Goal: Task Accomplishment & Management: Complete application form

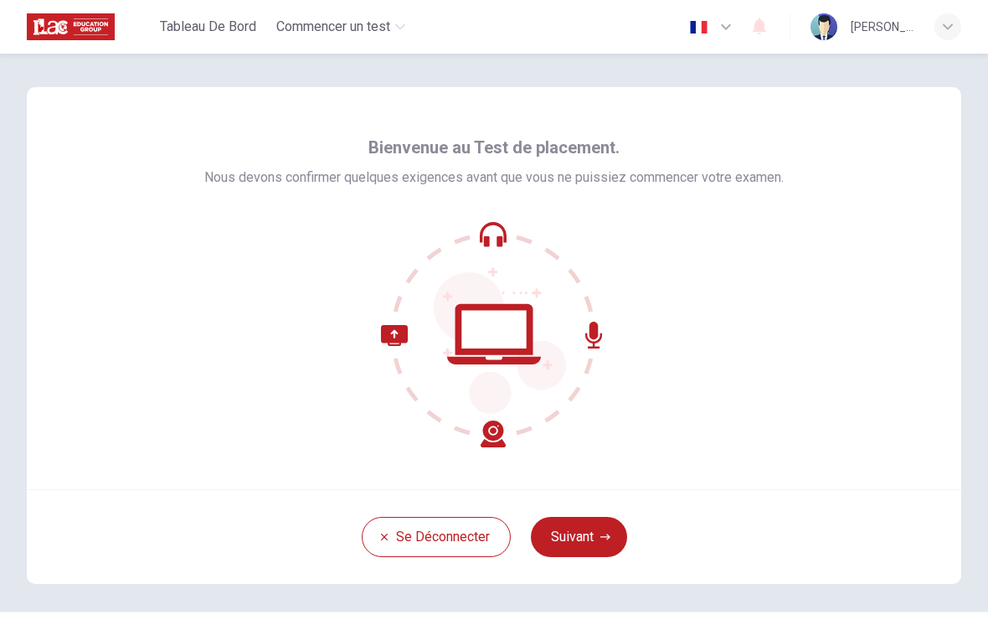
click at [590, 552] on button "Suivant" at bounding box center [579, 537] width 96 height 40
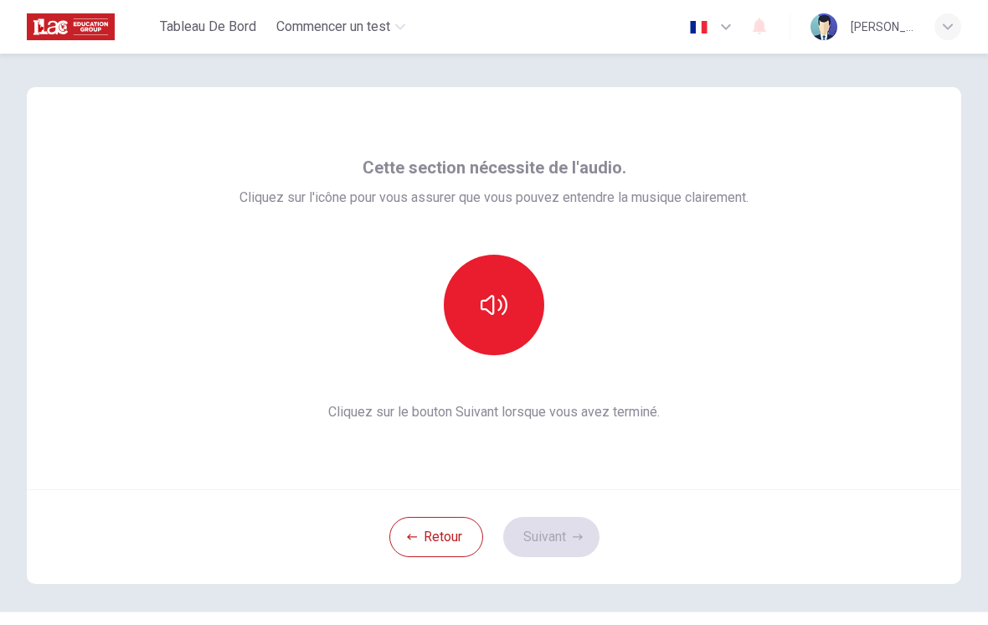
click at [524, 337] on button "button" at bounding box center [494, 305] width 101 height 101
click at [561, 529] on button "Suivant" at bounding box center [551, 537] width 96 height 40
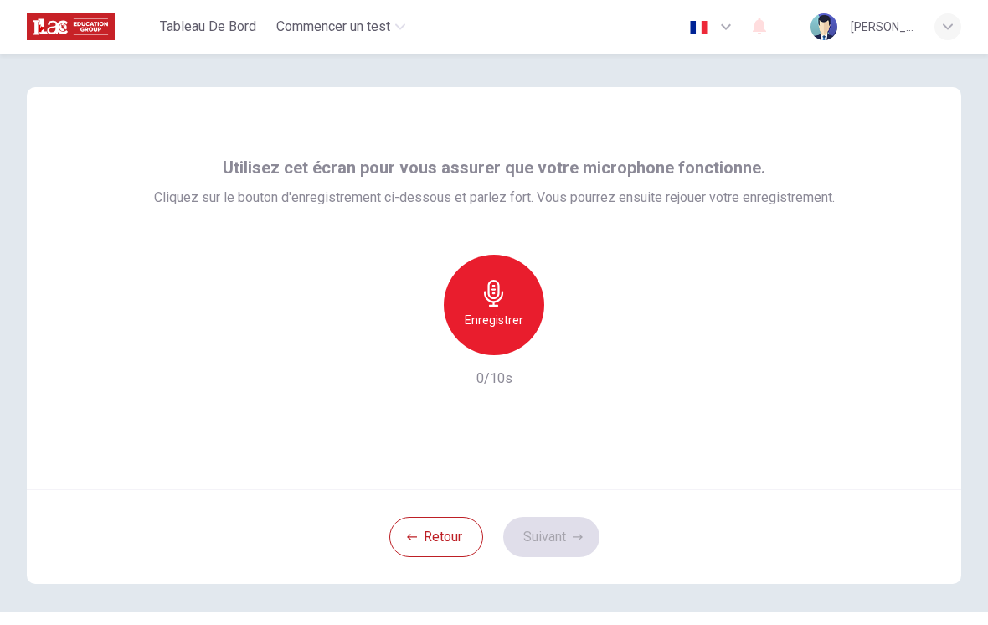
click at [510, 334] on div "Enregistrer" at bounding box center [494, 305] width 101 height 101
click at [557, 529] on button "Suivant" at bounding box center [551, 537] width 96 height 40
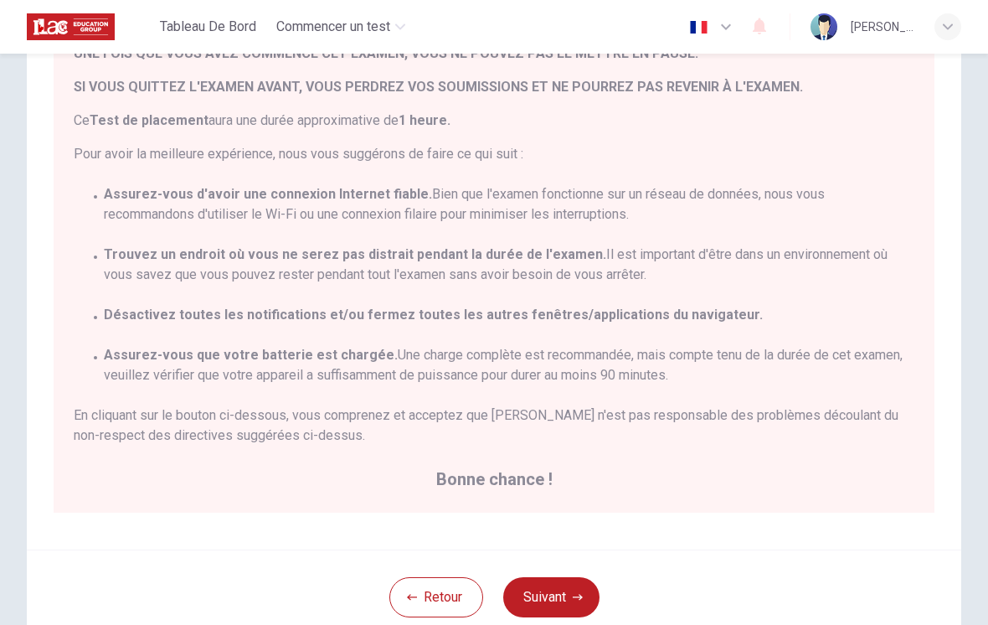
scroll to position [38, 0]
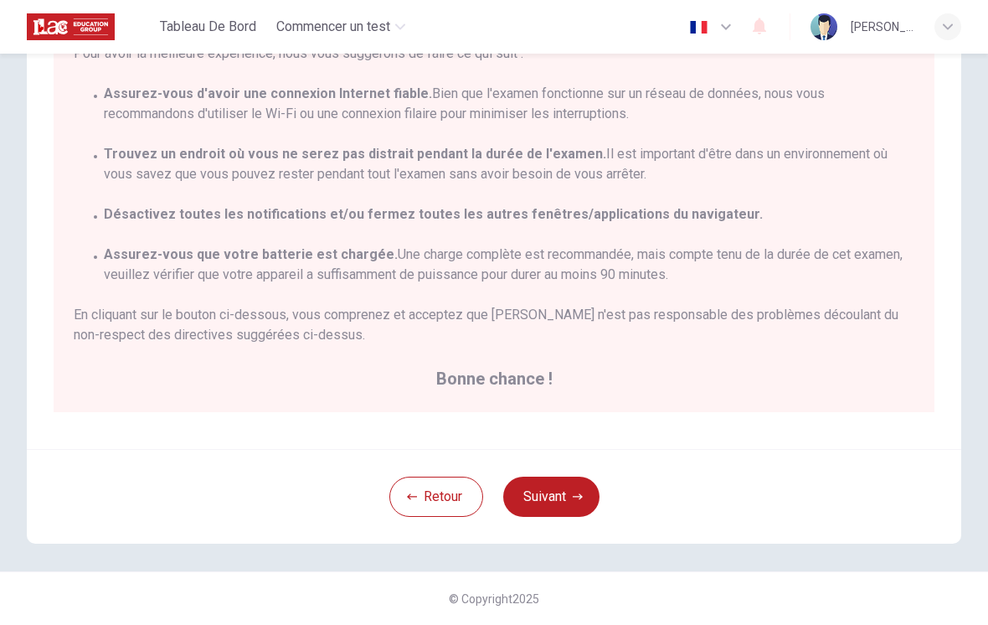
click at [549, 514] on button "Suivant" at bounding box center [551, 497] width 96 height 40
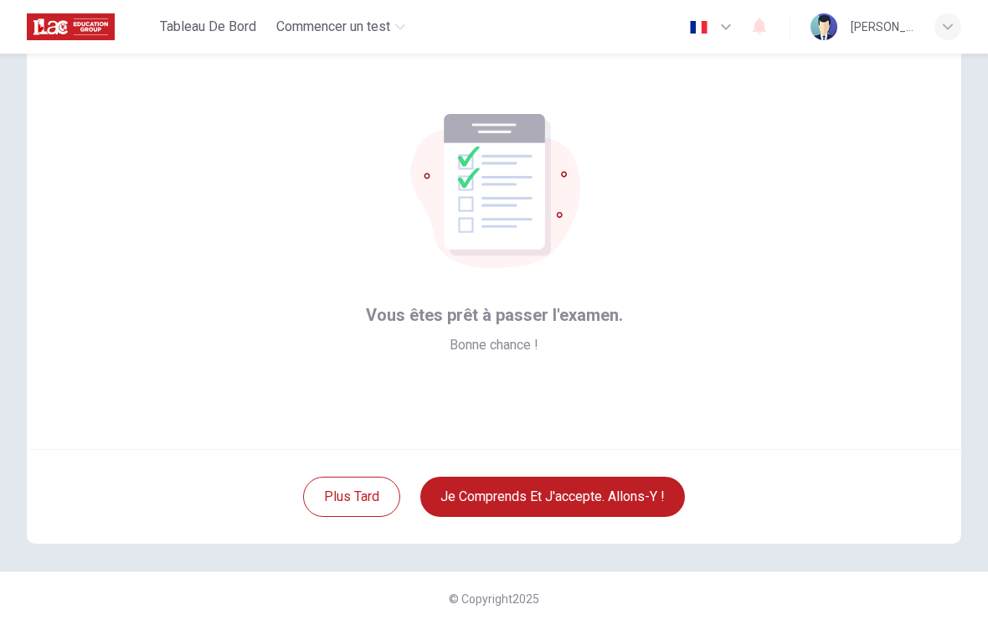
scroll to position [40, 0]
click at [607, 510] on button "Je comprends et j'accepte. Allons-y !" at bounding box center [552, 497] width 265 height 40
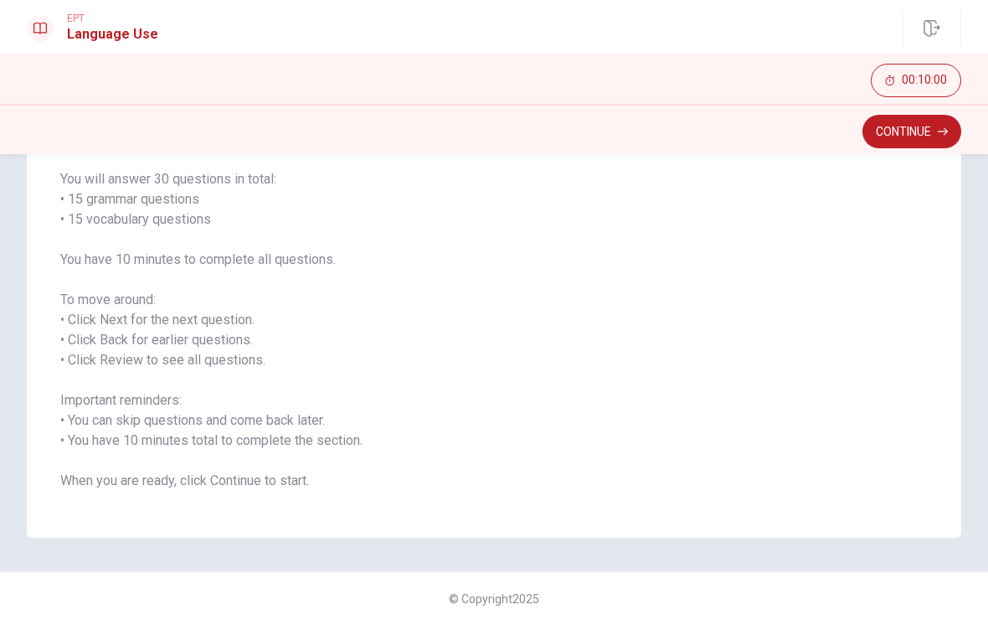
scroll to position [126, 0]
click at [929, 145] on button "Continue" at bounding box center [912, 132] width 99 height 34
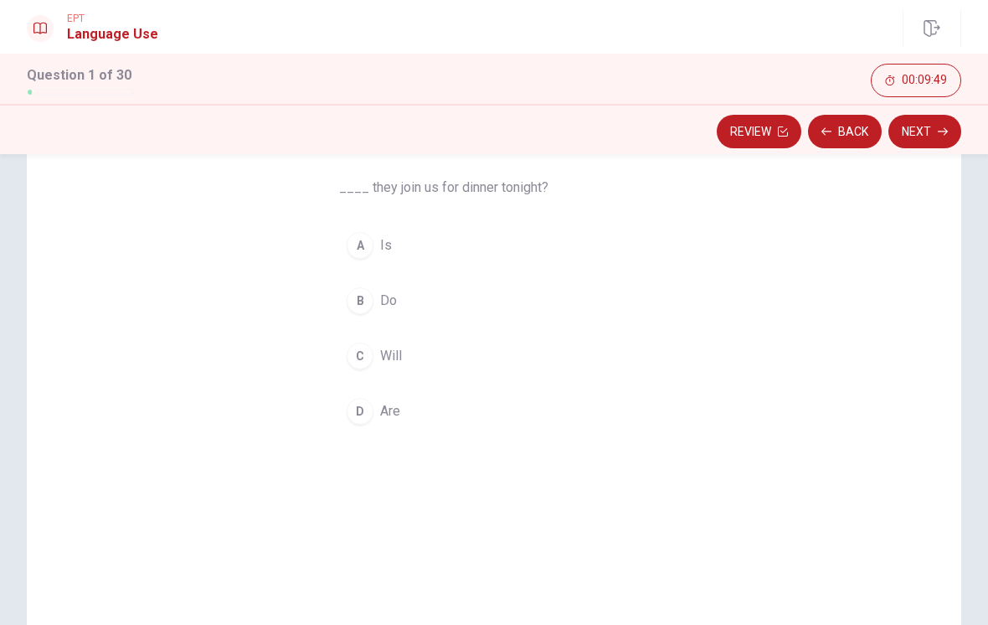
click at [351, 404] on div "D" at bounding box center [360, 411] width 27 height 27
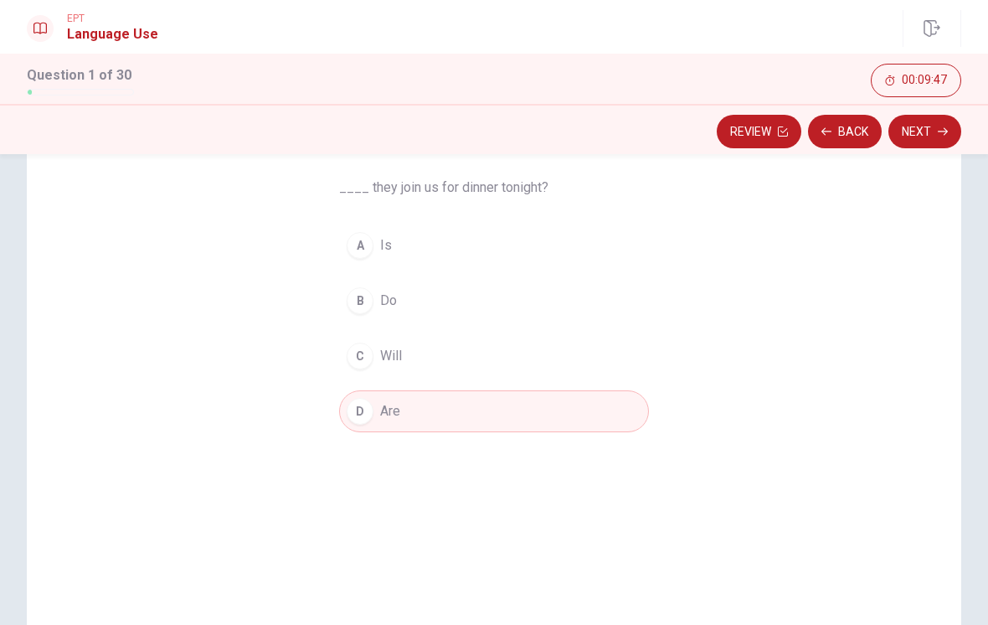
click at [940, 130] on icon "button" at bounding box center [943, 131] width 10 height 10
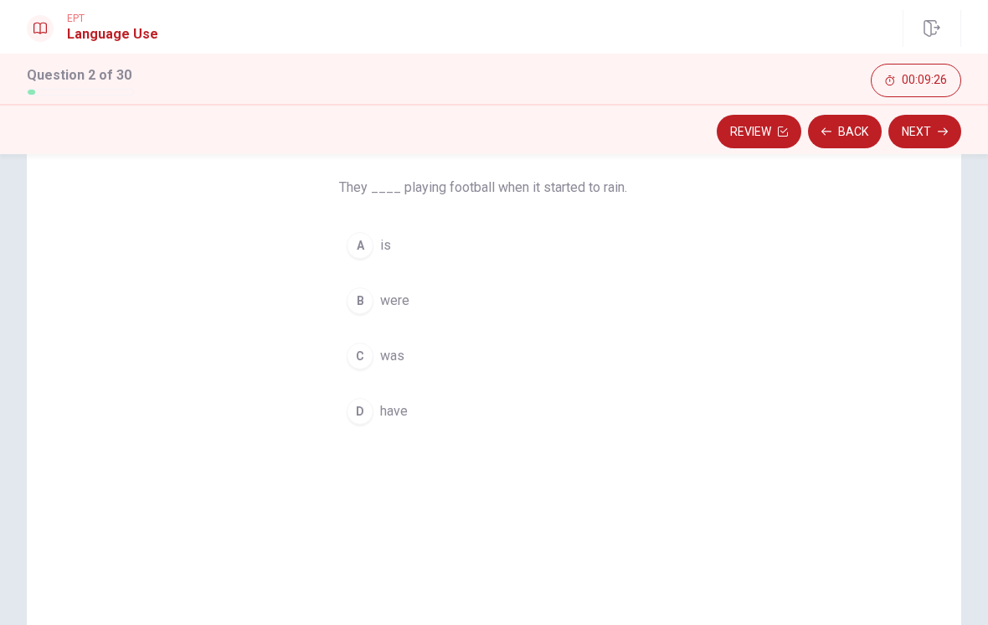
click at [358, 412] on div "D" at bounding box center [360, 411] width 27 height 27
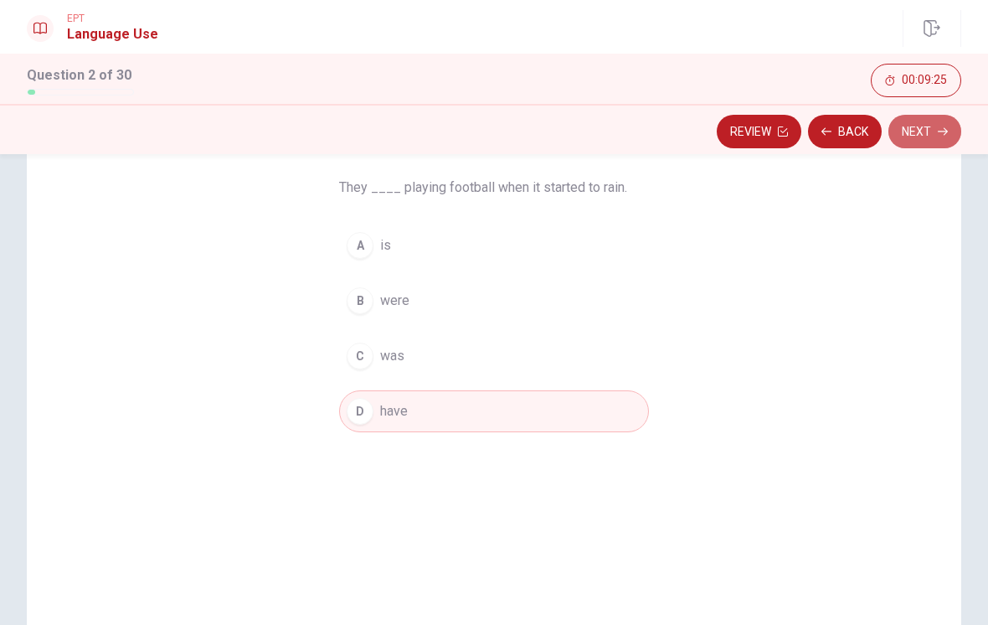
click at [928, 142] on button "Next" at bounding box center [925, 132] width 73 height 34
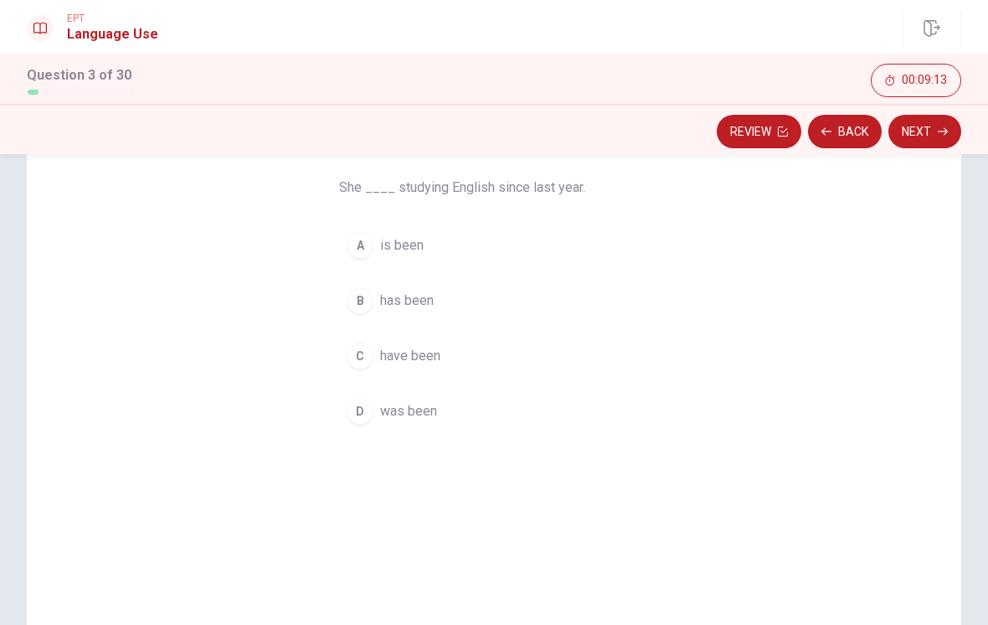
click at [359, 363] on div "C" at bounding box center [360, 356] width 27 height 27
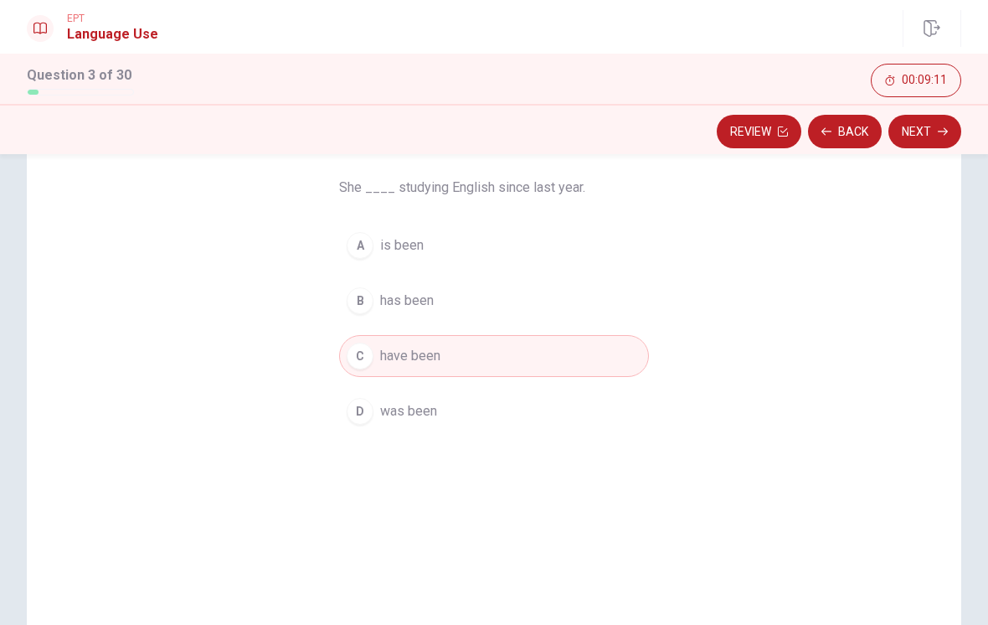
click at [366, 233] on div "A" at bounding box center [360, 245] width 27 height 27
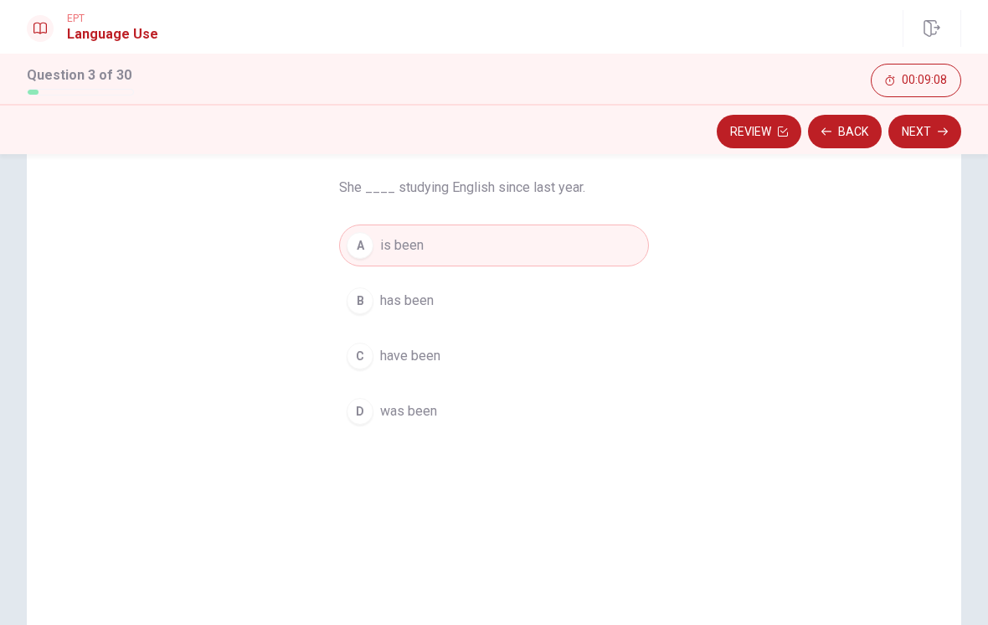
click at [946, 133] on icon "button" at bounding box center [943, 132] width 10 height 8
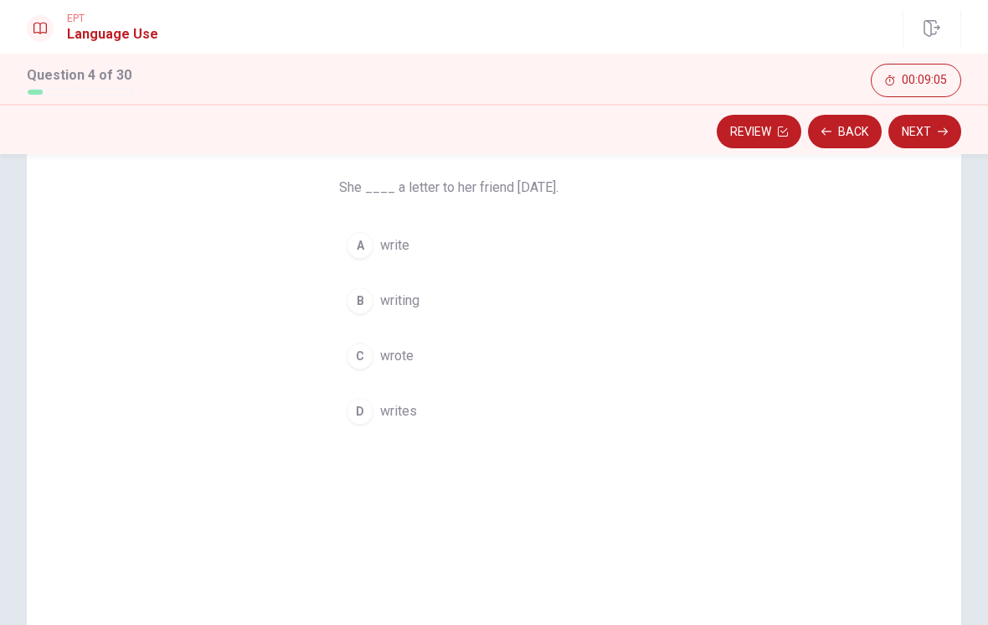
click at [505, 230] on button "A write" at bounding box center [494, 245] width 310 height 42
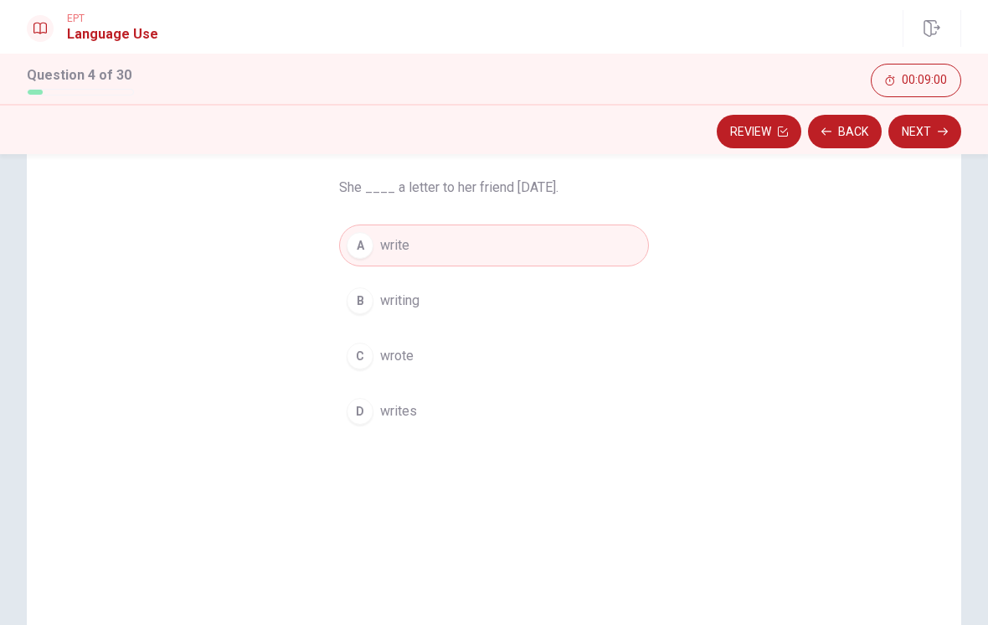
click at [555, 280] on button "B writing" at bounding box center [494, 301] width 310 height 42
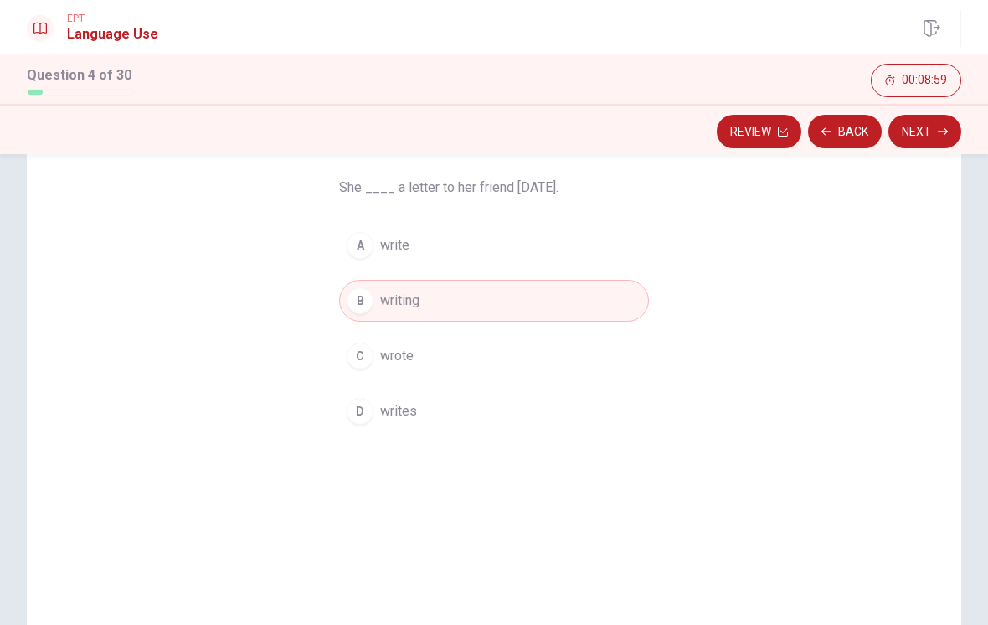
click at [928, 147] on button "Next" at bounding box center [925, 132] width 73 height 34
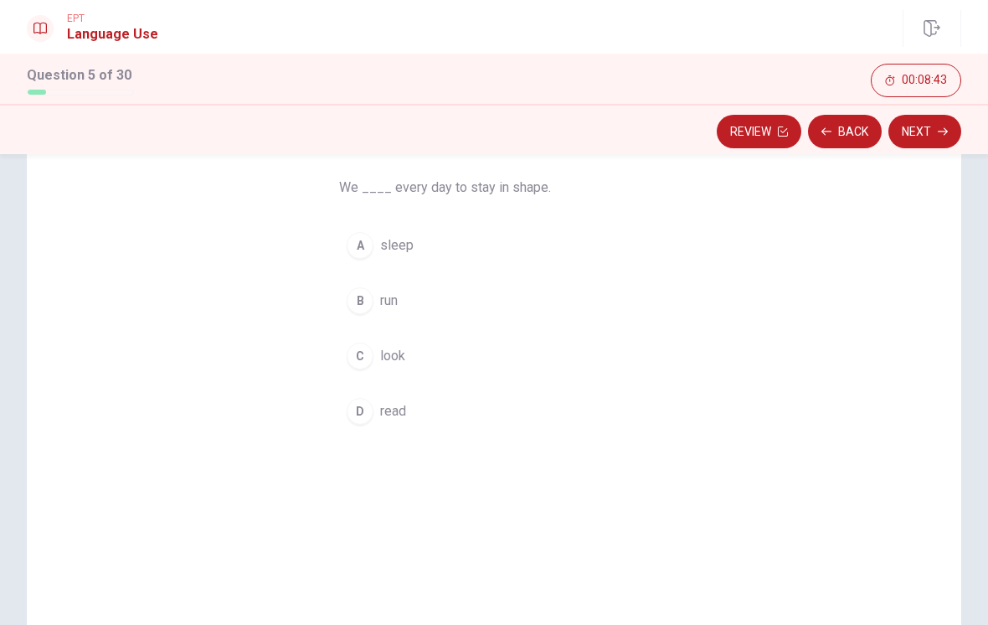
click at [436, 354] on button "C look" at bounding box center [494, 356] width 310 height 42
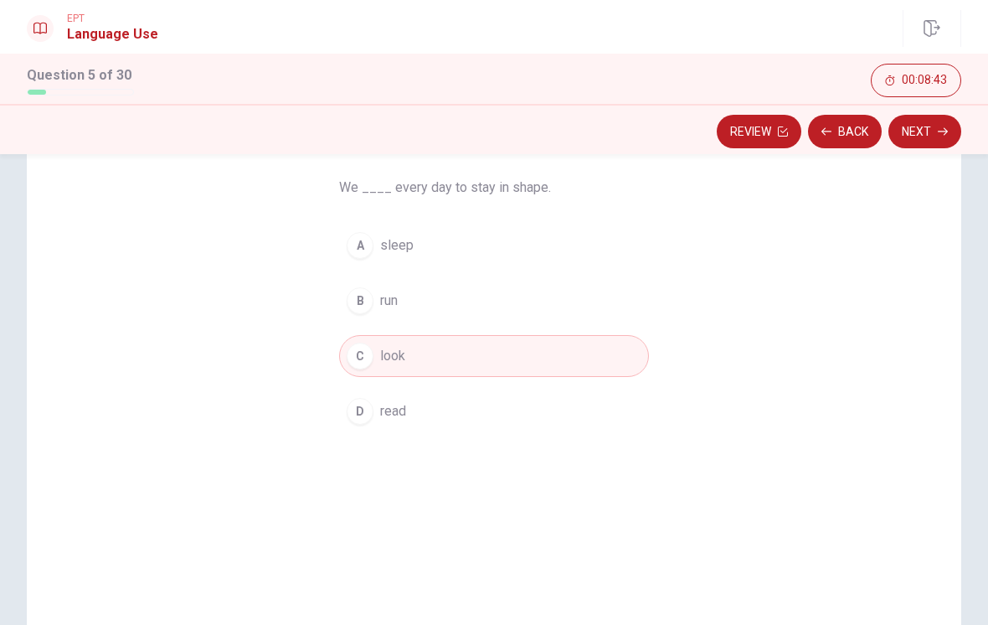
click at [923, 135] on button "Next" at bounding box center [925, 132] width 73 height 34
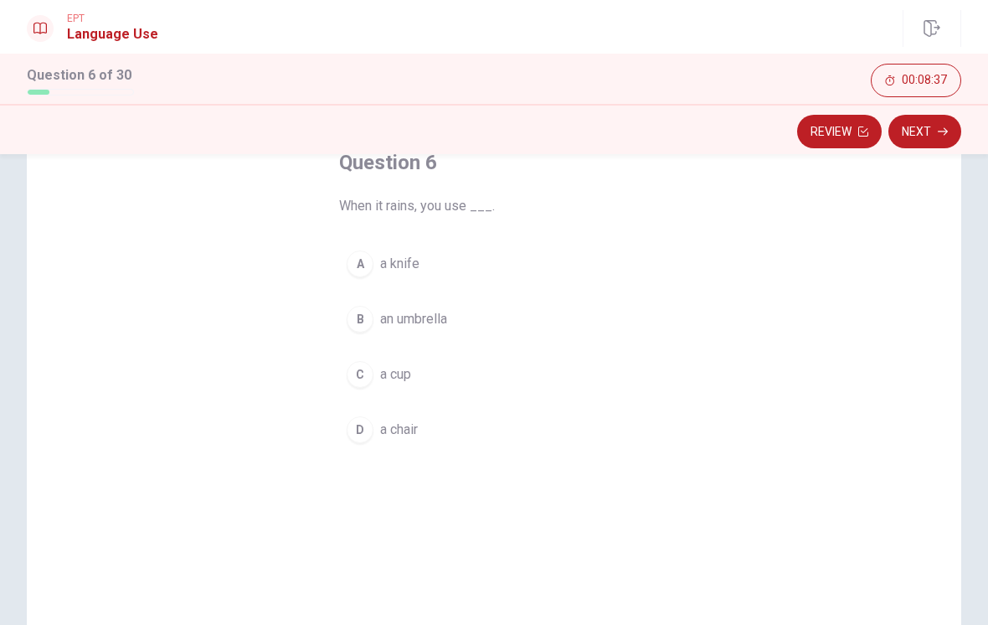
scroll to position [110, 0]
click at [366, 323] on div "B" at bounding box center [360, 316] width 27 height 27
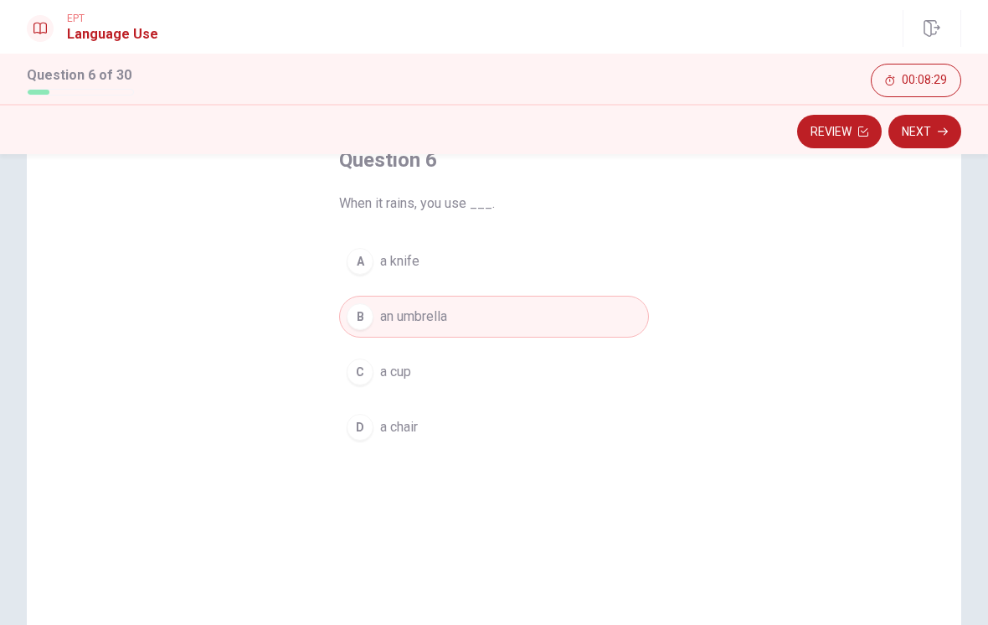
click at [921, 146] on button "Next" at bounding box center [925, 132] width 73 height 34
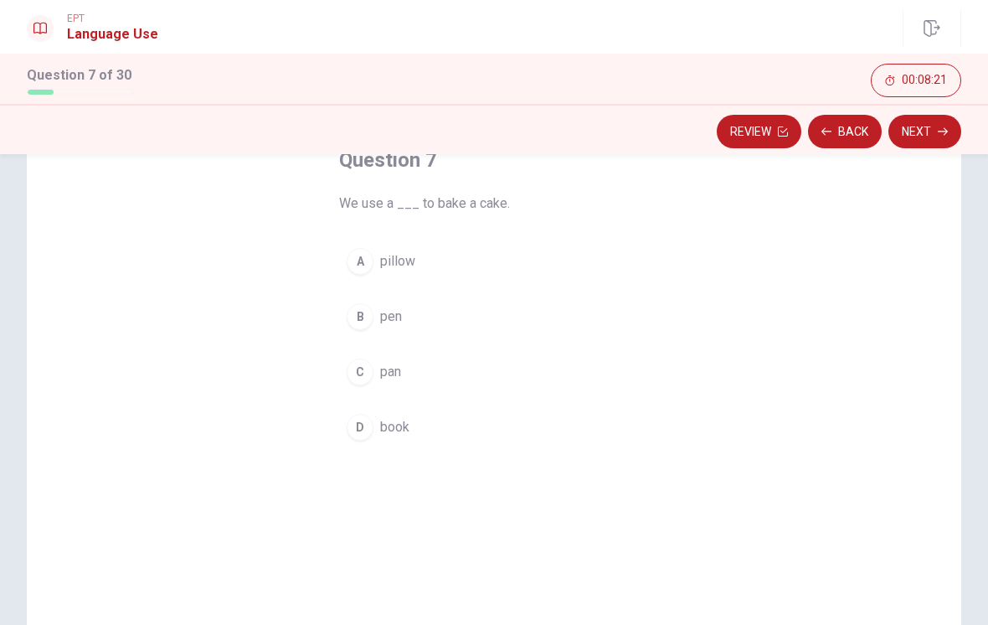
click at [497, 270] on button "A pillow" at bounding box center [494, 261] width 310 height 42
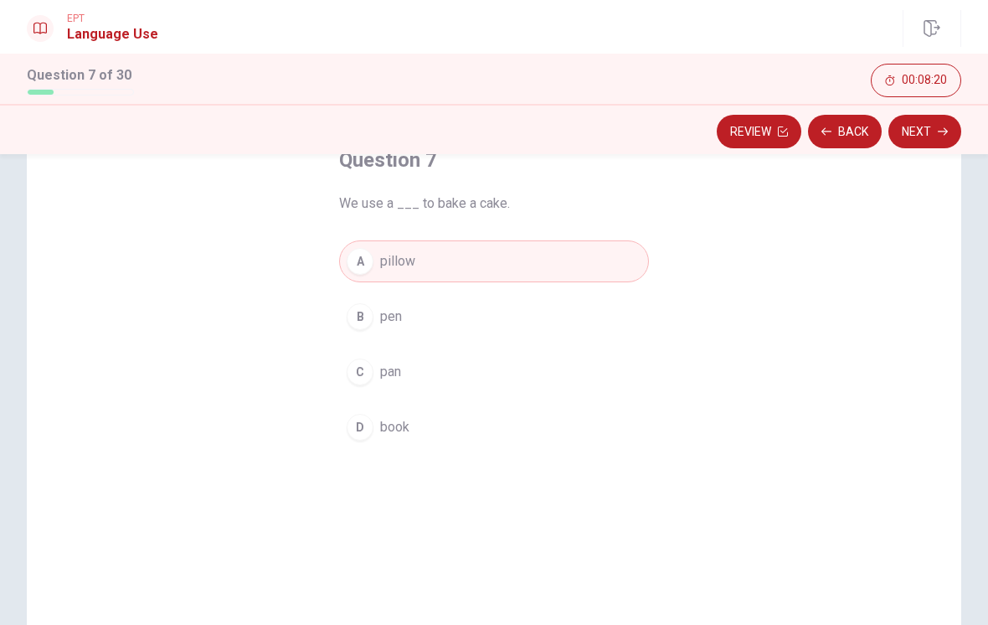
click at [931, 124] on button "Next" at bounding box center [925, 132] width 73 height 34
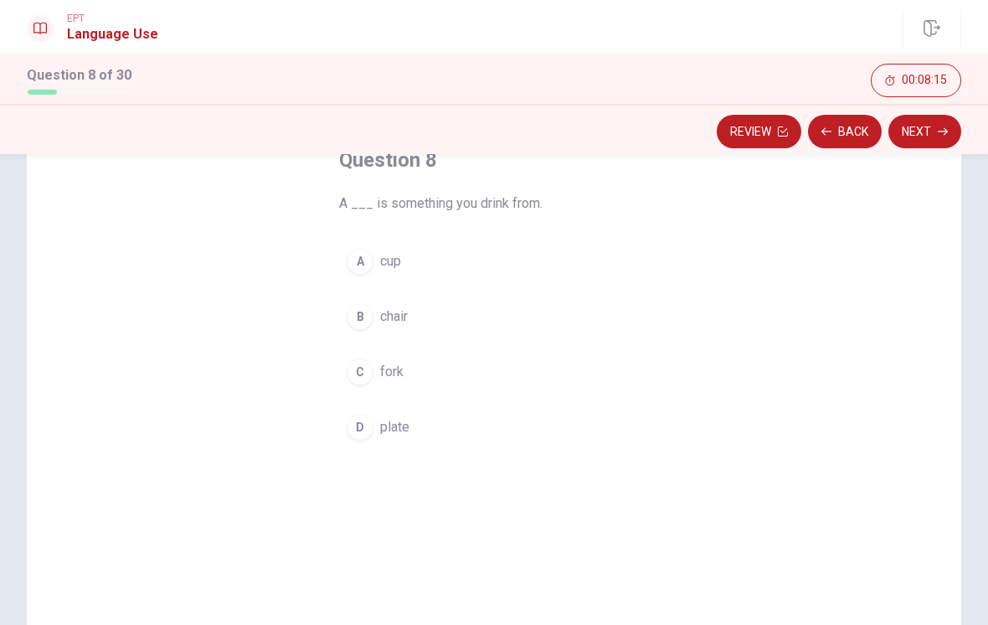
click at [433, 248] on button "A cup" at bounding box center [494, 261] width 310 height 42
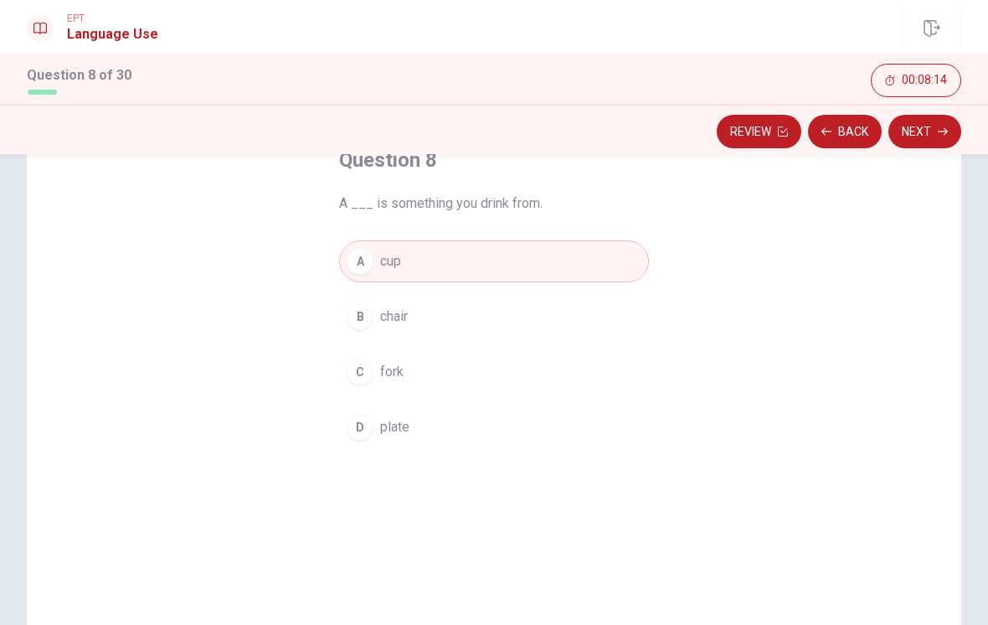
click at [923, 145] on button "Next" at bounding box center [925, 132] width 73 height 34
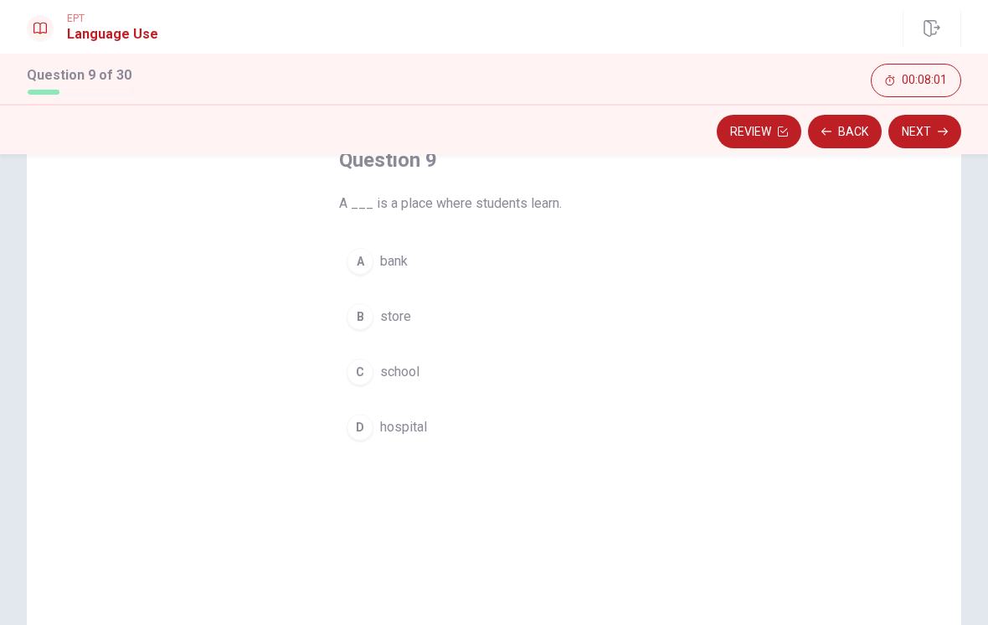
click at [368, 371] on div "C" at bounding box center [360, 371] width 27 height 27
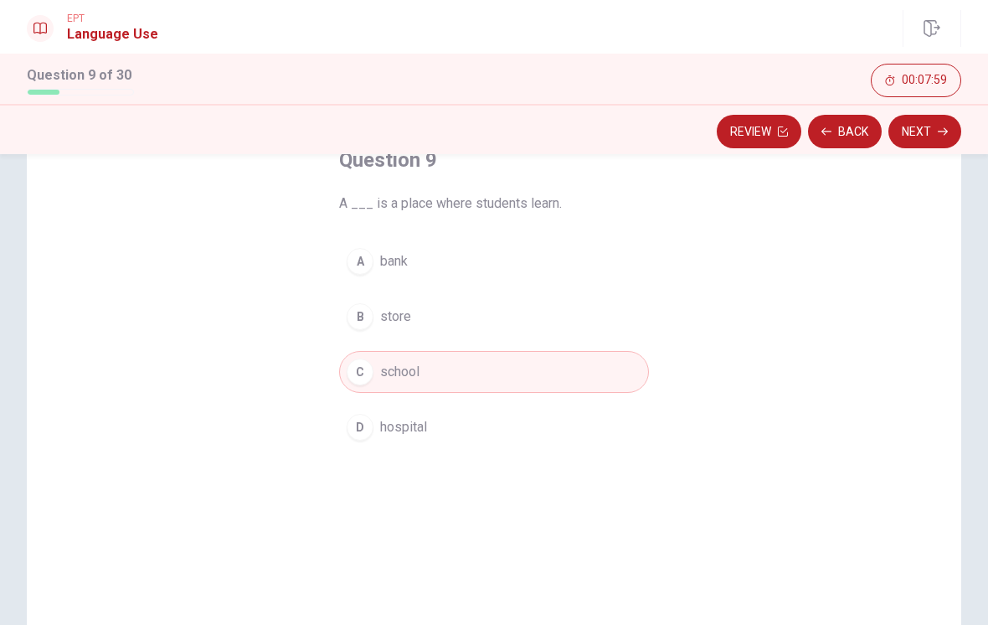
click at [931, 140] on button "Next" at bounding box center [925, 132] width 73 height 34
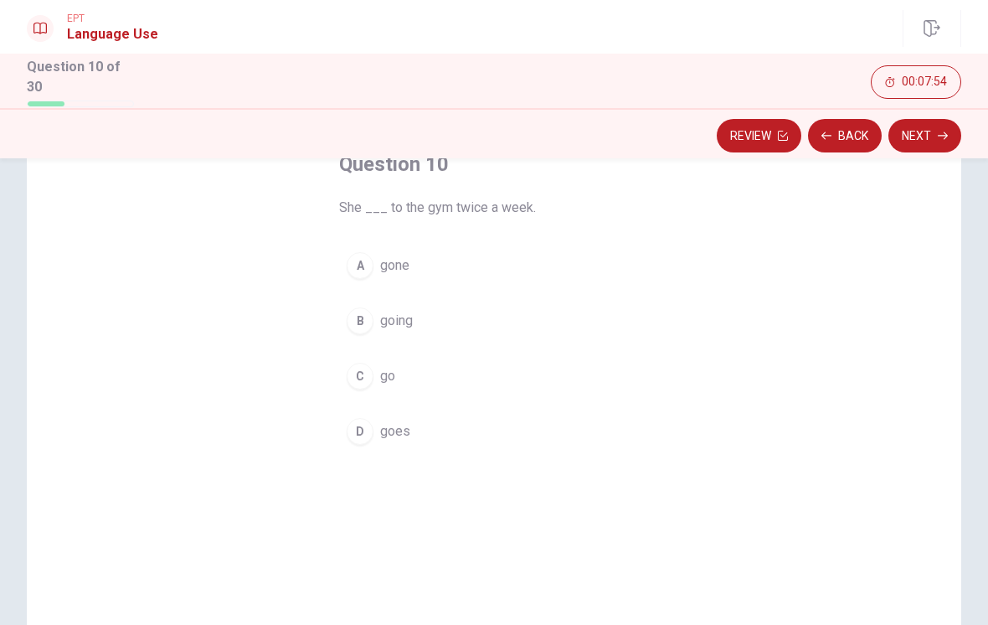
click at [456, 426] on button "D goes" at bounding box center [494, 431] width 310 height 42
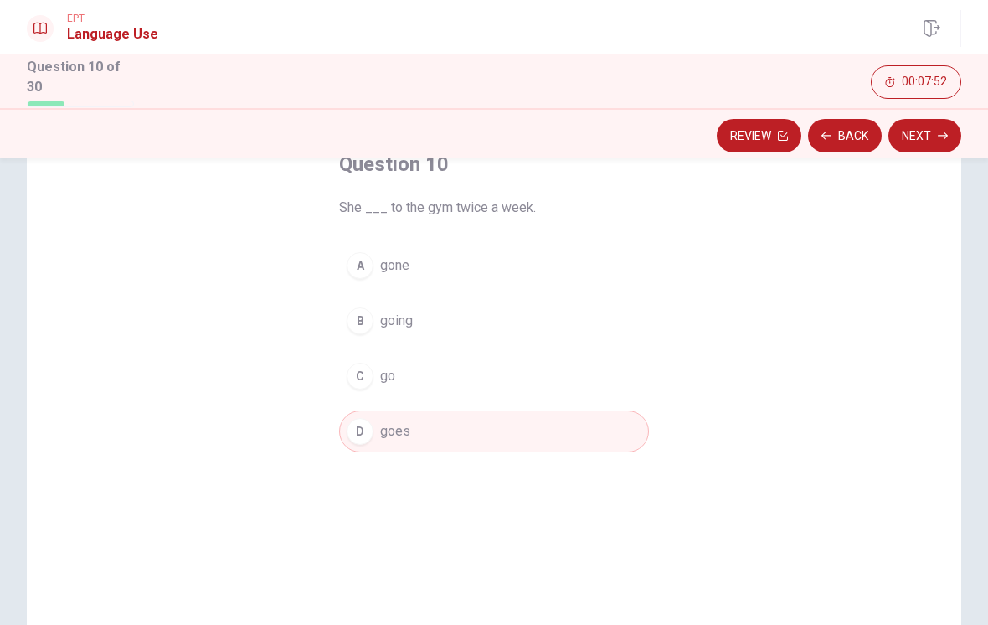
click at [922, 124] on button "Next" at bounding box center [925, 136] width 73 height 34
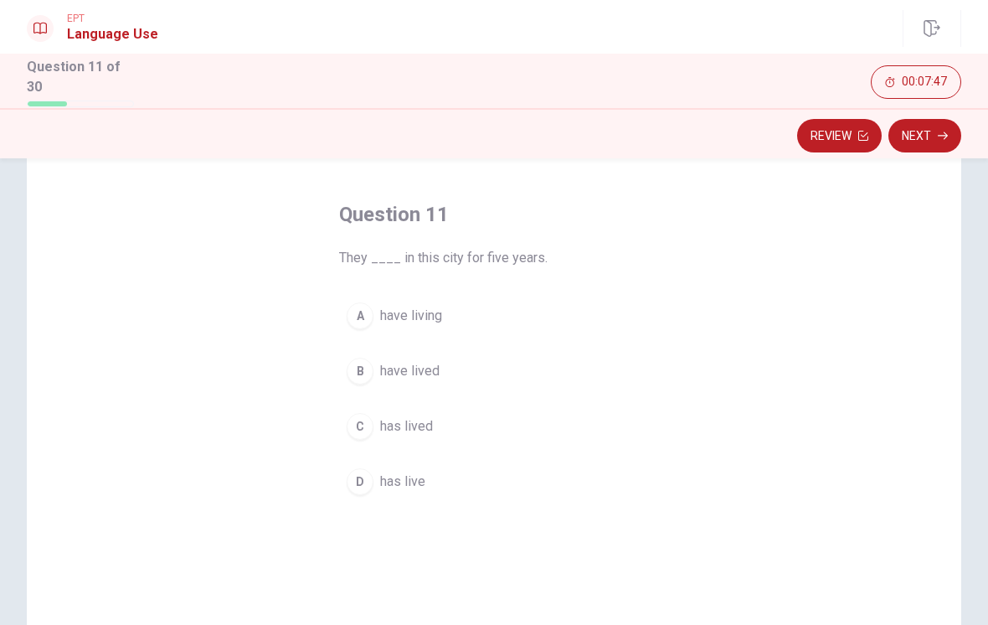
scroll to position [64, 0]
click at [365, 365] on div "B" at bounding box center [360, 366] width 27 height 27
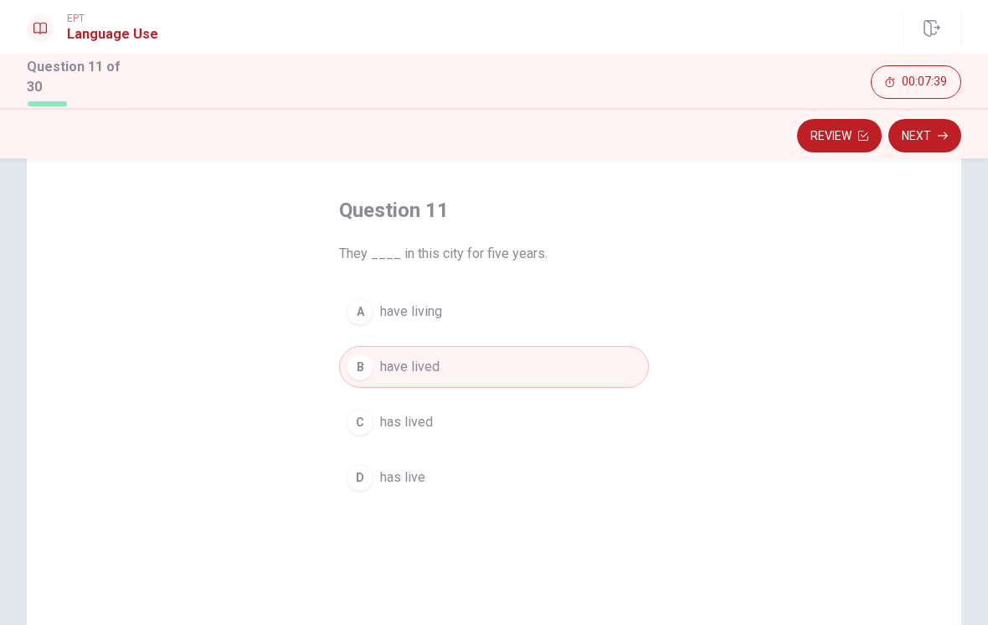
click at [947, 145] on button "Next" at bounding box center [925, 136] width 73 height 34
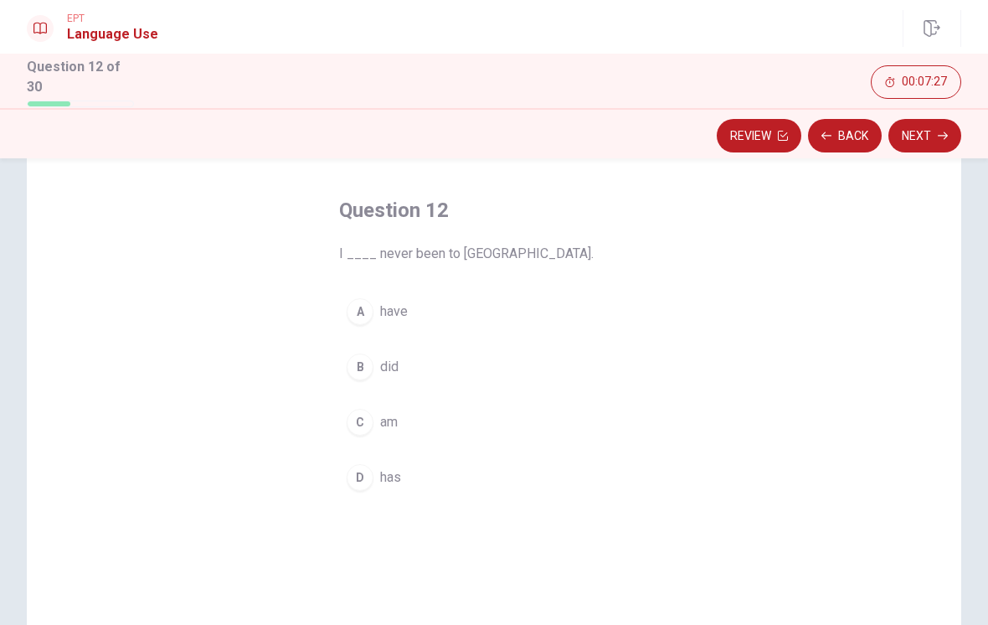
click at [472, 304] on button "A have" at bounding box center [494, 312] width 310 height 42
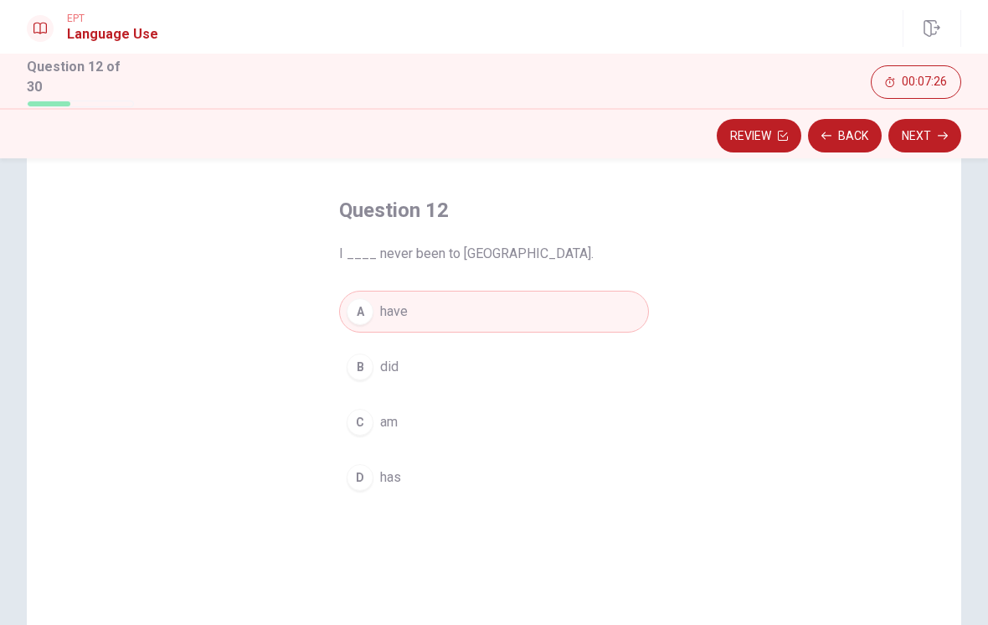
click at [933, 138] on button "Next" at bounding box center [925, 136] width 73 height 34
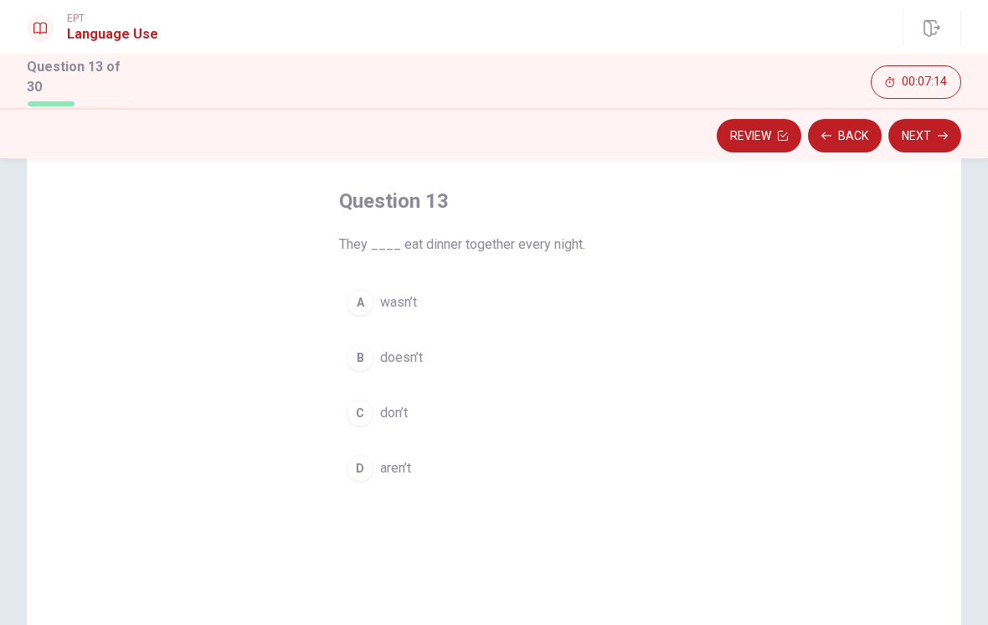
scroll to position [65, 0]
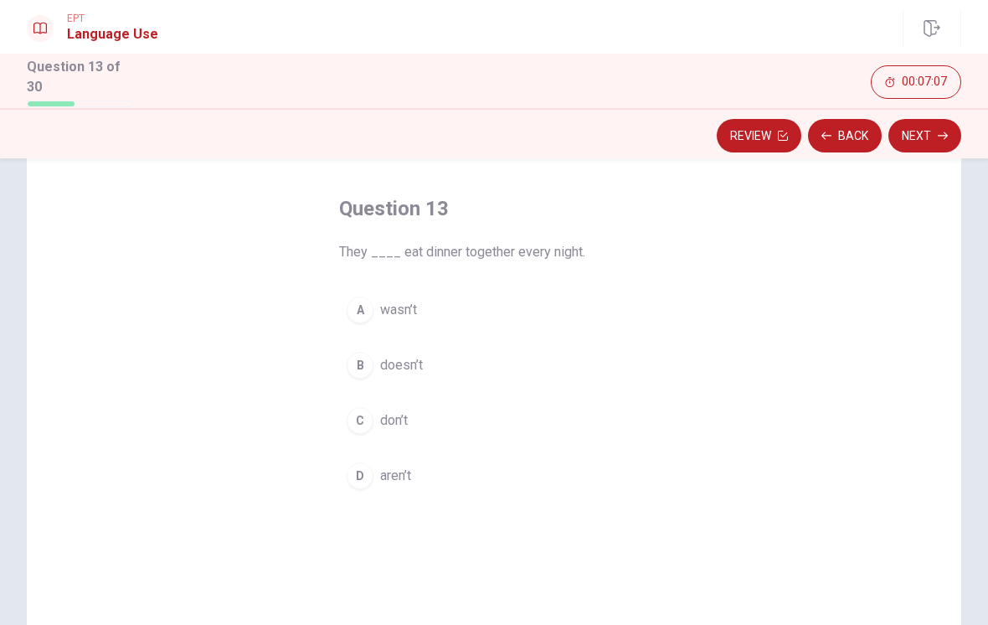
click at [442, 464] on button "D aren’t" at bounding box center [494, 476] width 310 height 42
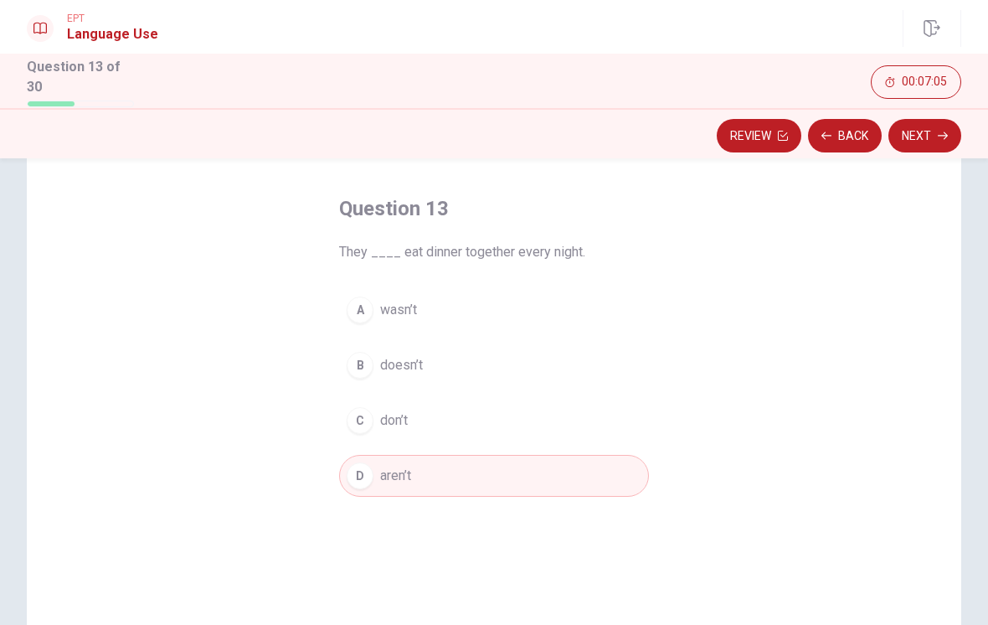
click at [927, 142] on button "Next" at bounding box center [925, 136] width 73 height 34
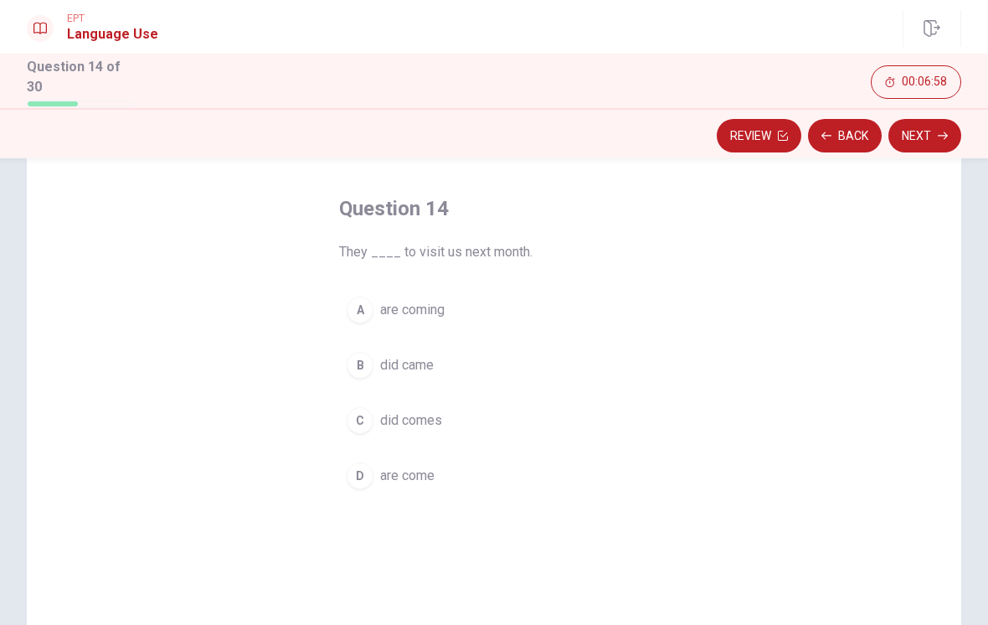
click at [464, 479] on button "D are come" at bounding box center [494, 476] width 310 height 42
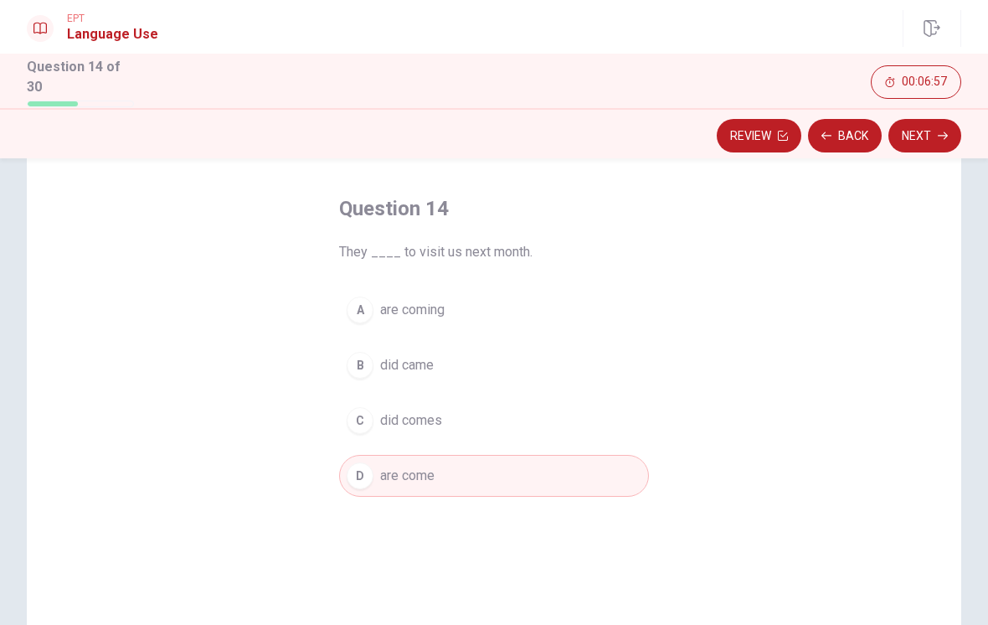
click at [919, 144] on button "Next" at bounding box center [925, 136] width 73 height 34
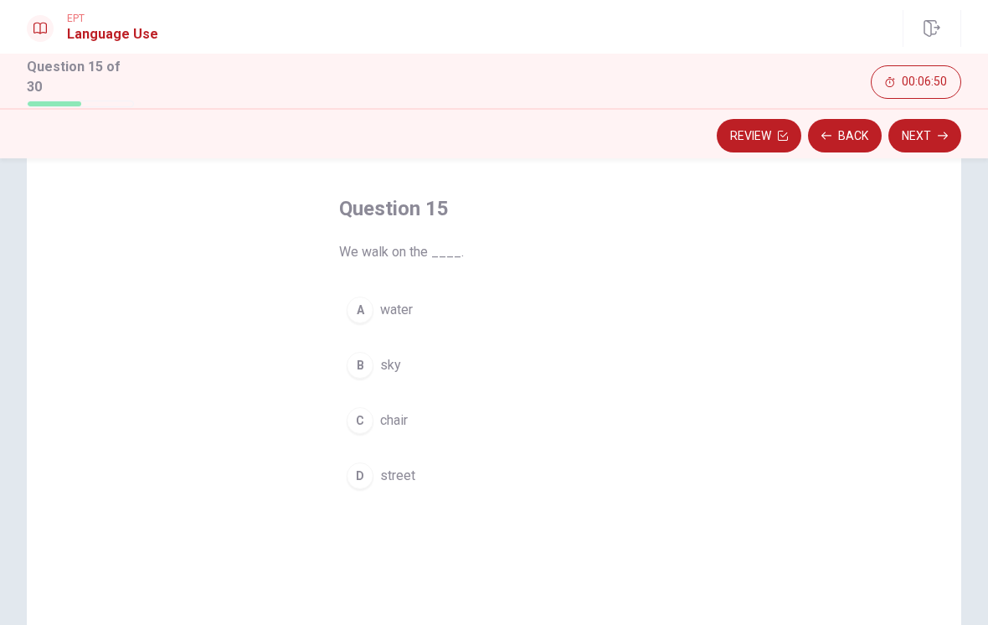
click at [422, 363] on button "B sky" at bounding box center [494, 365] width 310 height 42
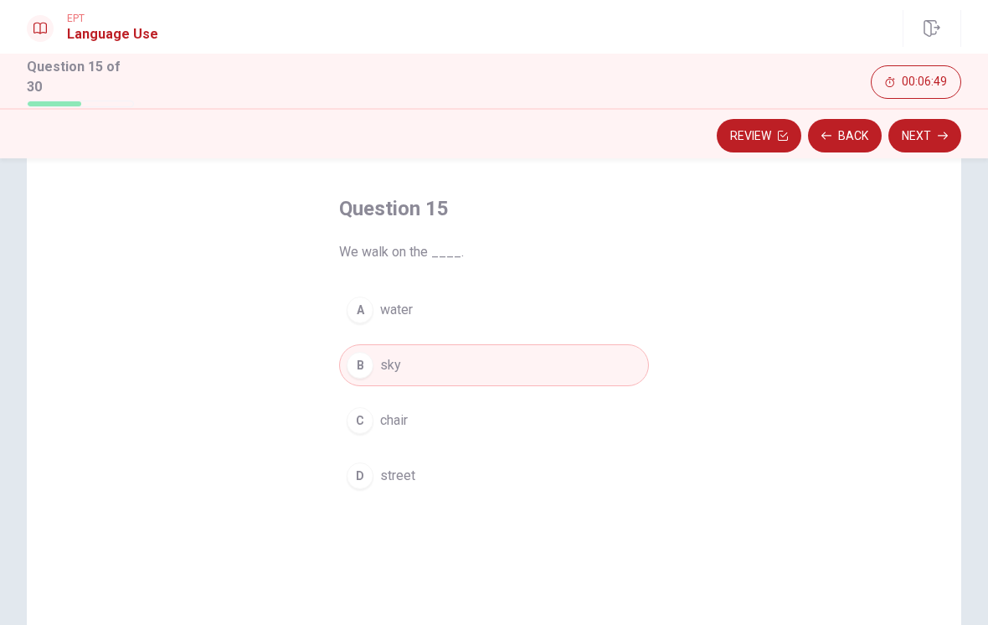
click at [459, 294] on button "A water" at bounding box center [494, 310] width 310 height 42
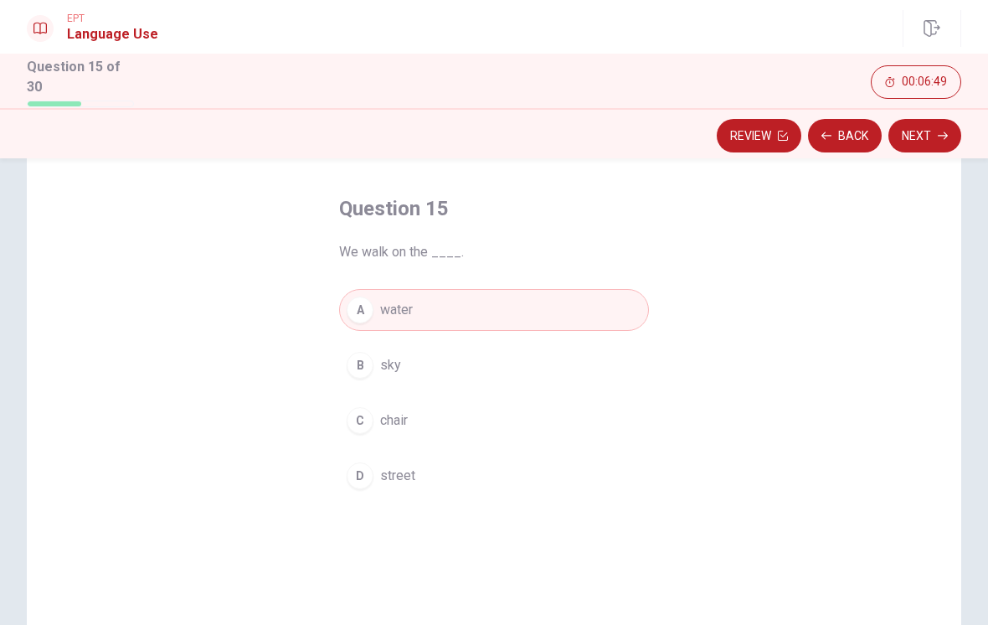
click at [935, 131] on button "Next" at bounding box center [925, 136] width 73 height 34
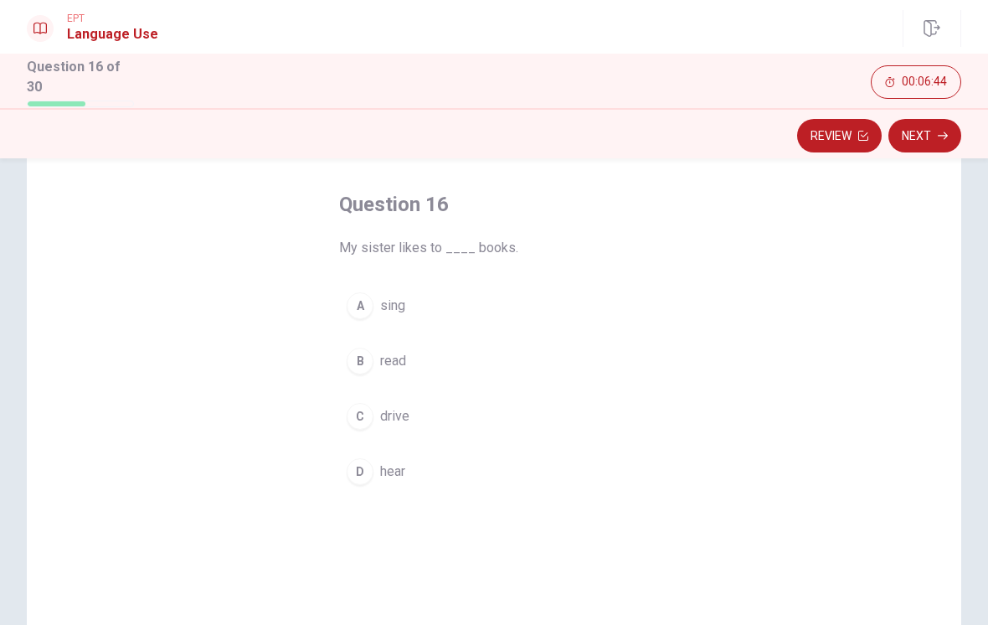
scroll to position [72, 0]
click at [451, 360] on button "B read" at bounding box center [494, 359] width 310 height 42
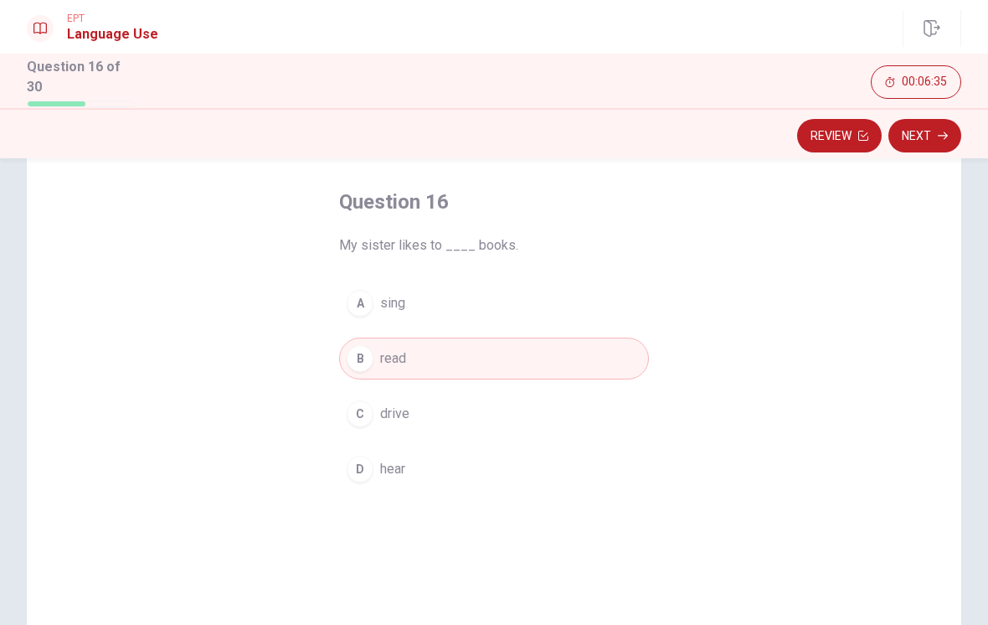
click at [936, 146] on button "Next" at bounding box center [925, 136] width 73 height 34
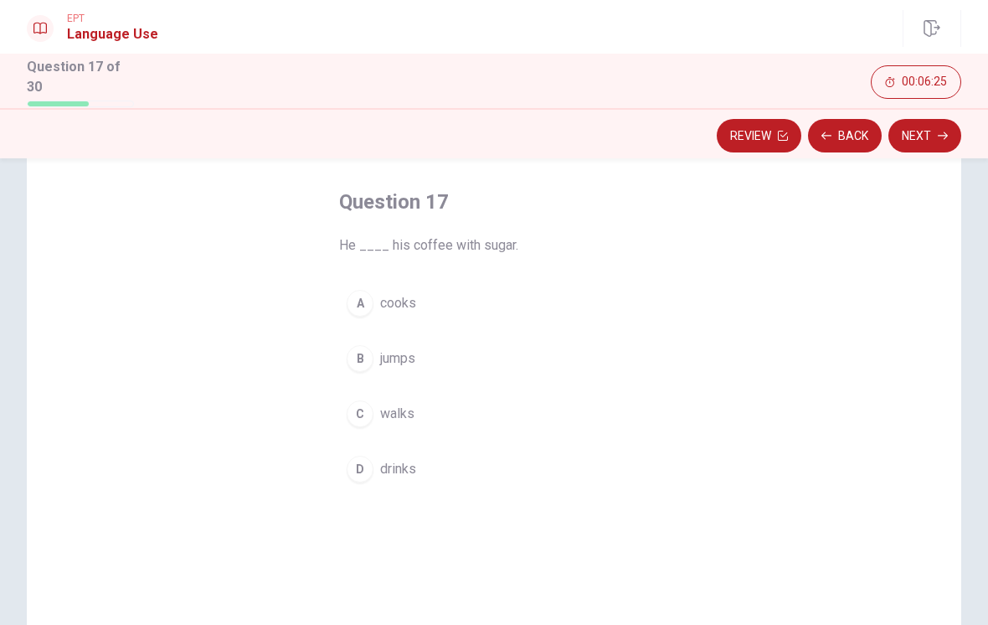
click at [449, 453] on button "D drinks" at bounding box center [494, 469] width 310 height 42
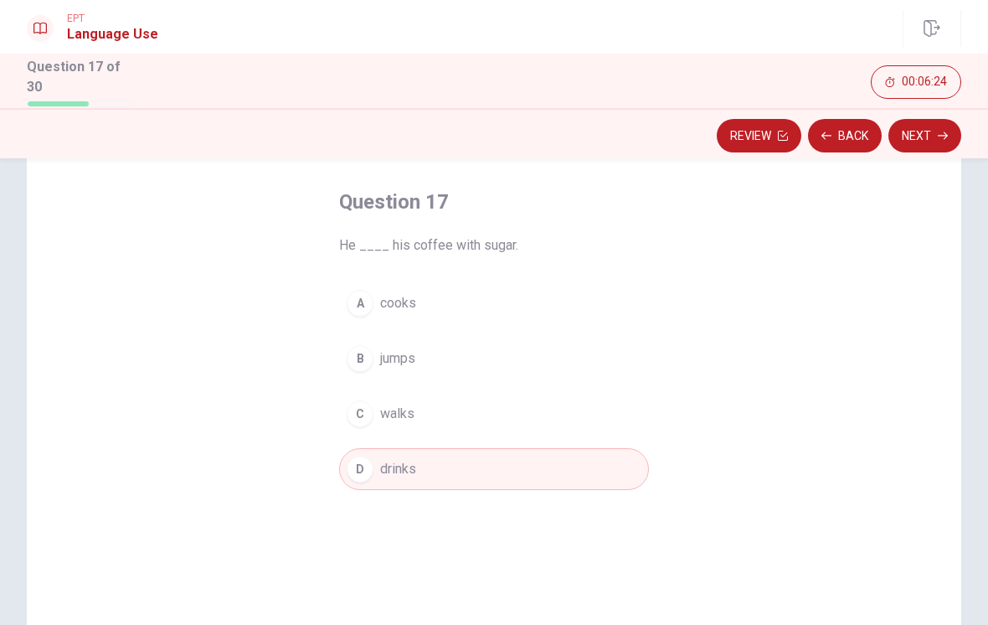
click at [905, 132] on button "Next" at bounding box center [925, 136] width 73 height 34
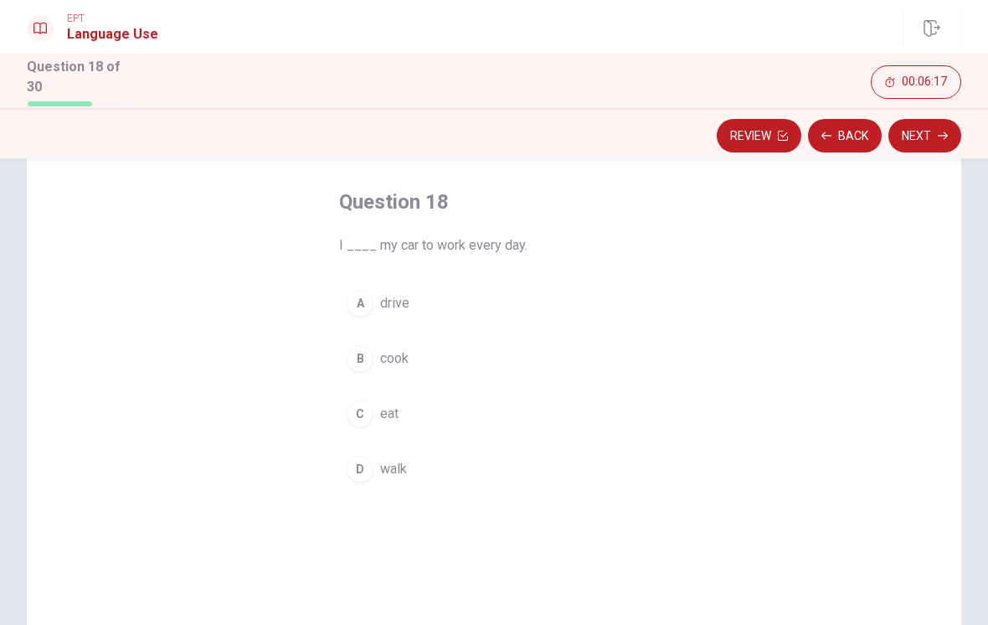
click at [495, 317] on button "A drive" at bounding box center [494, 303] width 310 height 42
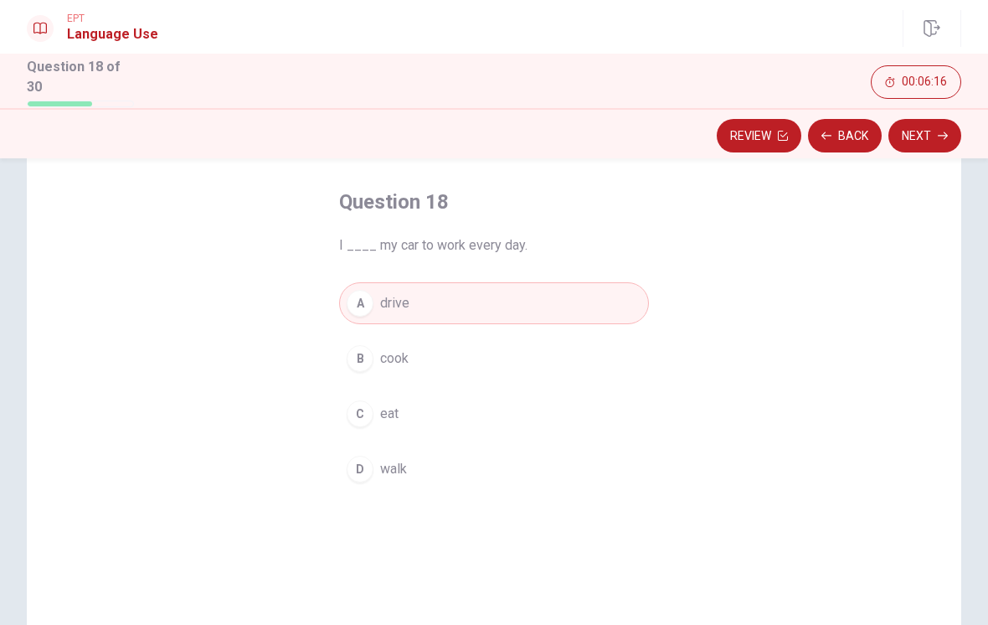
click at [954, 123] on button "Next" at bounding box center [925, 136] width 73 height 34
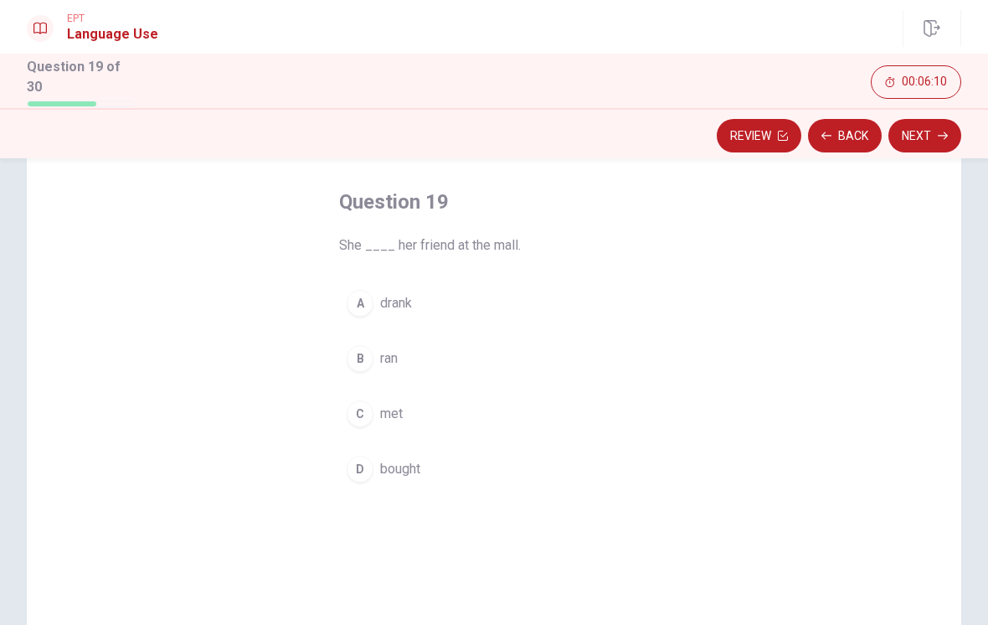
click at [418, 409] on button "C met" at bounding box center [494, 414] width 310 height 42
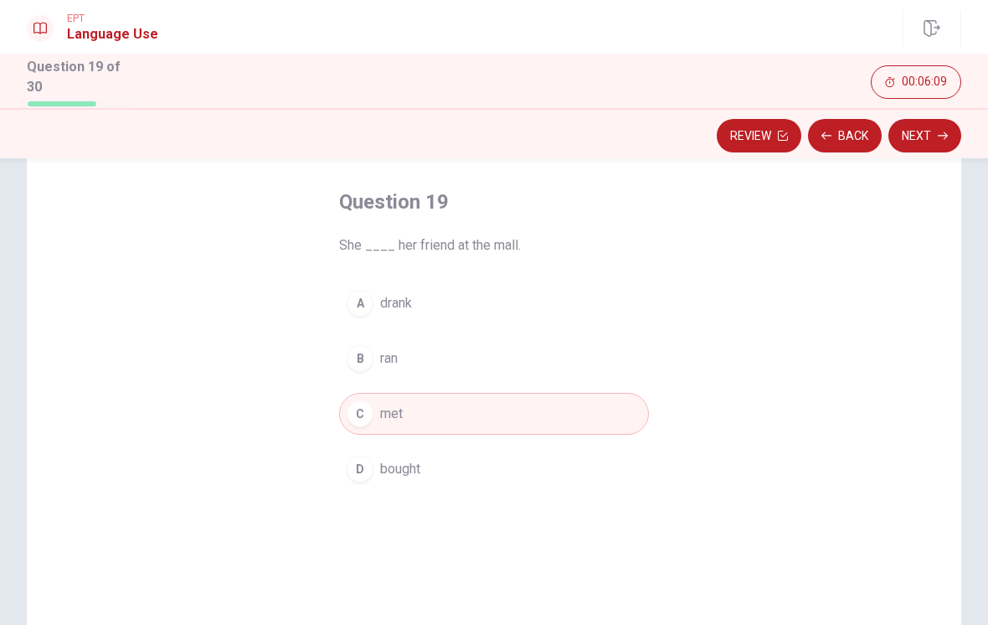
click at [920, 147] on button "Next" at bounding box center [925, 136] width 73 height 34
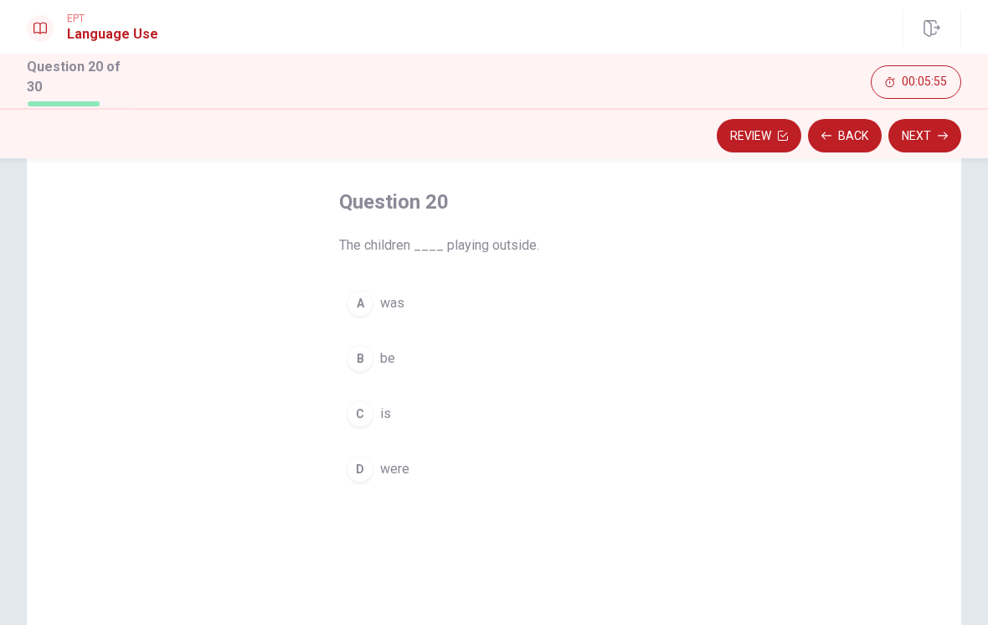
click at [459, 361] on button "B be" at bounding box center [494, 359] width 310 height 42
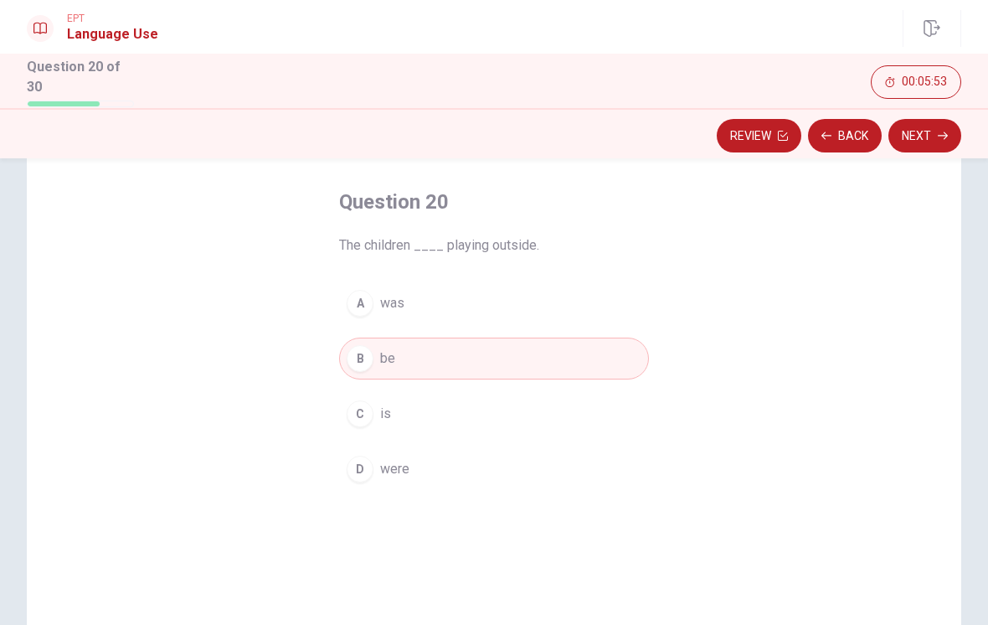
click at [922, 139] on button "Next" at bounding box center [925, 136] width 73 height 34
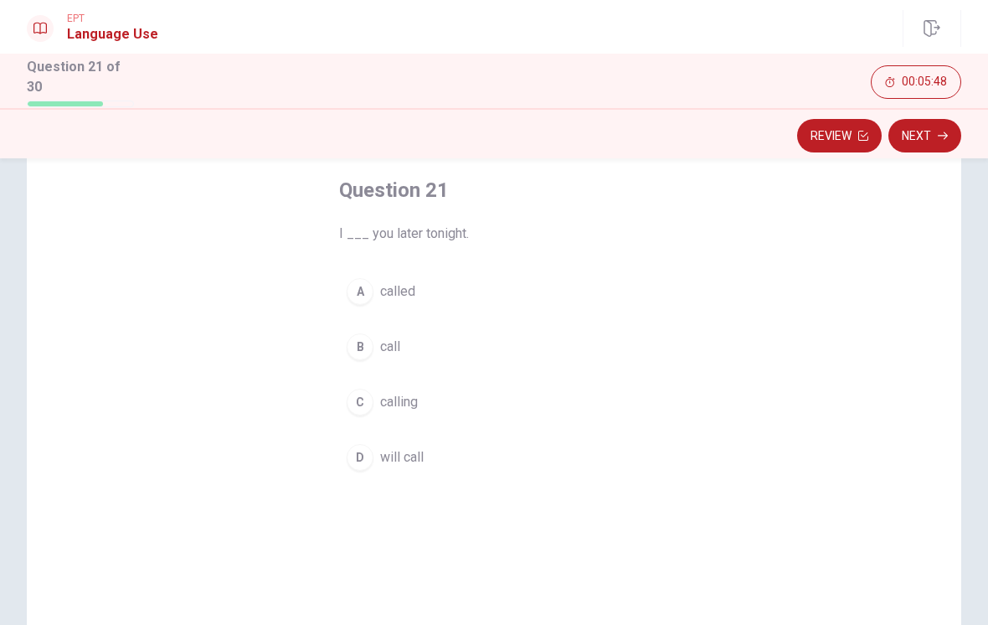
scroll to position [85, 0]
click at [441, 346] on button "B call" at bounding box center [494, 345] width 310 height 42
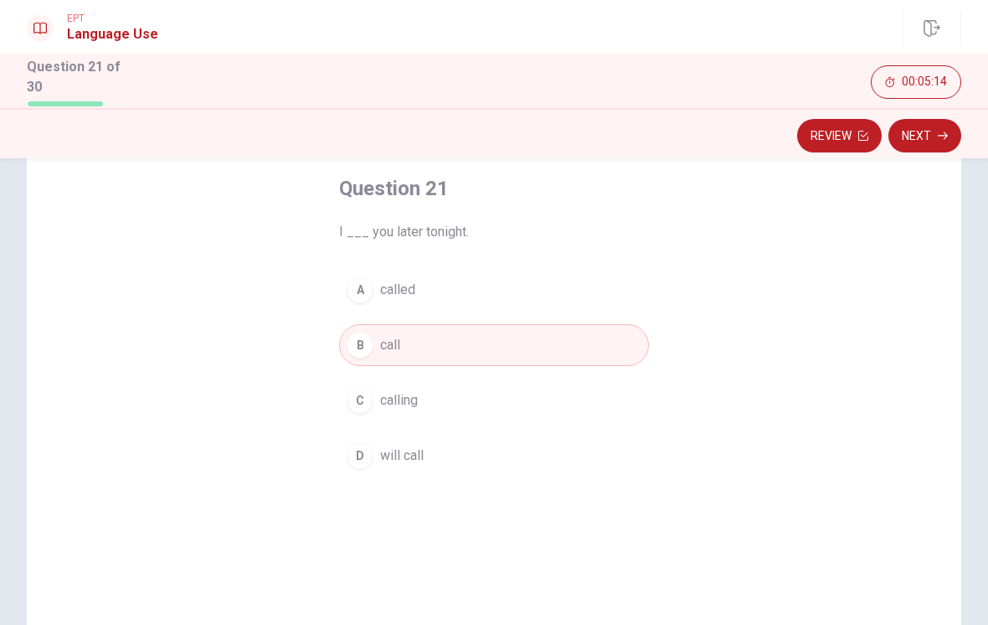
click at [942, 133] on icon "button" at bounding box center [943, 136] width 10 height 10
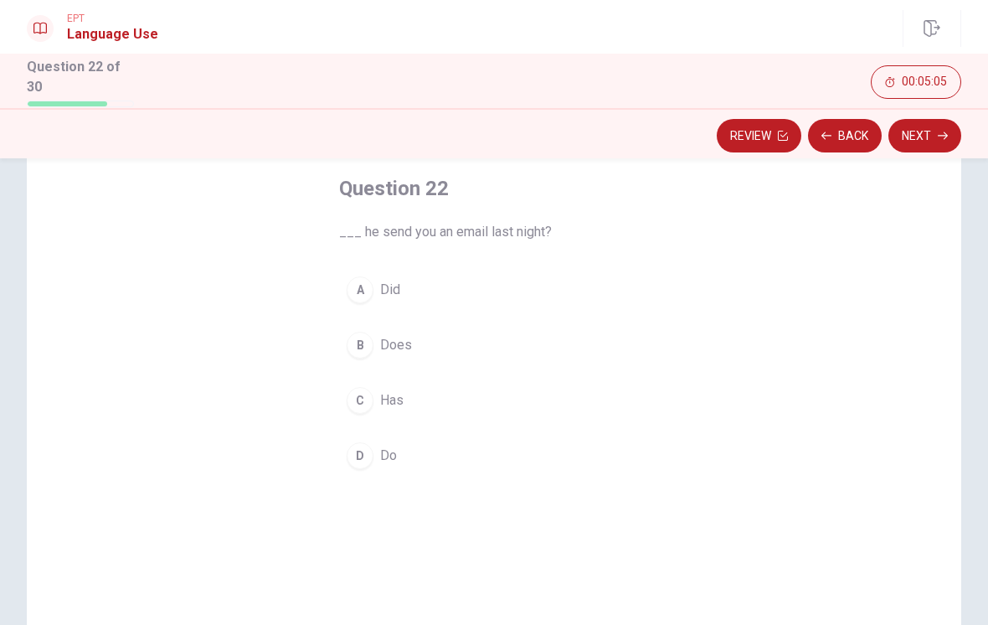
click at [428, 408] on button "C Has" at bounding box center [494, 400] width 310 height 42
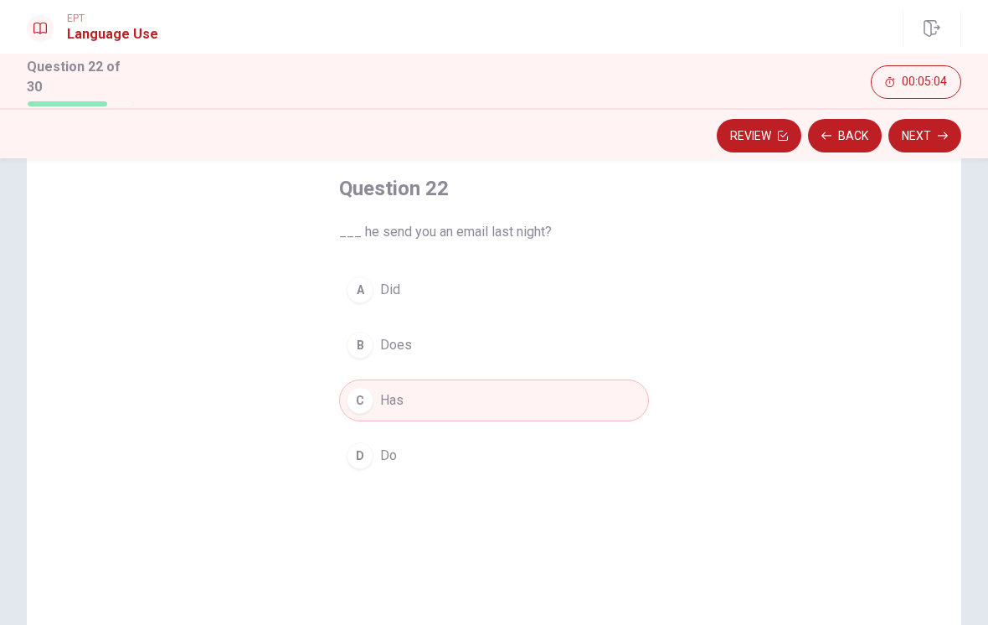
click at [490, 444] on button "D Do" at bounding box center [494, 456] width 310 height 42
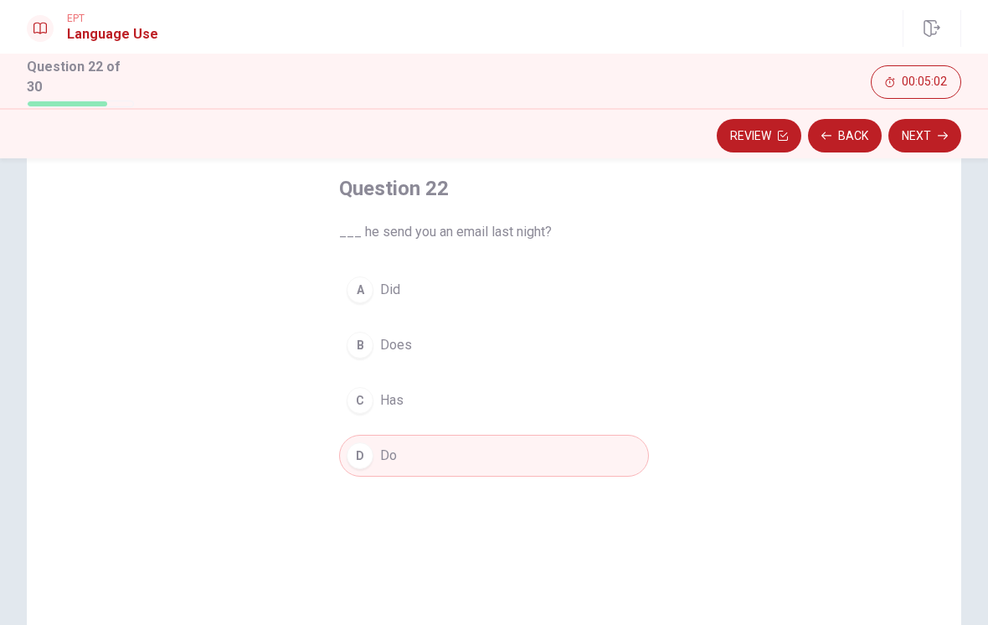
click at [476, 335] on button "B Does" at bounding box center [494, 345] width 310 height 42
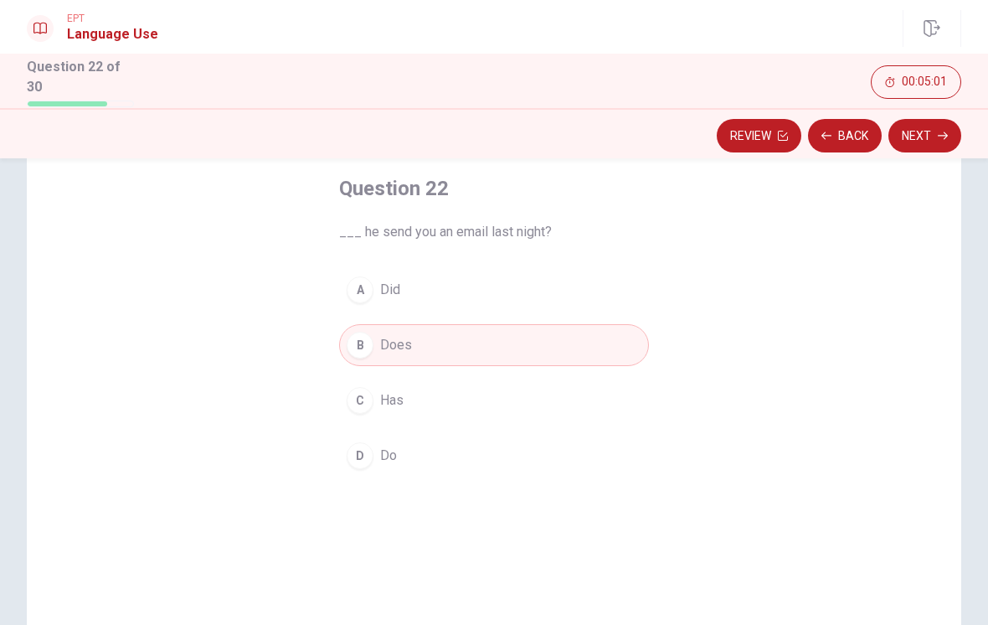
click at [911, 133] on button "Next" at bounding box center [925, 136] width 73 height 34
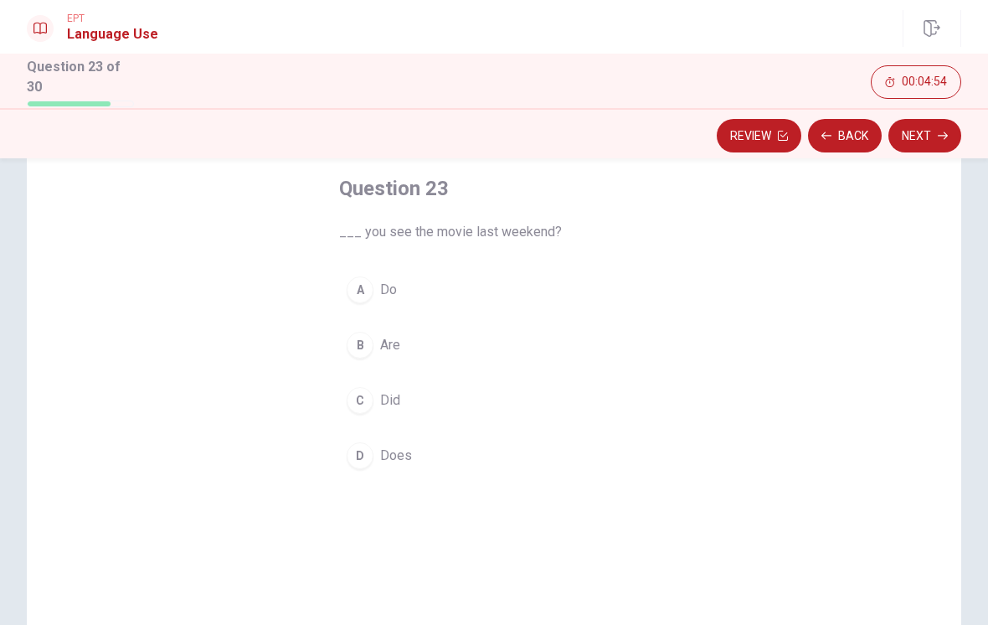
click at [412, 337] on button "B Are" at bounding box center [494, 345] width 310 height 42
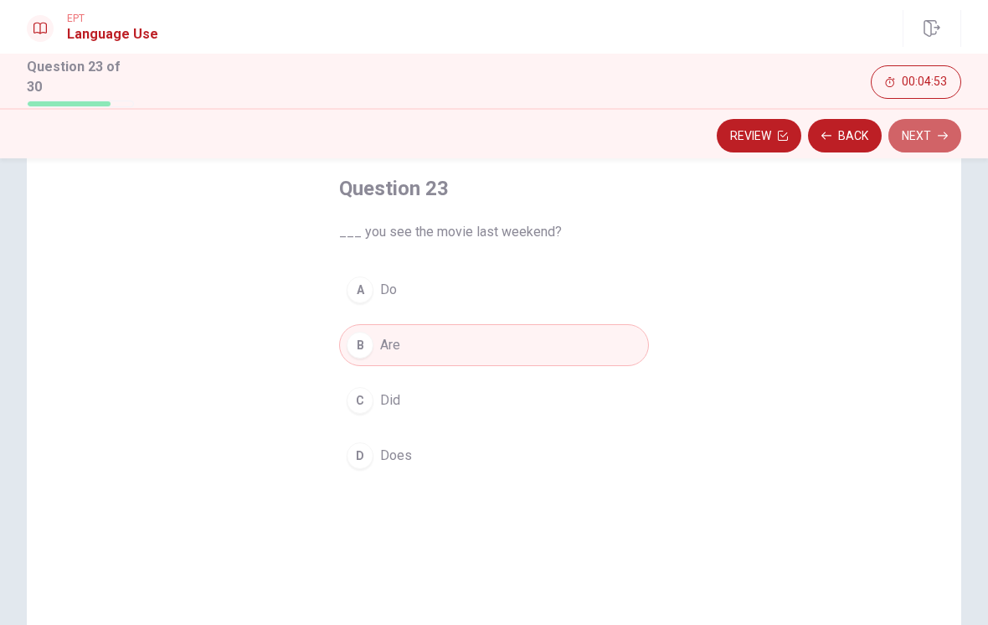
click at [940, 131] on icon "button" at bounding box center [943, 136] width 10 height 10
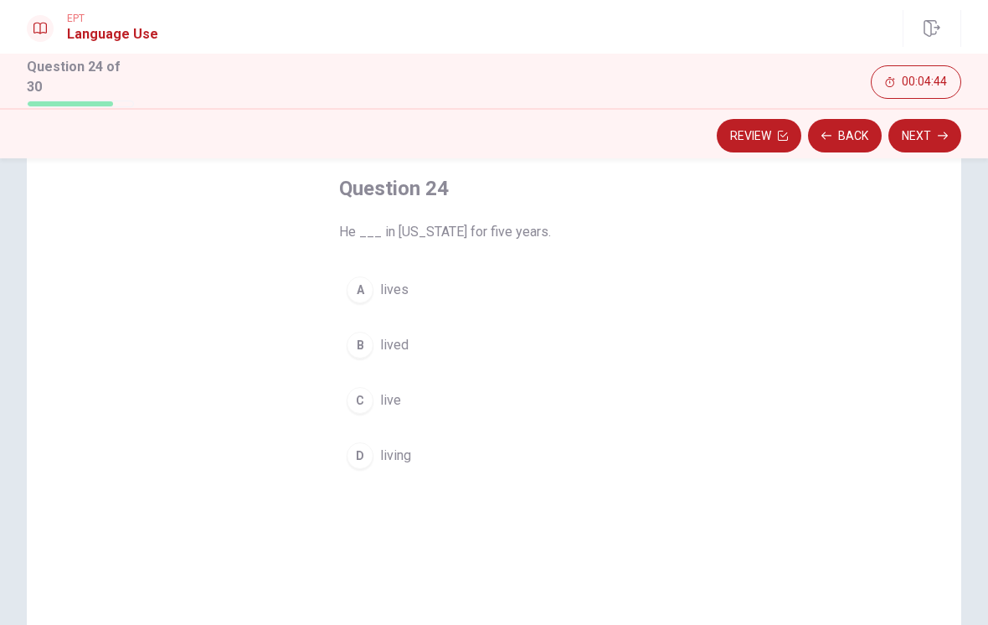
click at [616, 288] on button "A lives" at bounding box center [494, 290] width 310 height 42
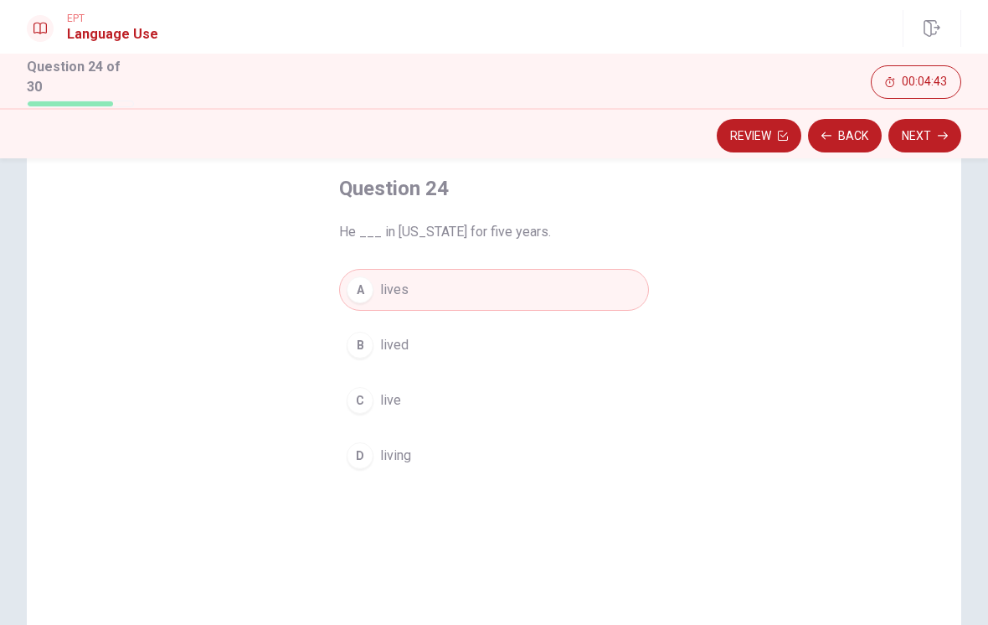
click at [915, 141] on button "Next" at bounding box center [925, 136] width 73 height 34
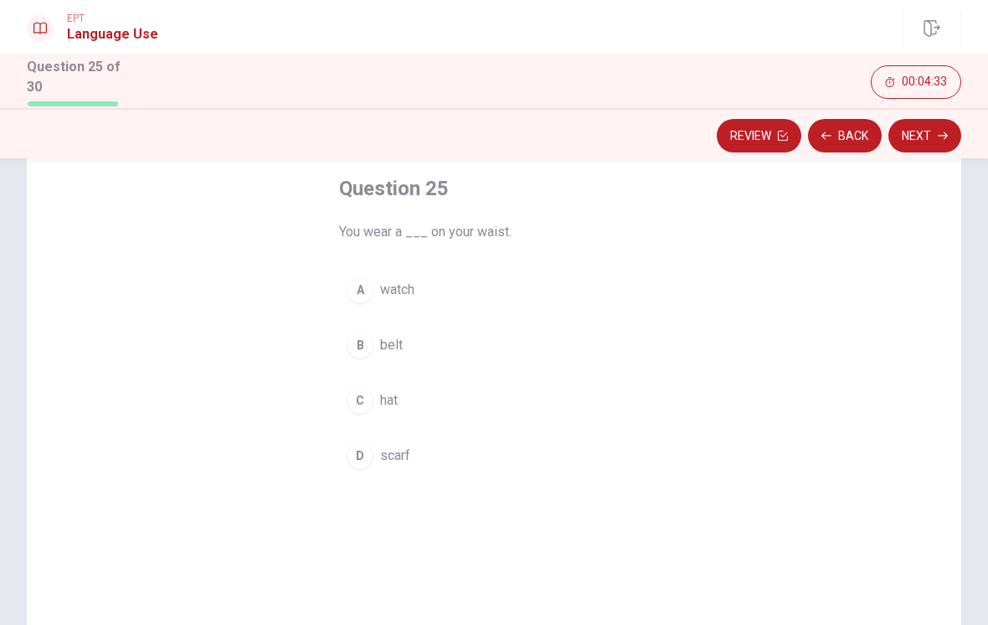
click at [630, 347] on button "B belt" at bounding box center [494, 345] width 310 height 42
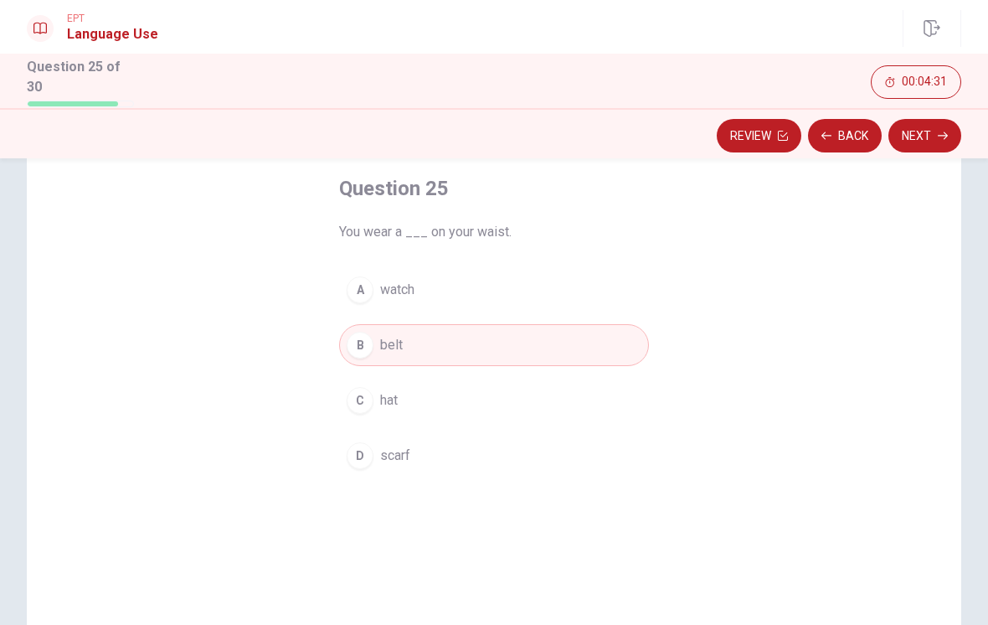
click at [906, 139] on button "Next" at bounding box center [925, 136] width 73 height 34
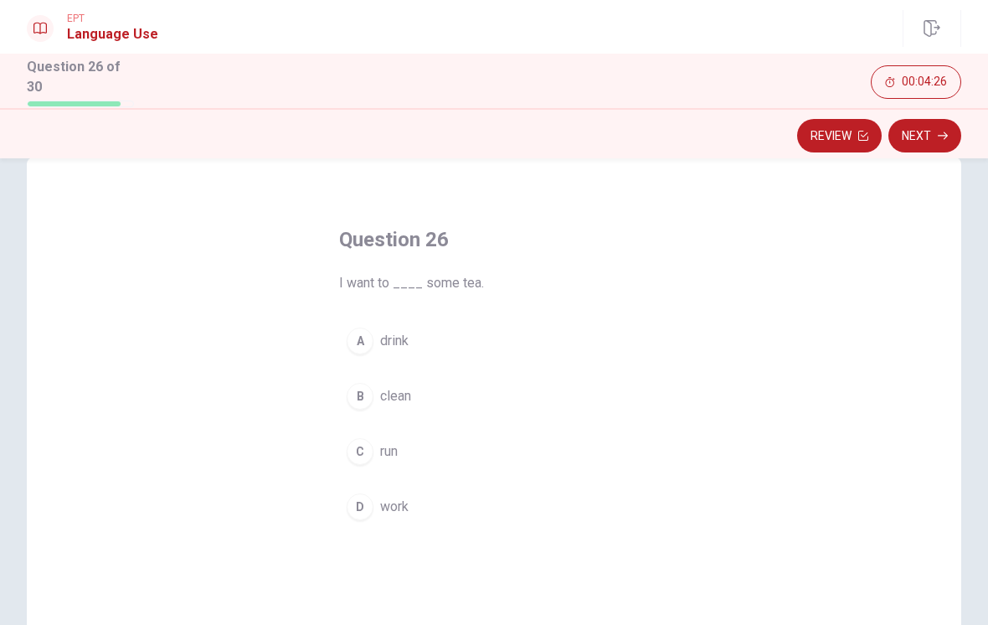
scroll to position [36, 0]
click at [513, 331] on button "A drink" at bounding box center [494, 339] width 310 height 42
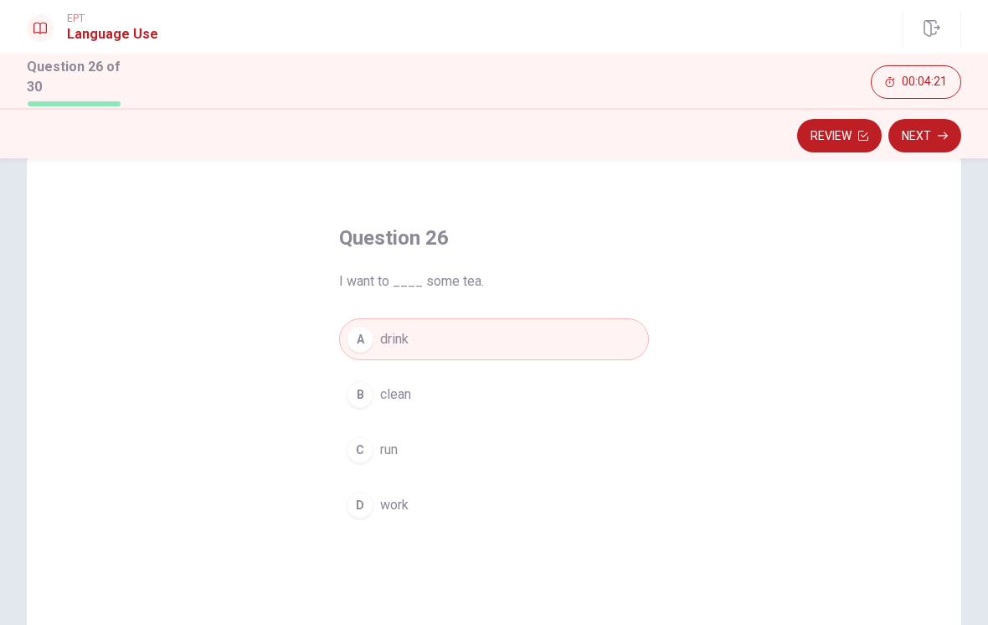
click at [919, 137] on button "Next" at bounding box center [925, 136] width 73 height 34
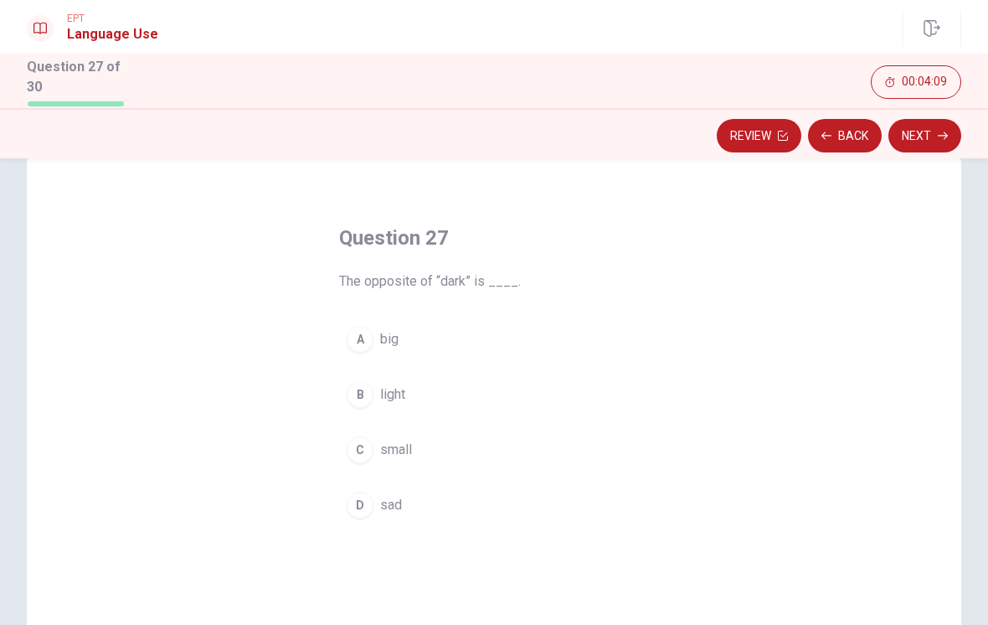
click at [559, 392] on button "B light" at bounding box center [494, 395] width 310 height 42
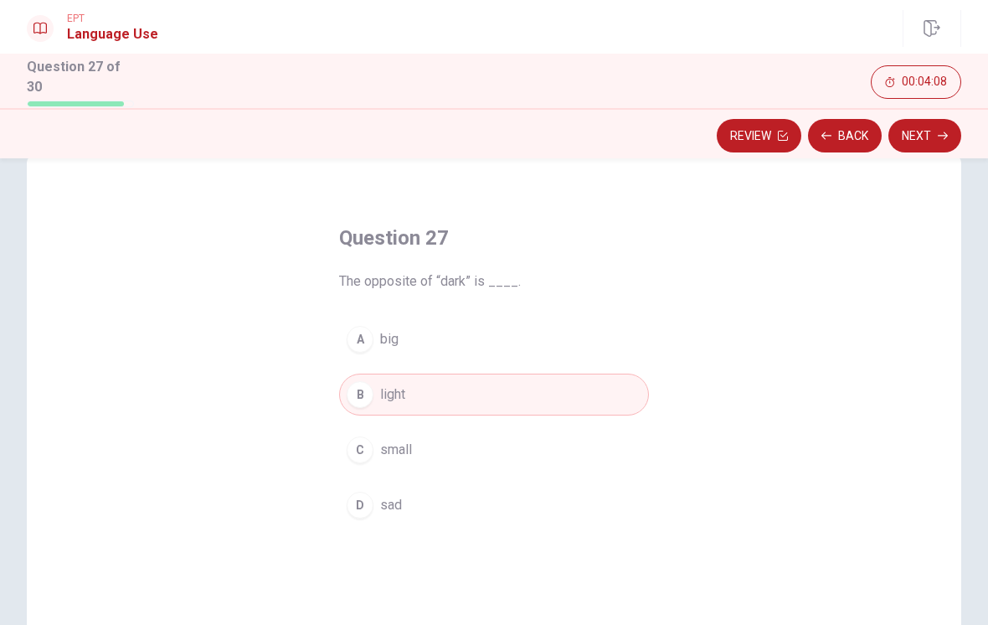
click at [916, 136] on button "Next" at bounding box center [925, 136] width 73 height 34
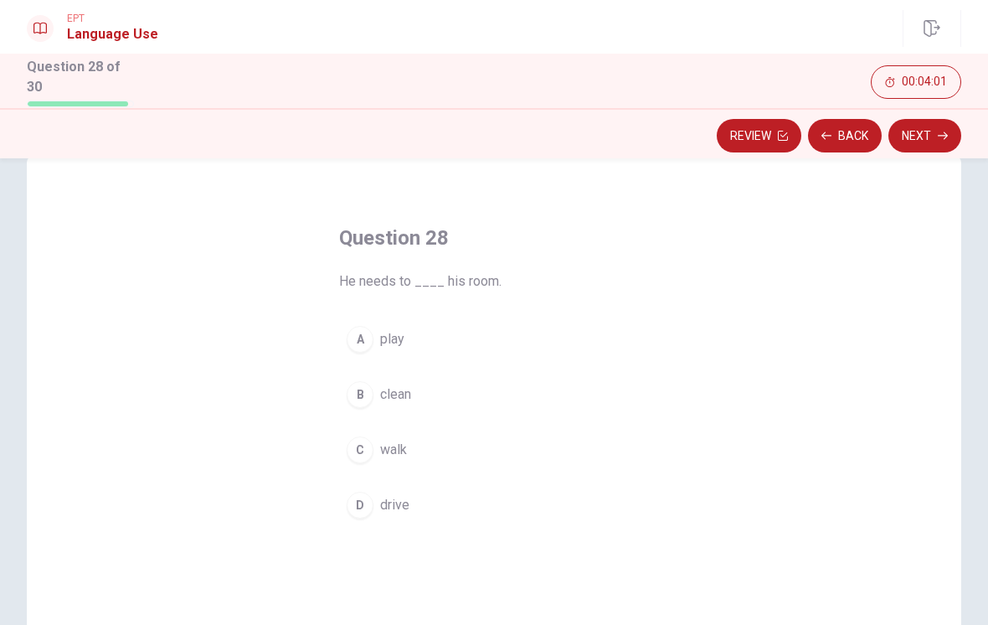
click at [551, 391] on button "B clean" at bounding box center [494, 395] width 310 height 42
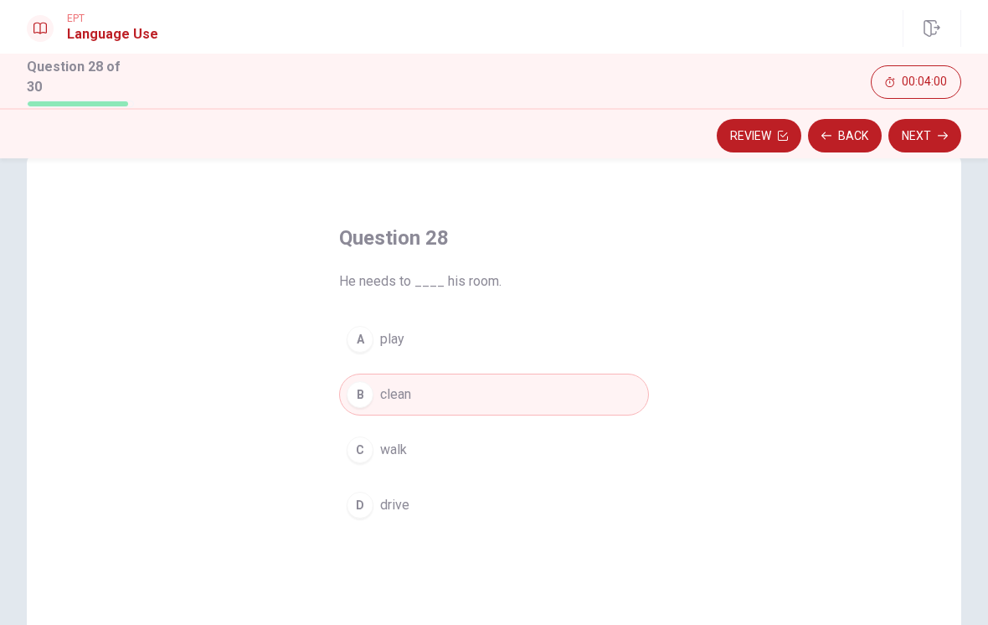
click at [932, 131] on button "Next" at bounding box center [925, 136] width 73 height 34
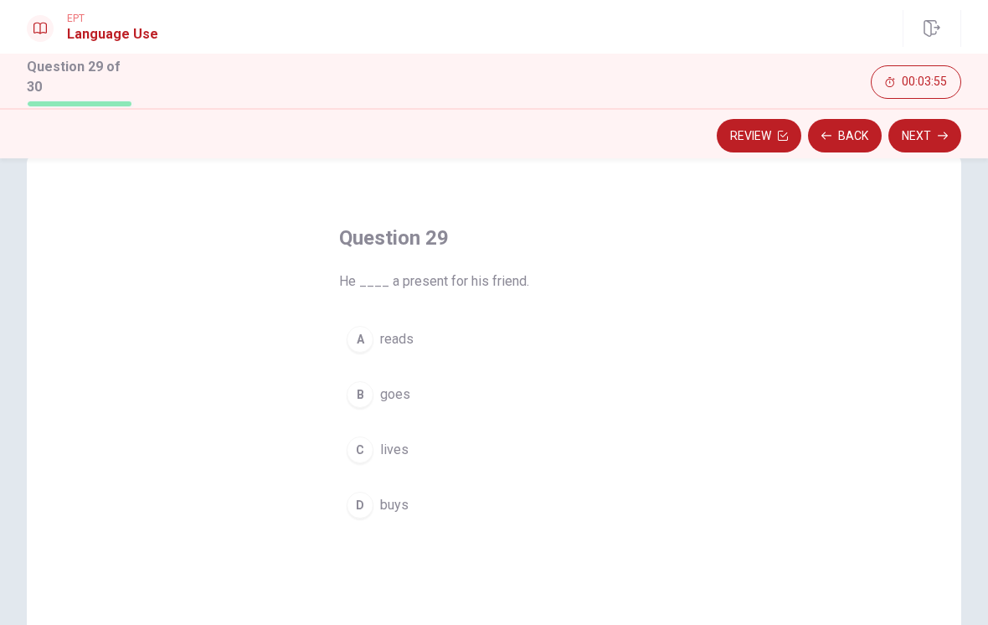
click at [553, 405] on button "B goes" at bounding box center [494, 395] width 310 height 42
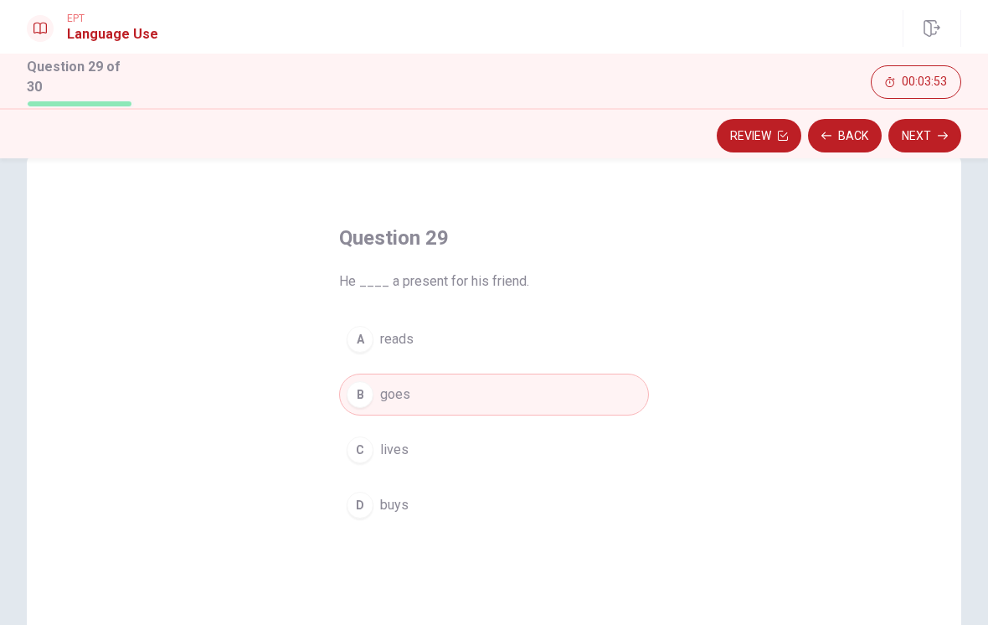
click at [920, 127] on button "Next" at bounding box center [925, 136] width 73 height 34
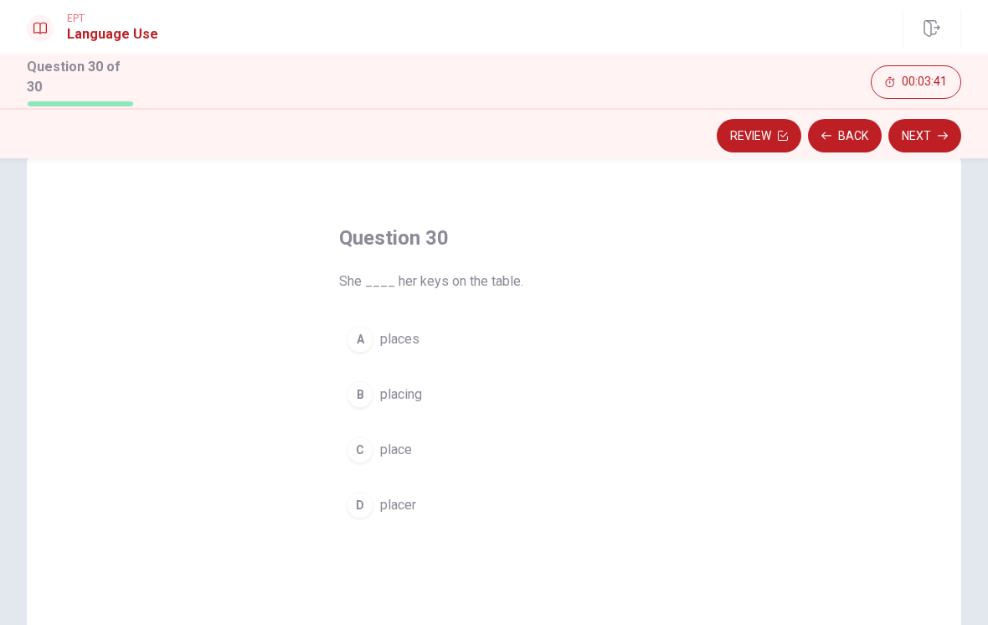
click at [556, 446] on button "C place" at bounding box center [494, 450] width 310 height 42
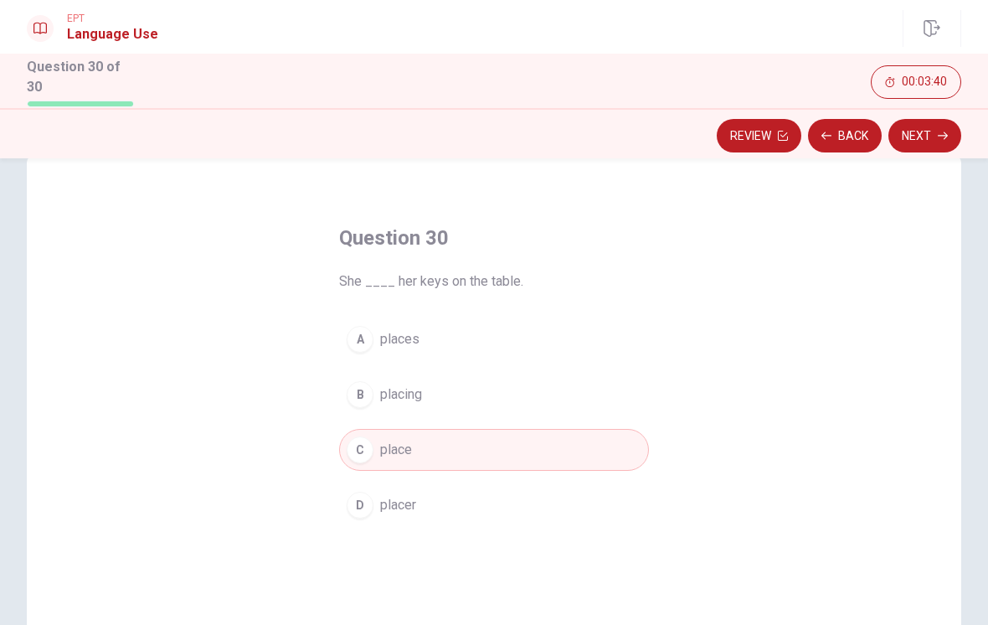
click at [927, 139] on button "Next" at bounding box center [925, 136] width 73 height 34
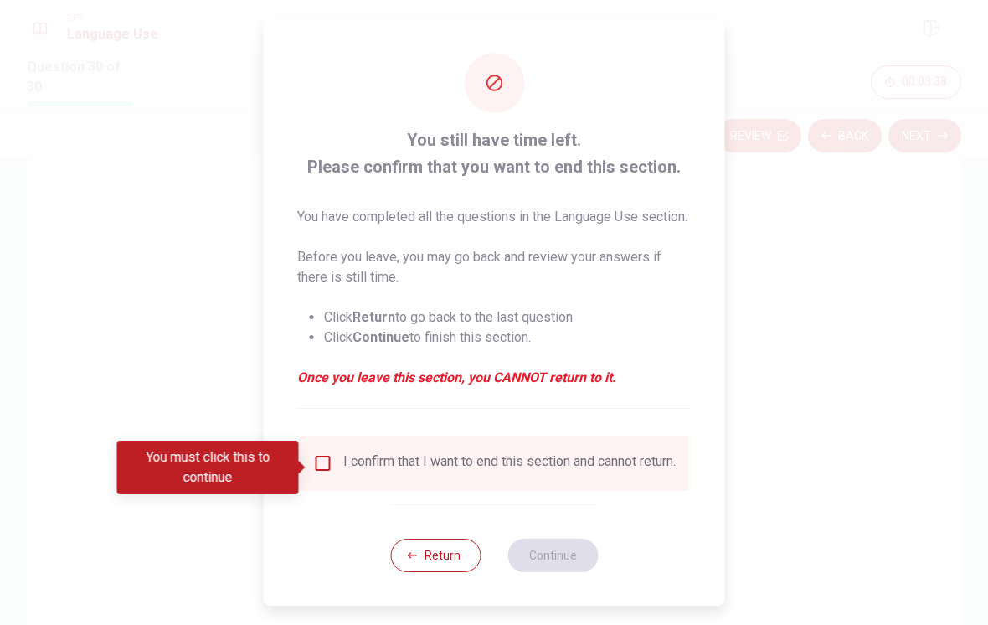
click at [315, 450] on div "I confirm that I want to end this section and cannot return." at bounding box center [494, 463] width 389 height 55
click at [311, 451] on div "I confirm that I want to end this section and cannot return." at bounding box center [494, 463] width 389 height 55
click at [320, 461] on input "You must click this to continue" at bounding box center [323, 463] width 20 height 20
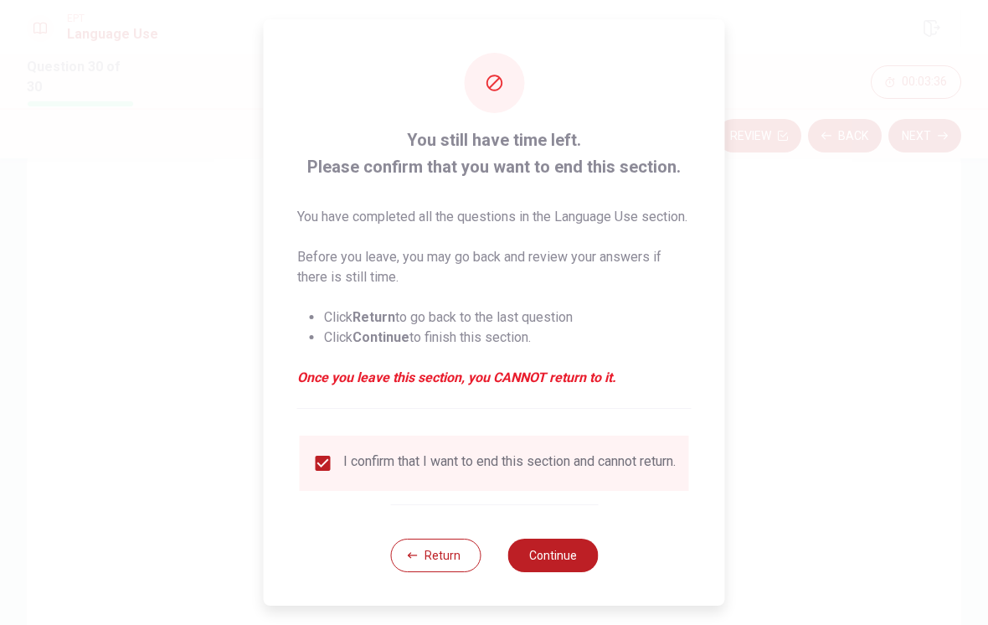
click at [565, 564] on button "Continue" at bounding box center [553, 556] width 90 height 34
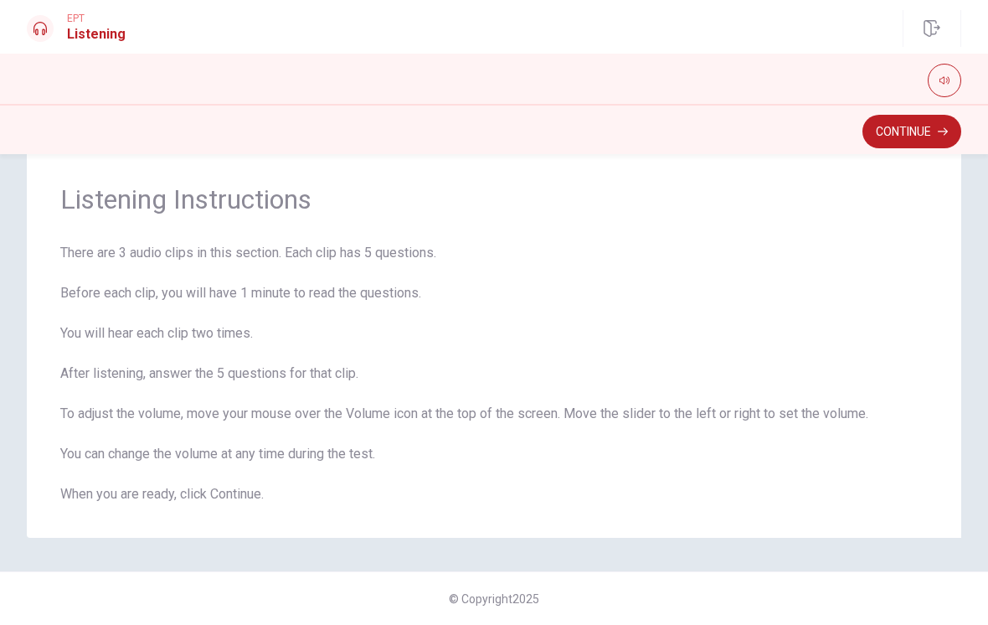
scroll to position [39, 0]
click at [901, 136] on button "Continue" at bounding box center [912, 132] width 99 height 34
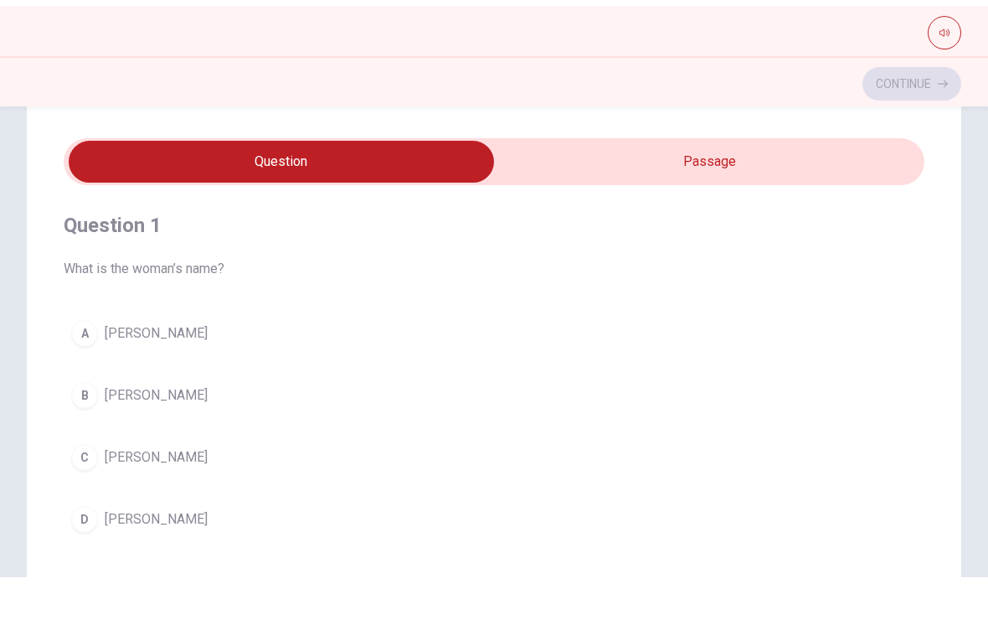
scroll to position [0, 0]
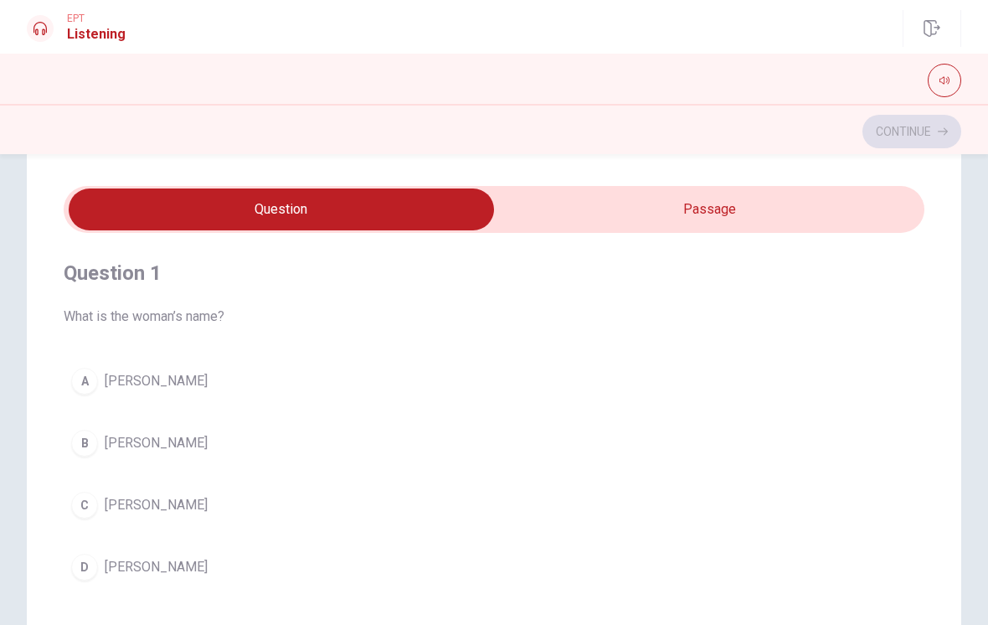
type input "3"
click at [715, 199] on input "checkbox" at bounding box center [281, 209] width 1291 height 42
checkbox input "true"
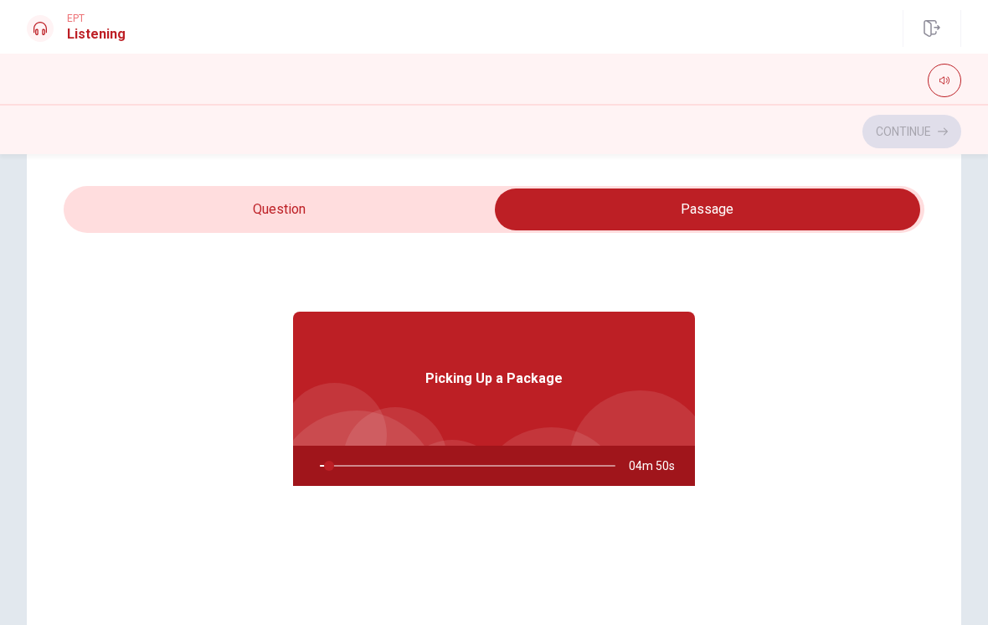
type input "3"
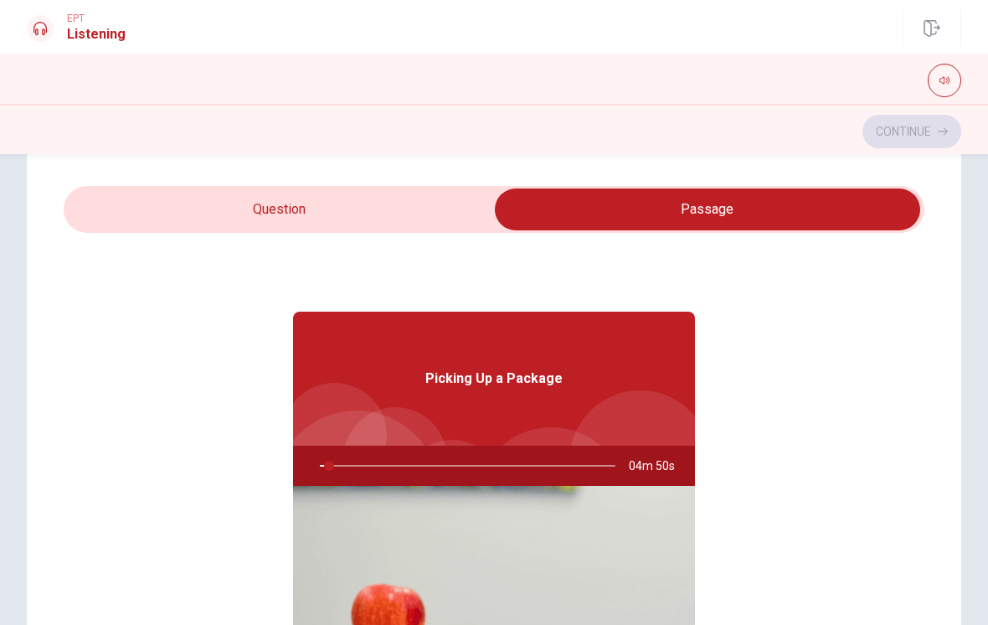
click at [413, 198] on input "checkbox" at bounding box center [707, 209] width 1291 height 42
checkbox input "false"
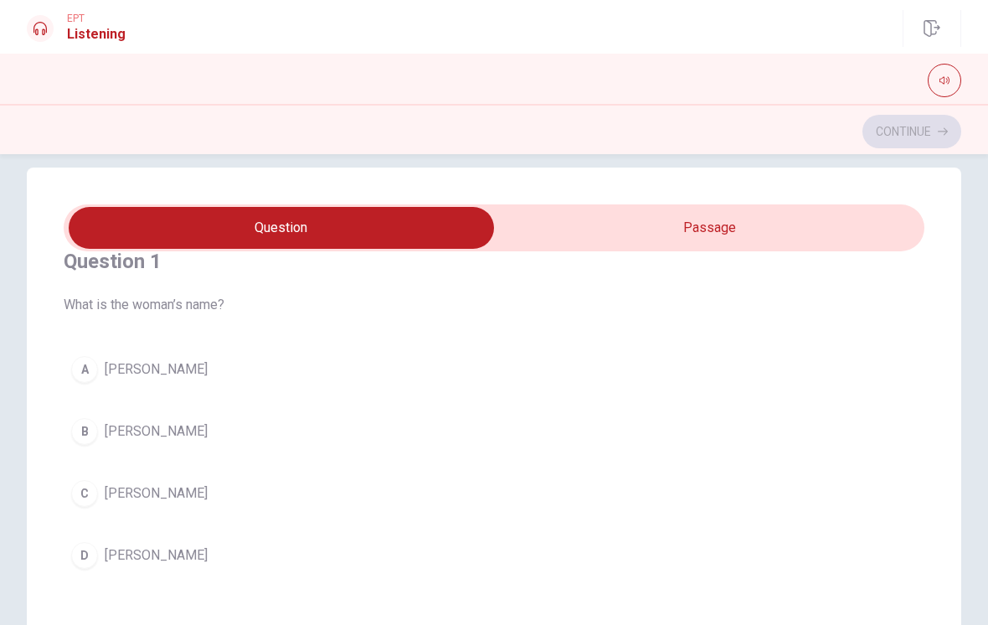
scroll to position [18, 0]
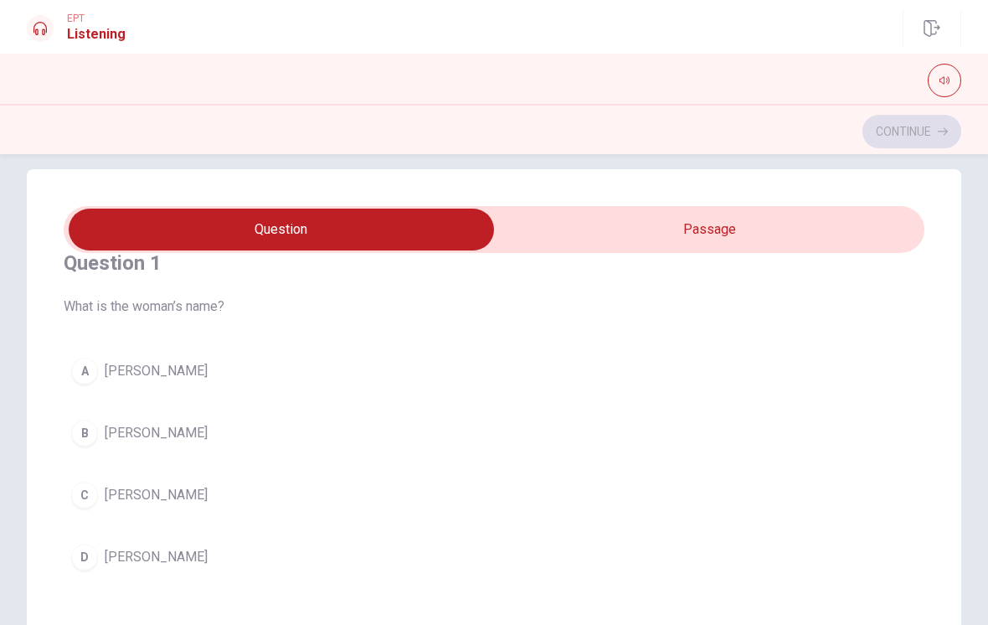
click at [379, 440] on button "B [PERSON_NAME]" at bounding box center [494, 433] width 861 height 42
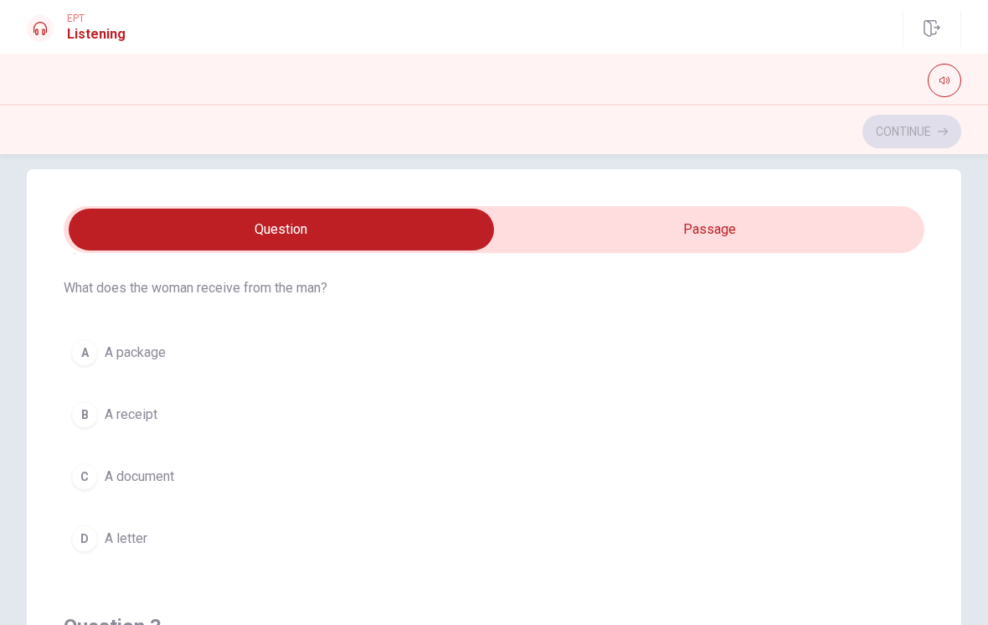
scroll to position [435, 0]
click at [477, 348] on button "A A package" at bounding box center [494, 348] width 861 height 42
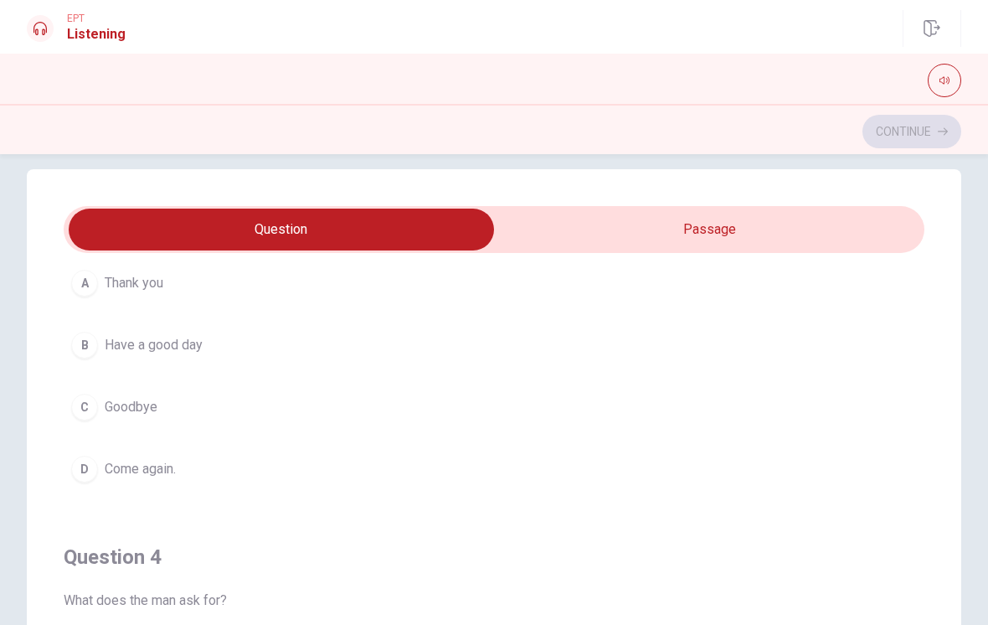
scroll to position [893, 0]
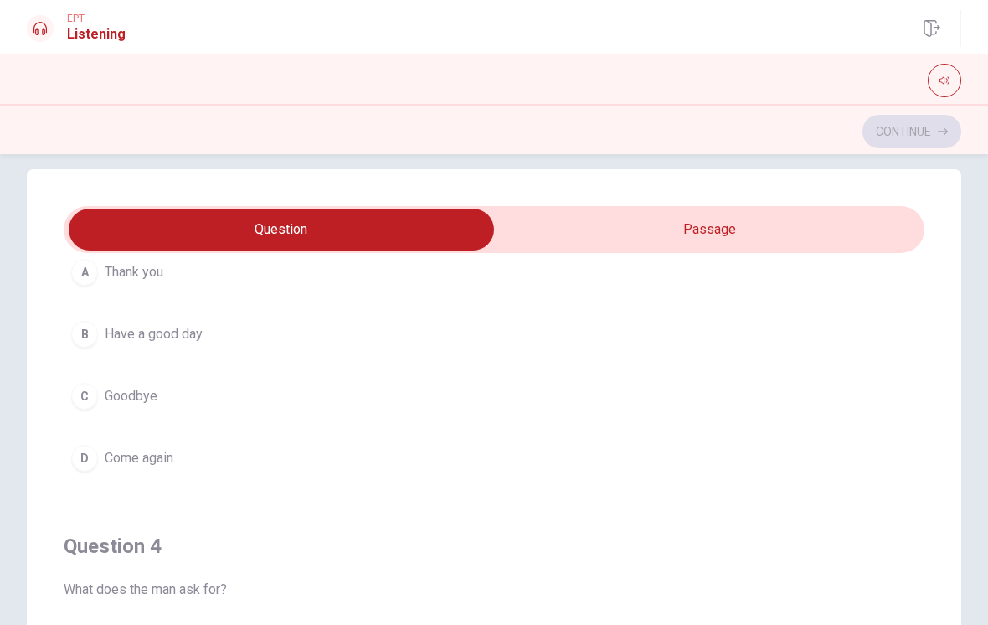
click at [424, 405] on button "C Goodbye" at bounding box center [494, 396] width 861 height 42
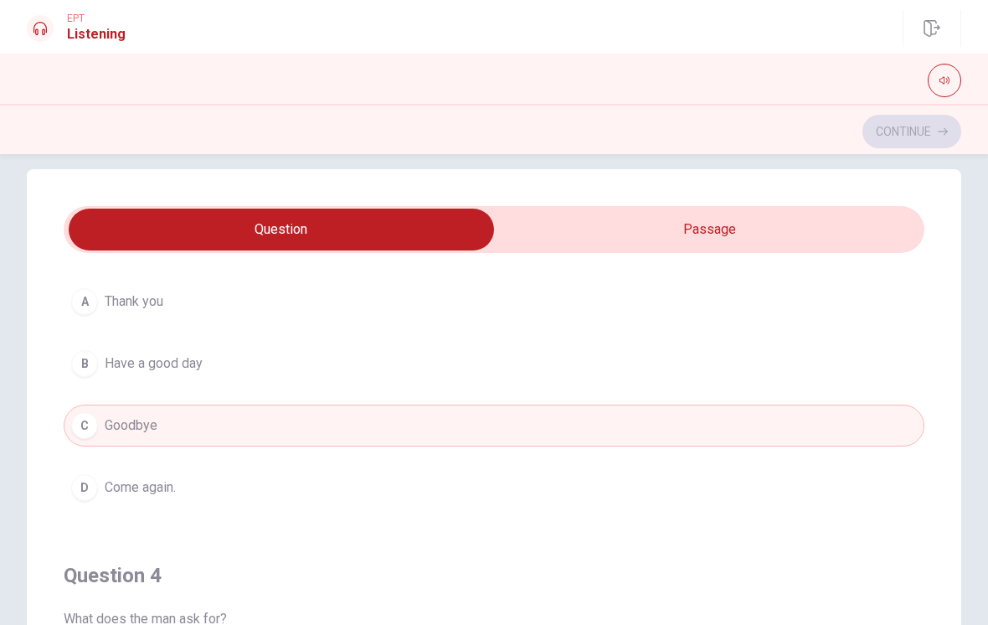
scroll to position [858, 0]
click at [384, 371] on button "B Have a good day" at bounding box center [494, 369] width 861 height 42
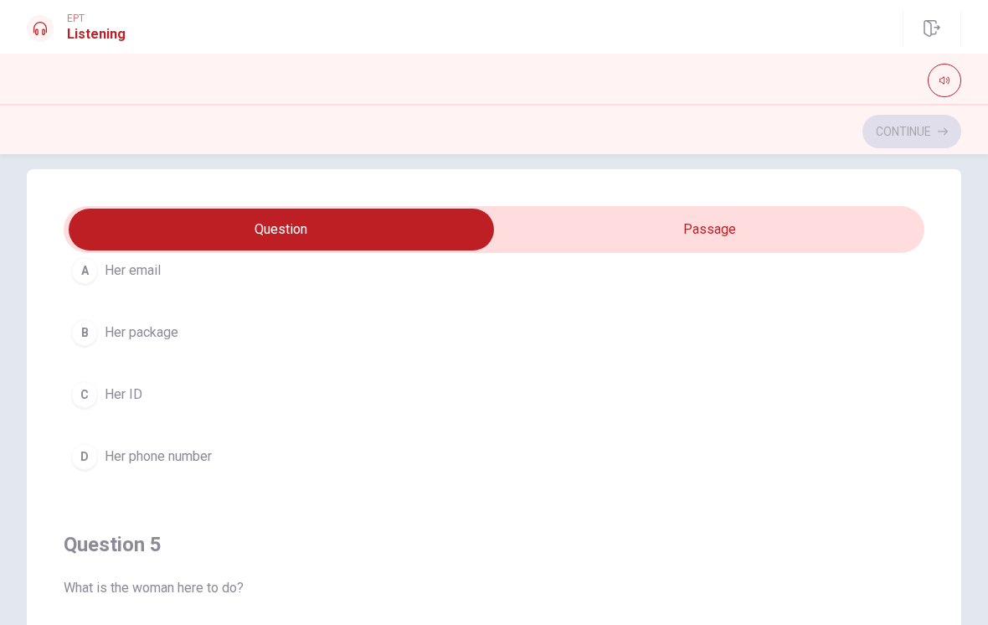
scroll to position [1209, 0]
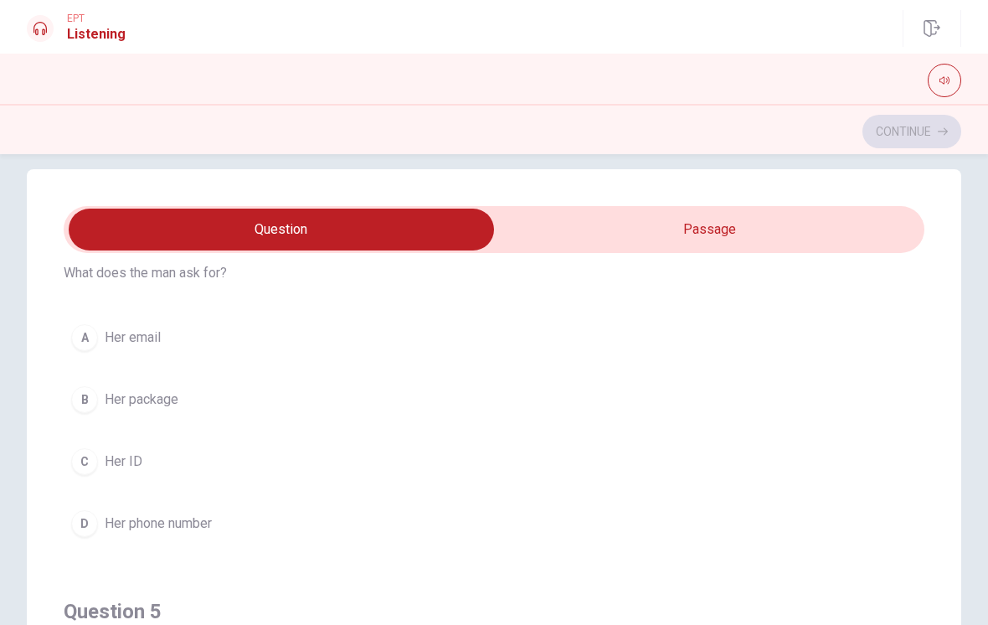
click at [371, 469] on button "C Her ID" at bounding box center [494, 462] width 861 height 42
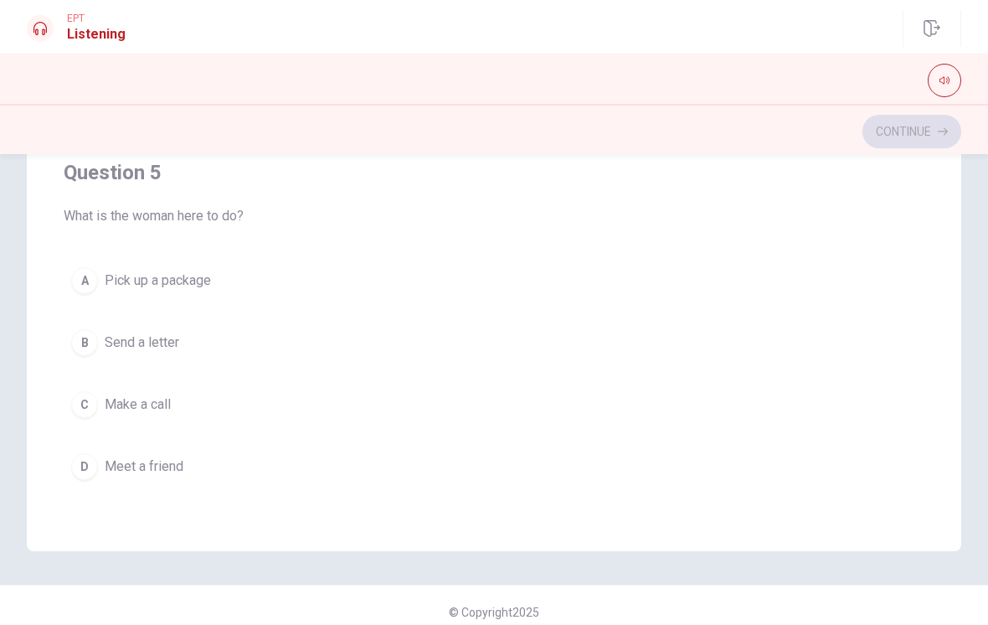
scroll to position [291, 0]
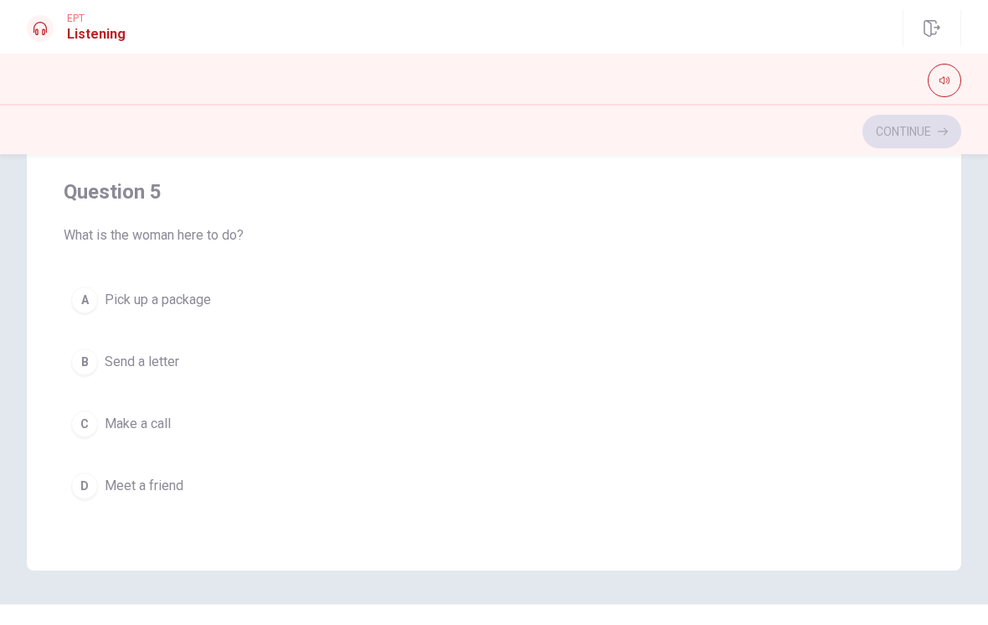
click at [478, 296] on button "A Pick up a package" at bounding box center [494, 300] width 861 height 42
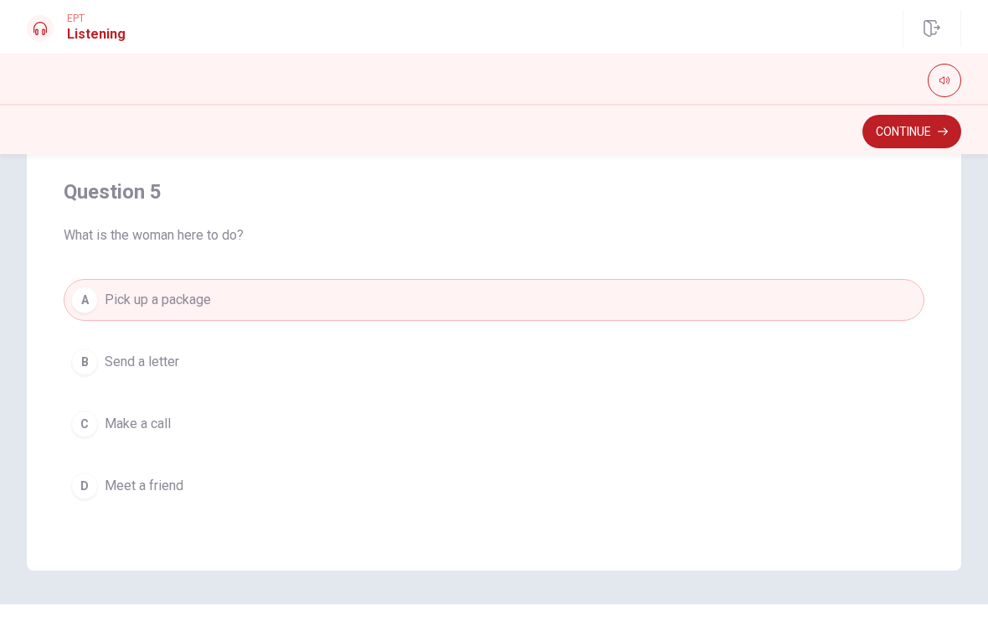
click at [914, 130] on button "Continue" at bounding box center [912, 132] width 99 height 34
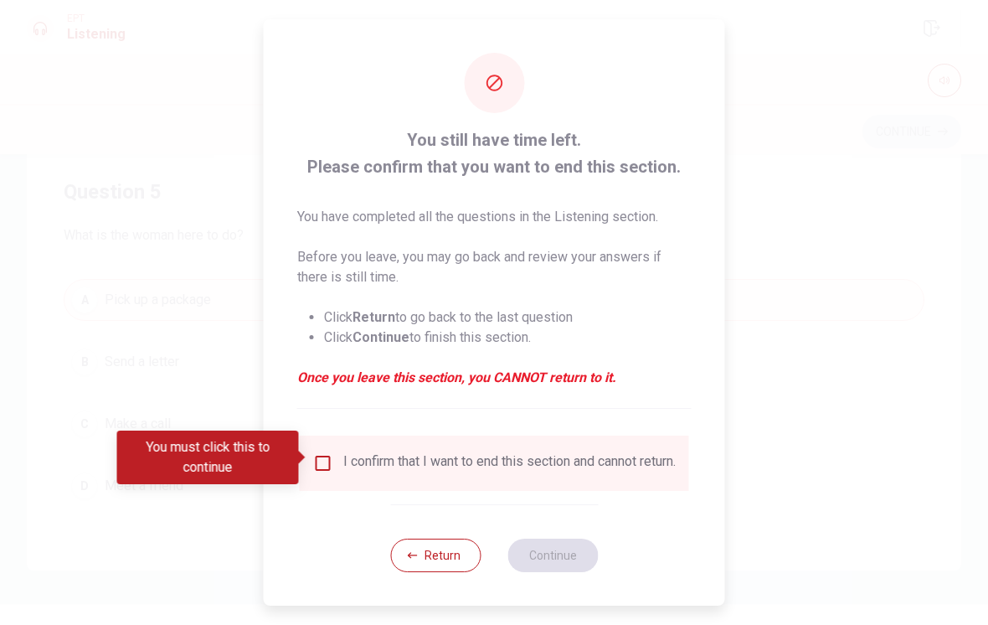
click at [321, 454] on input "You must click this to continue" at bounding box center [323, 463] width 20 height 20
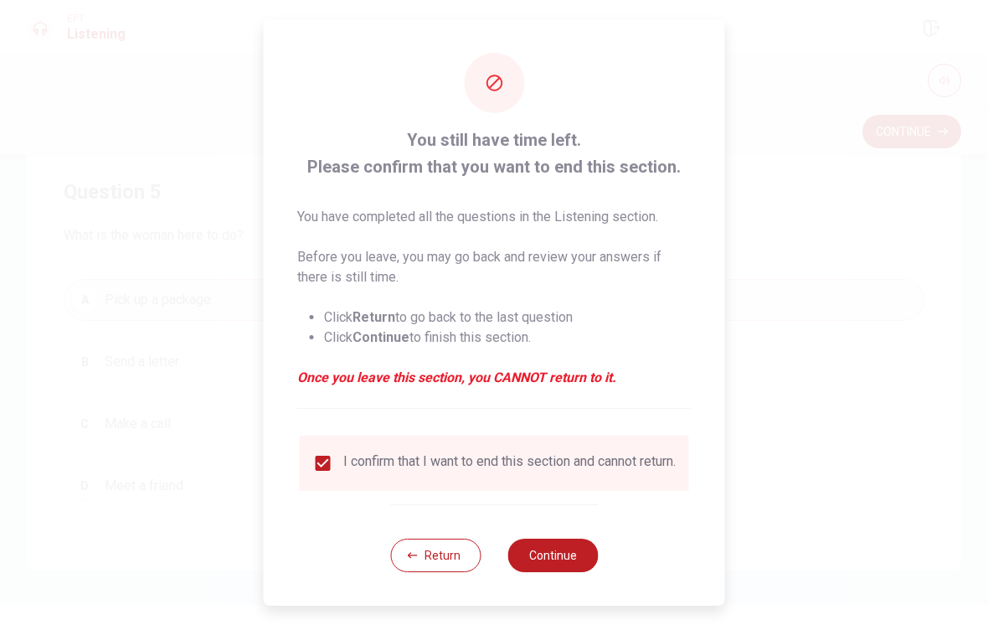
click at [566, 549] on button "Continue" at bounding box center [553, 556] width 90 height 34
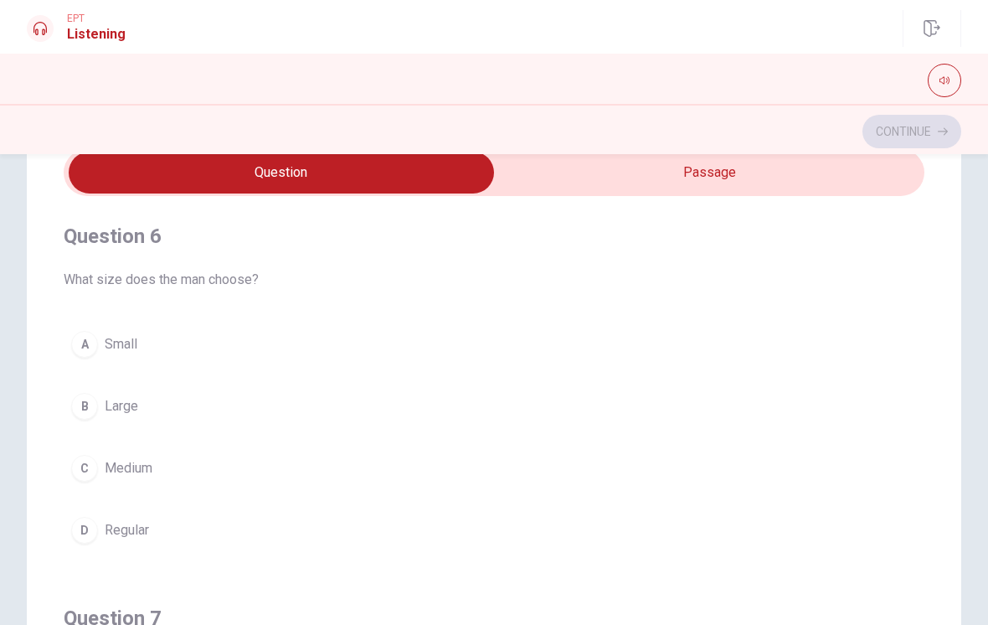
scroll to position [84, 0]
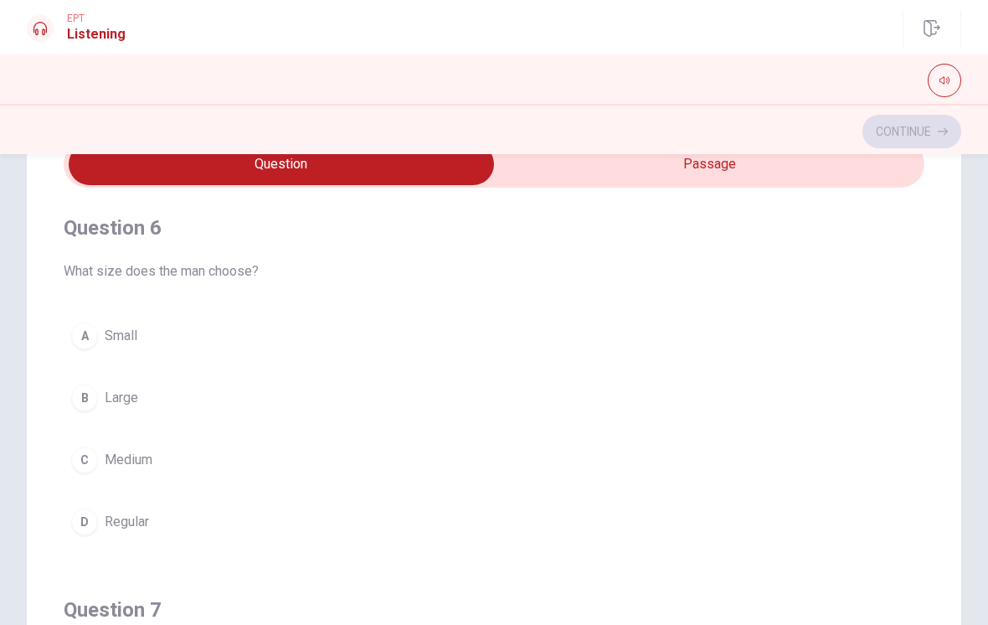
click at [348, 406] on button "B Large" at bounding box center [494, 398] width 861 height 42
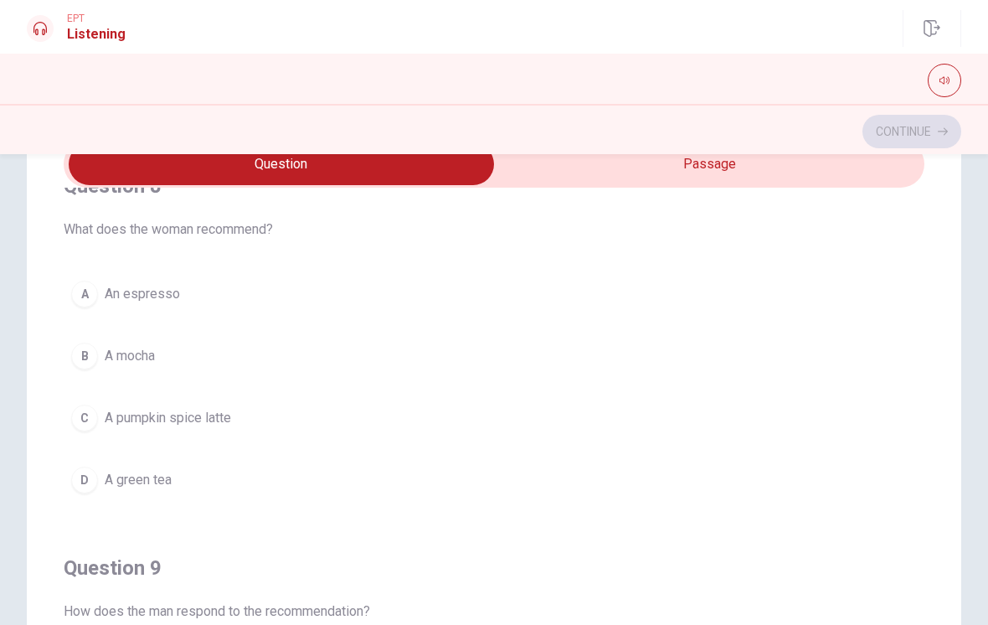
scroll to position [807, 0]
click at [414, 415] on button "C A pumpkin spice latte" at bounding box center [494, 417] width 861 height 42
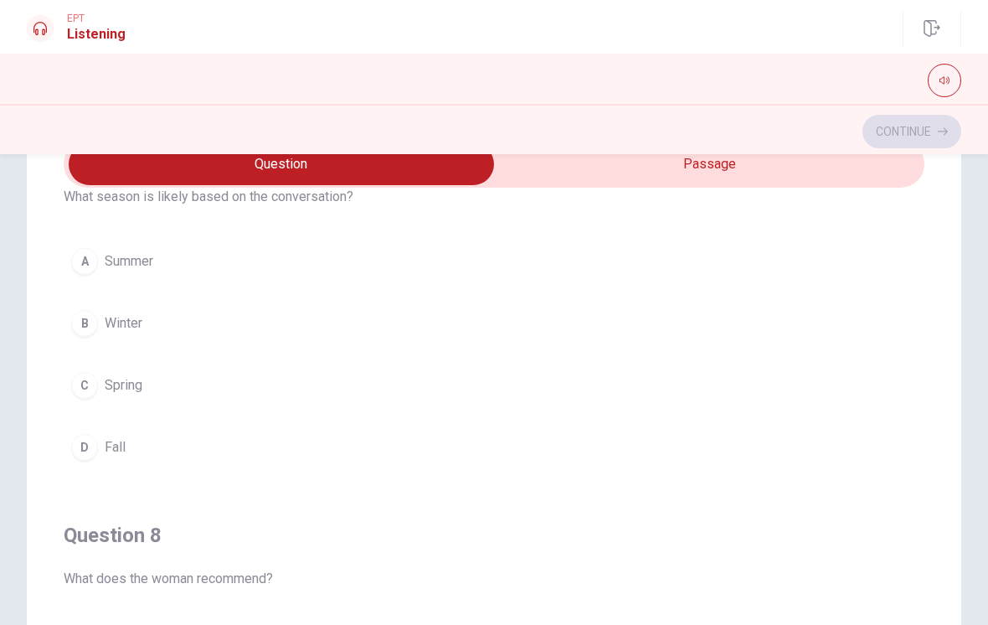
scroll to position [436, 0]
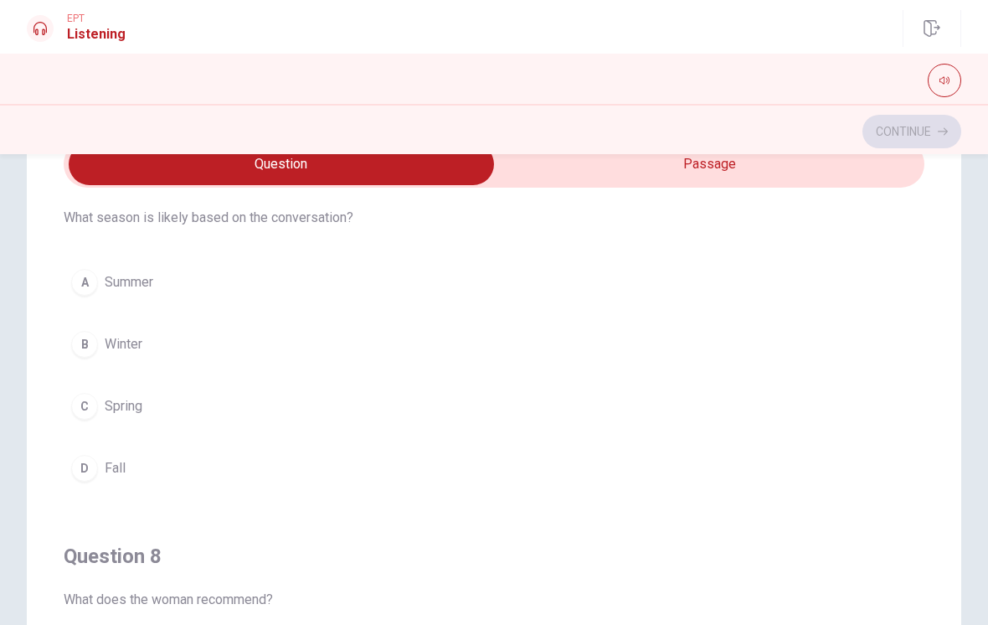
click at [399, 401] on button "C Spring" at bounding box center [494, 406] width 861 height 42
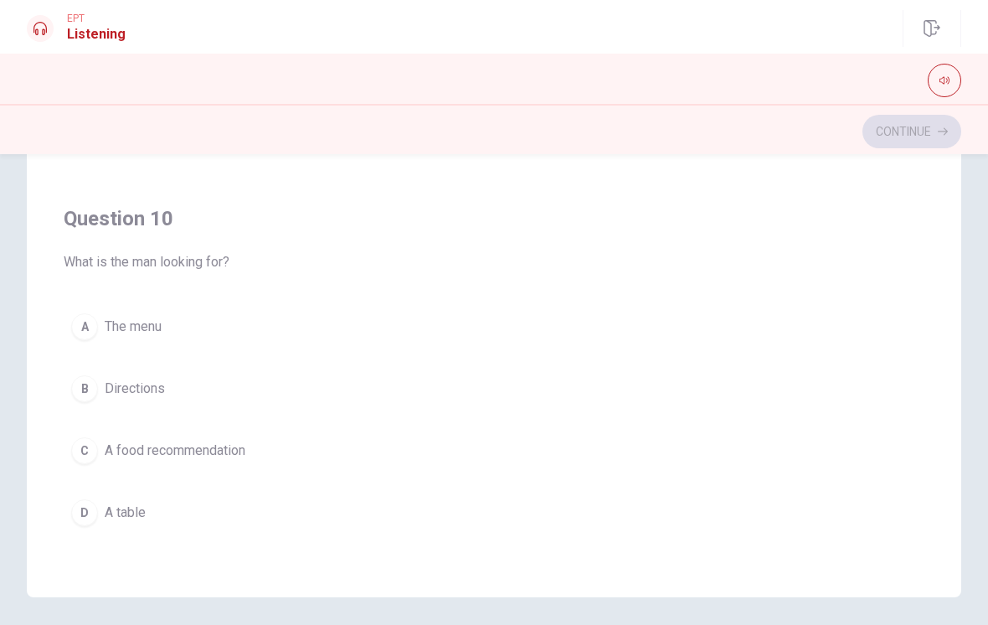
scroll to position [270, 0]
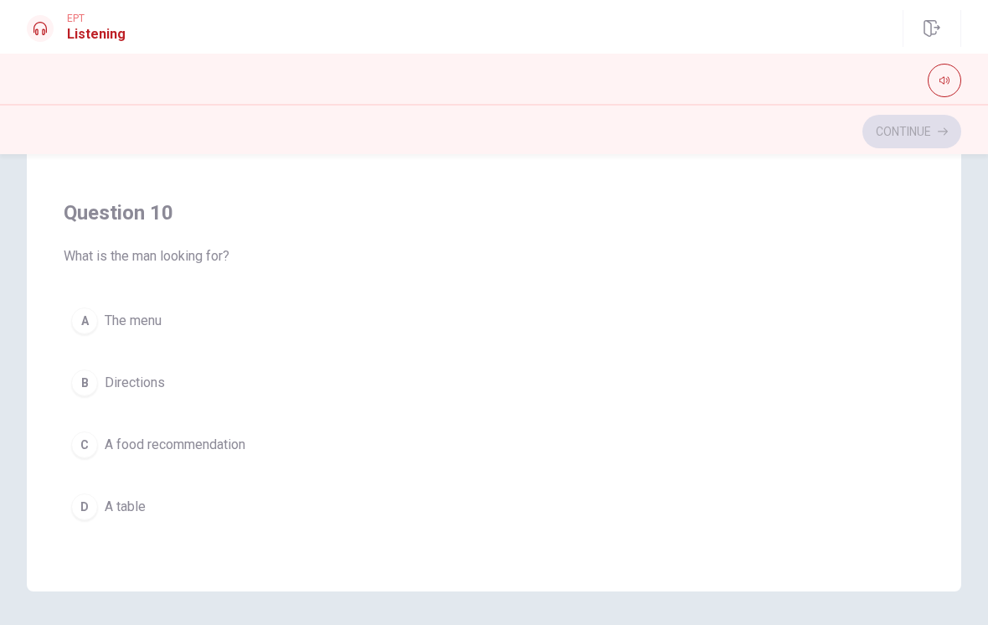
click at [591, 456] on button "C A food recommendation" at bounding box center [494, 445] width 861 height 42
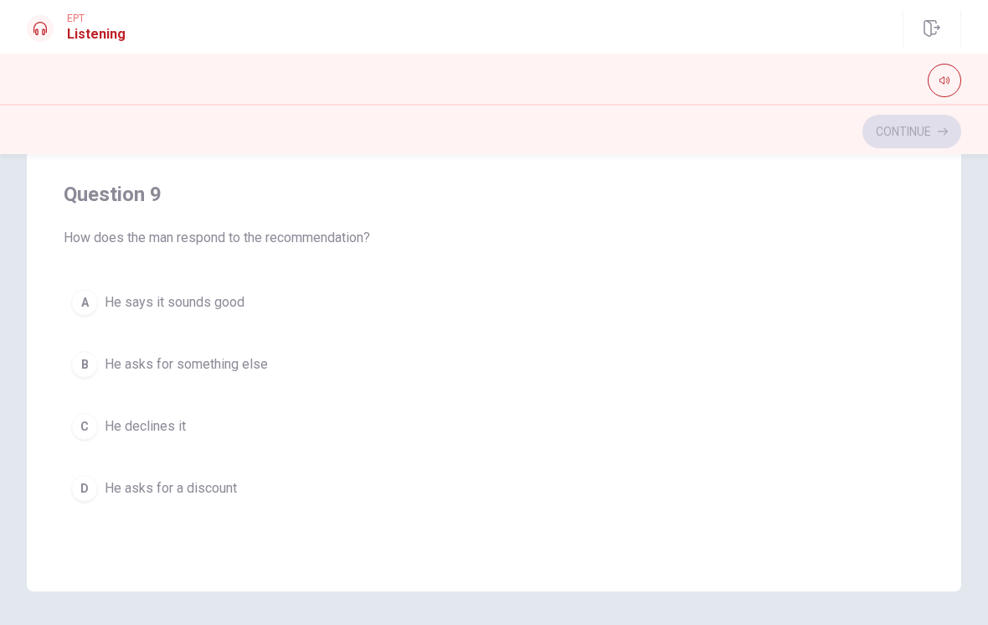
scroll to position [992, 0]
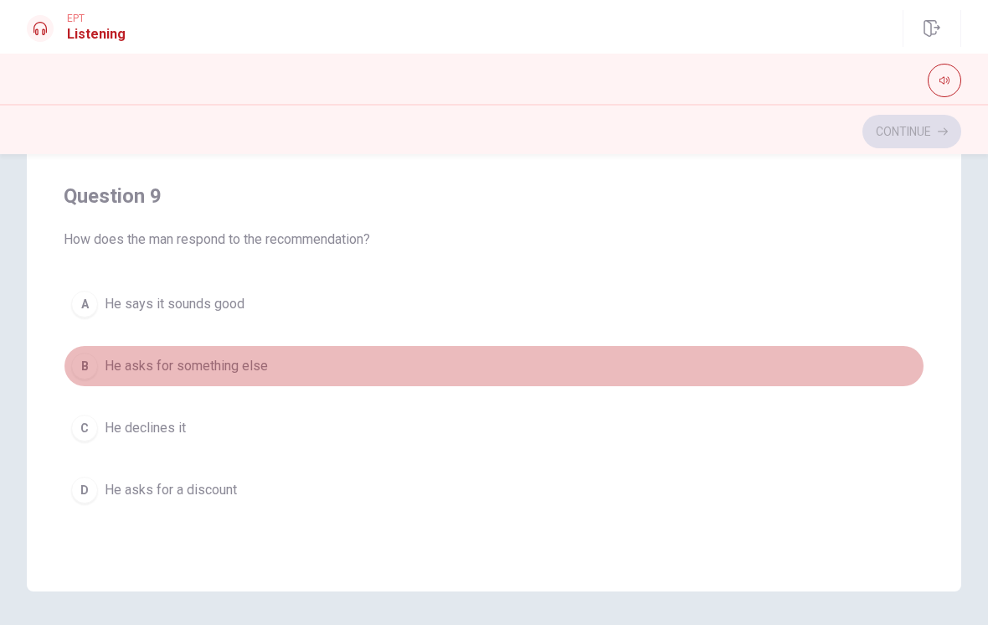
click at [553, 369] on button "B He asks for something else" at bounding box center [494, 366] width 861 height 42
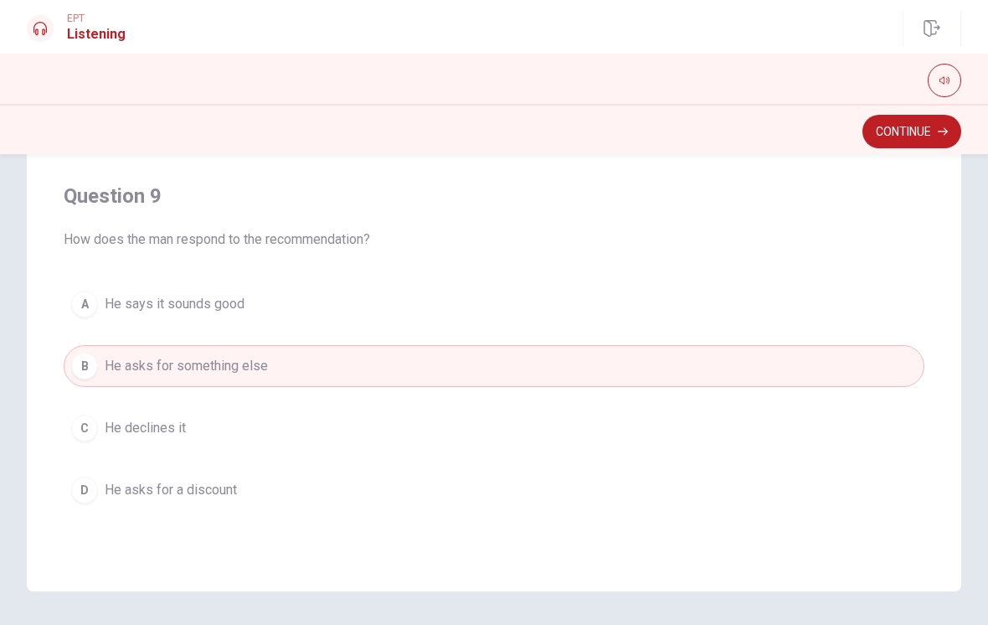
click at [941, 110] on div "Continue" at bounding box center [494, 129] width 988 height 50
click at [941, 134] on icon "button" at bounding box center [943, 131] width 10 height 10
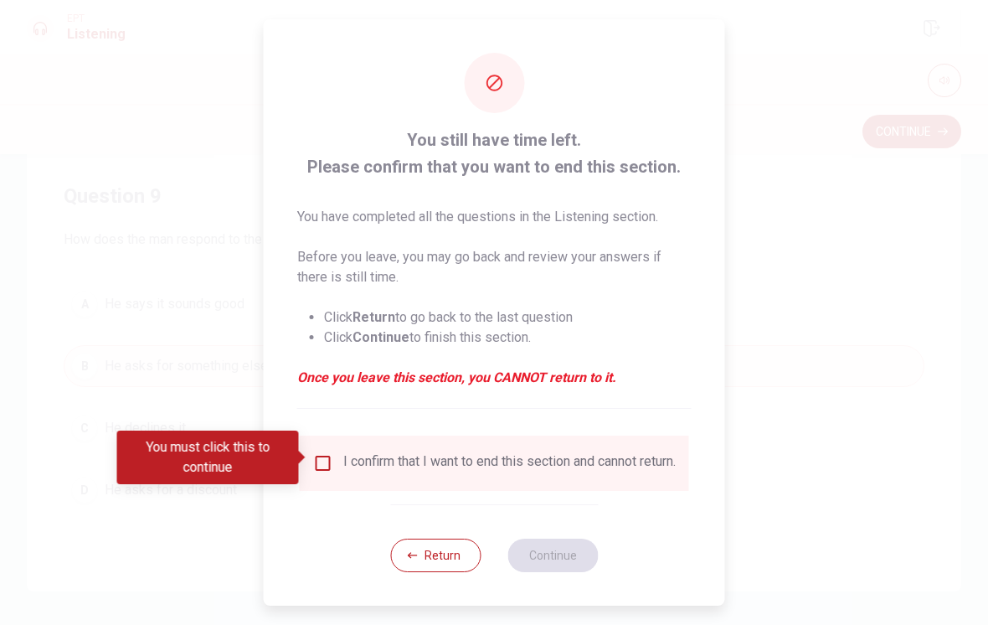
click at [325, 458] on input "You must click this to continue" at bounding box center [323, 463] width 20 height 20
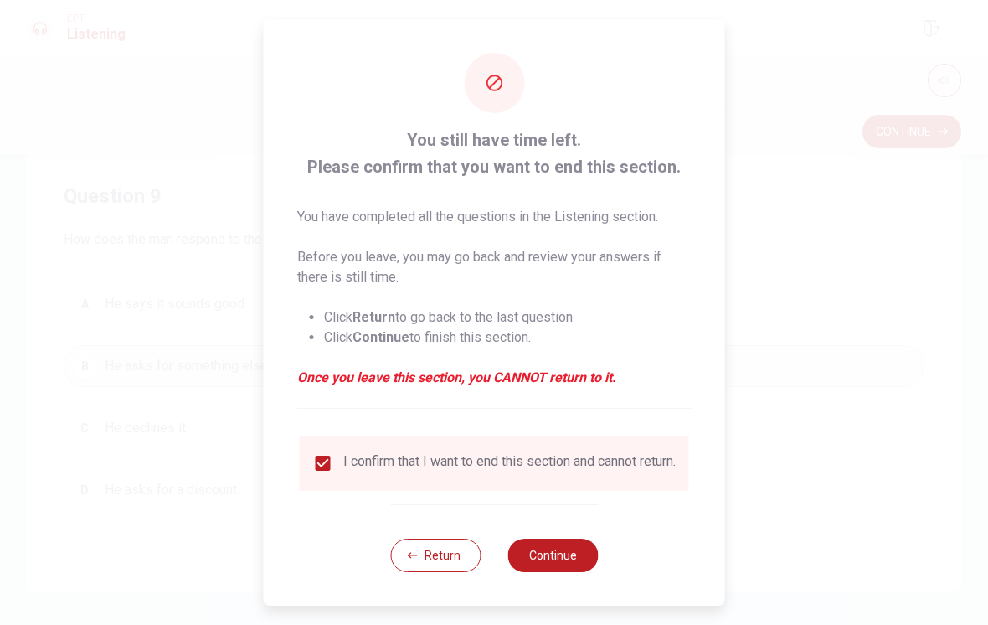
click at [554, 551] on button "Continue" at bounding box center [553, 556] width 90 height 34
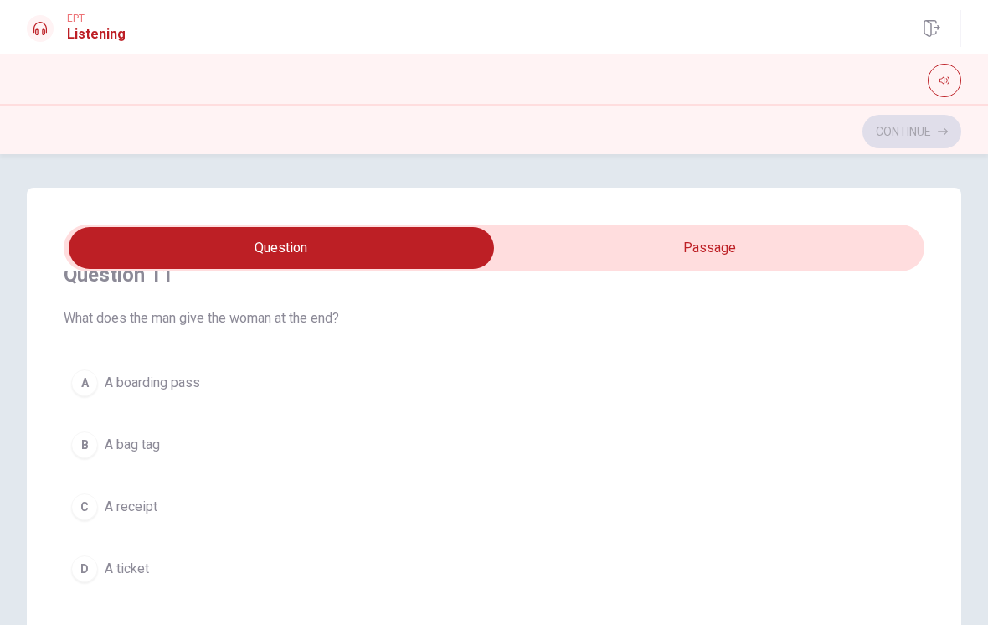
scroll to position [36, 0]
click at [304, 384] on button "A A boarding pass" at bounding box center [494, 384] width 861 height 42
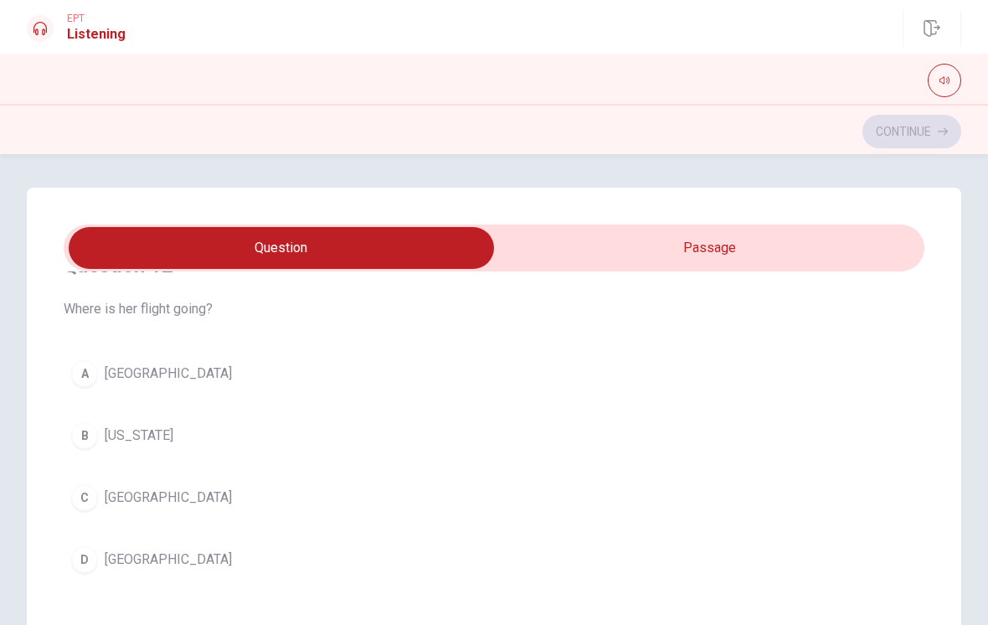
click at [427, 383] on button "A [GEOGRAPHIC_DATA]" at bounding box center [494, 374] width 861 height 42
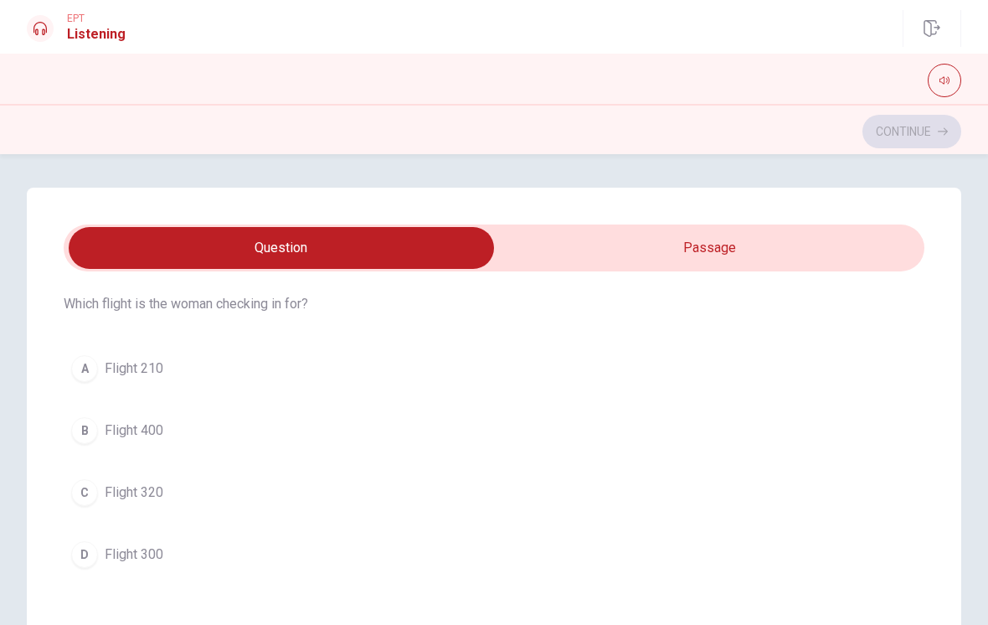
click at [374, 503] on button "C Flight 320" at bounding box center [494, 493] width 861 height 42
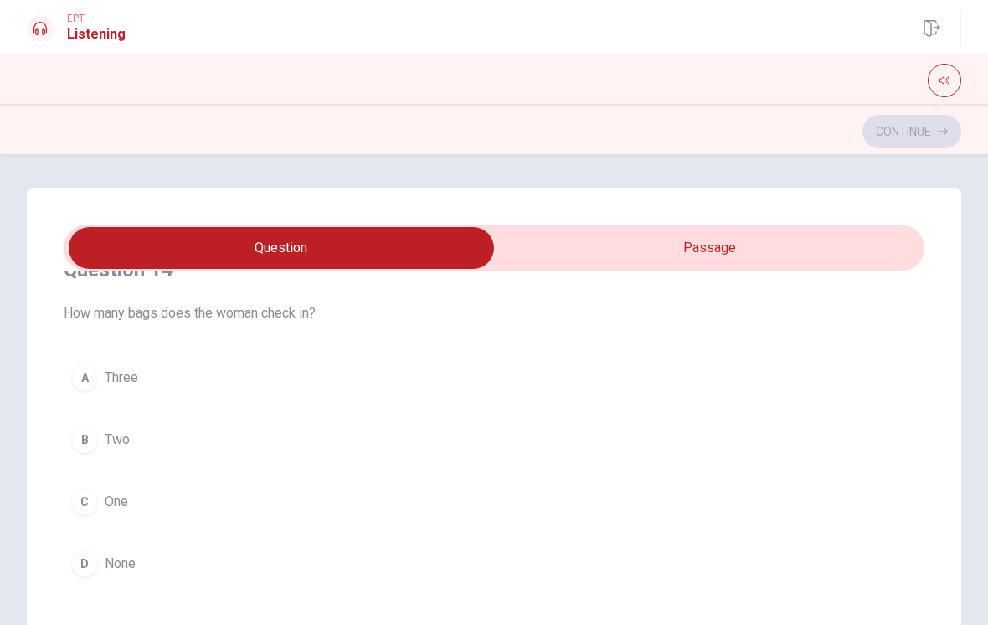
scroll to position [1189, 0]
click at [277, 506] on button "C One" at bounding box center [494, 500] width 861 height 42
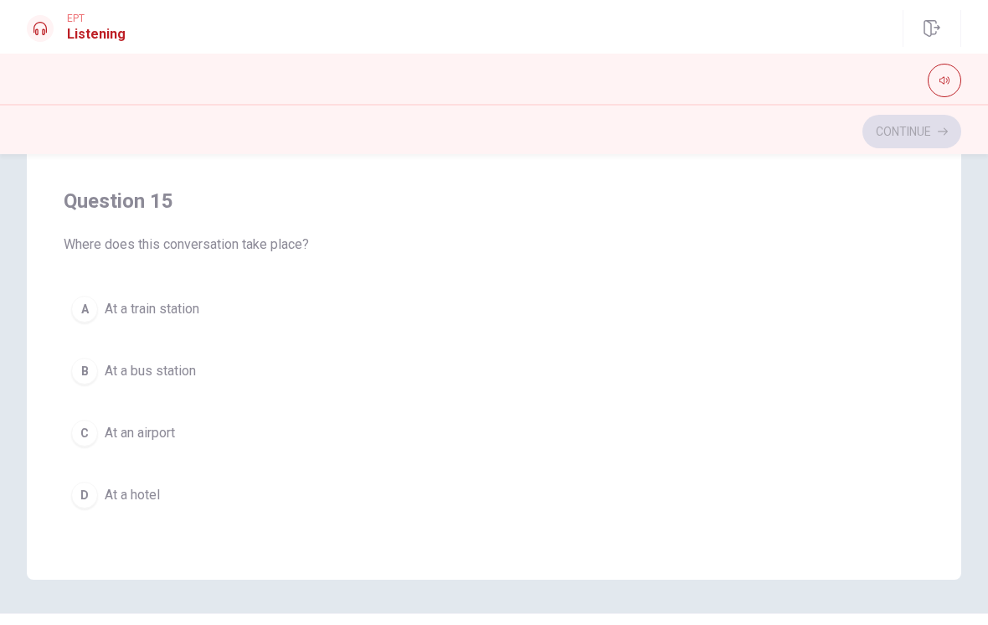
scroll to position [279, 0]
click at [431, 454] on button "C At an airport" at bounding box center [494, 436] width 861 height 42
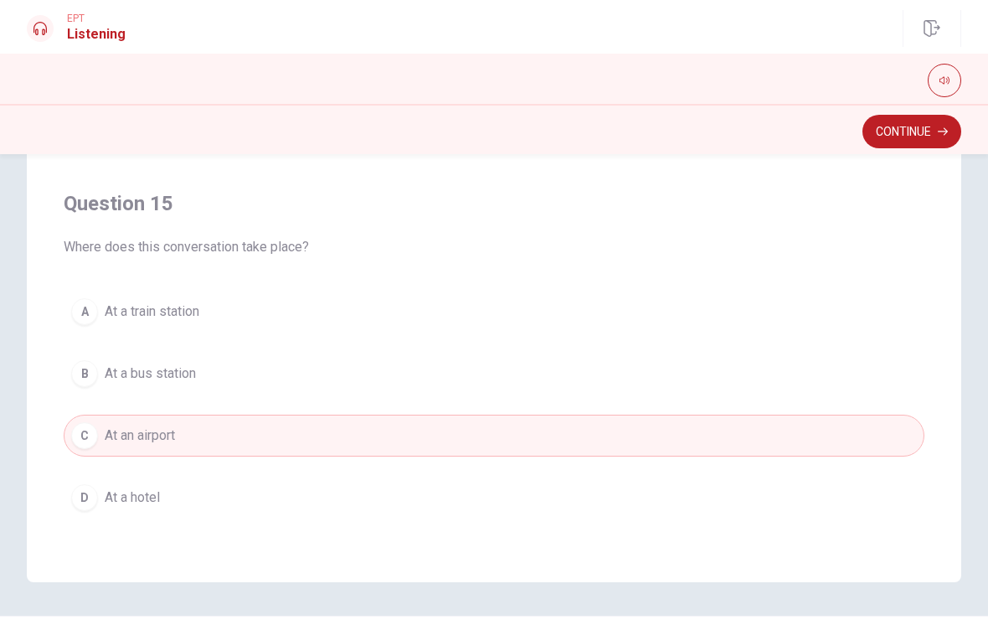
click at [924, 125] on button "Continue" at bounding box center [912, 132] width 99 height 34
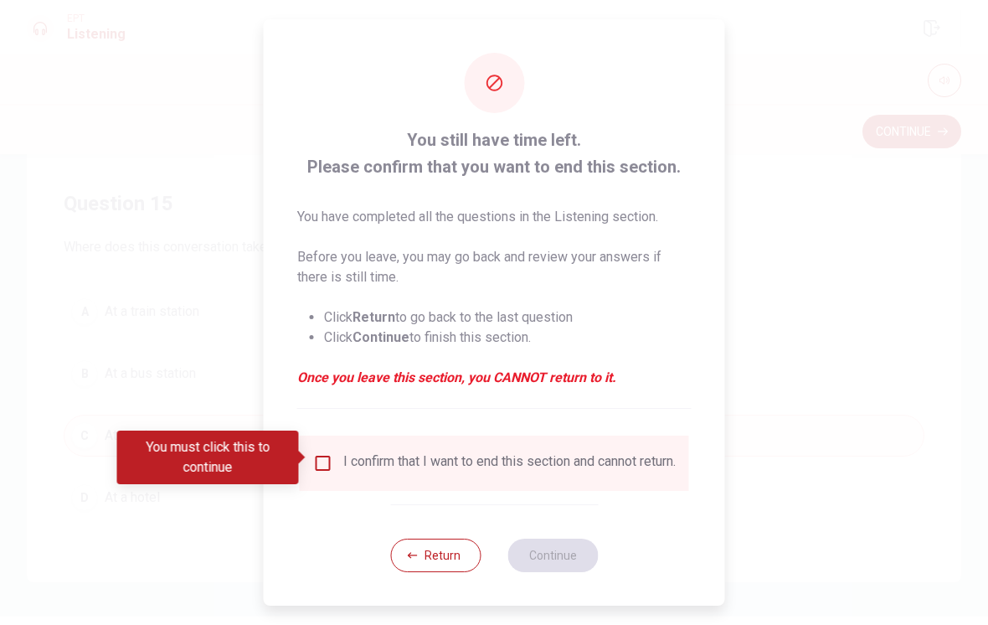
click at [328, 461] on input "You must click this to continue" at bounding box center [323, 463] width 20 height 20
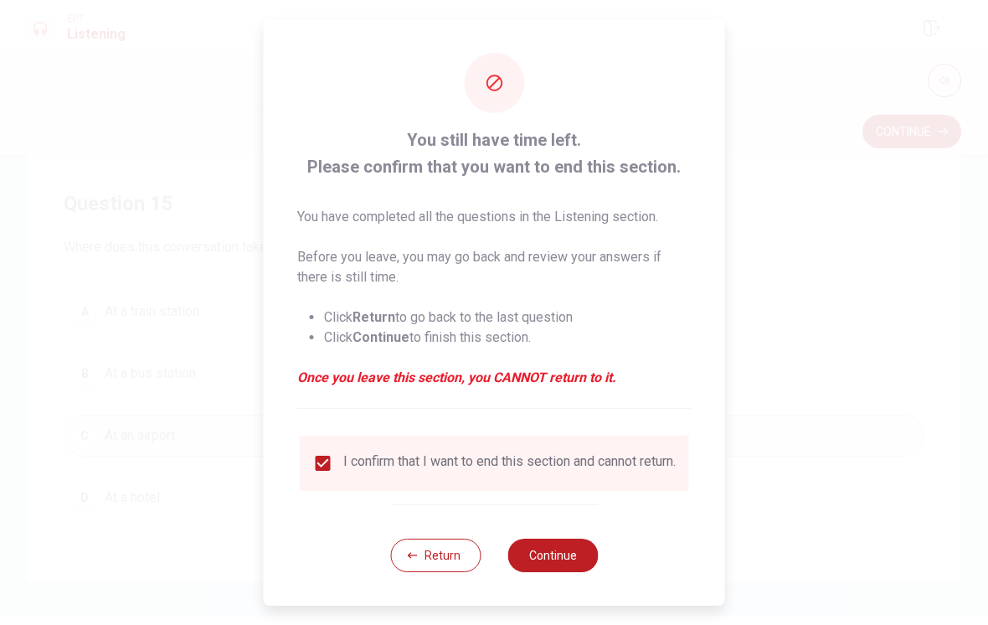
click at [584, 546] on button "Continue" at bounding box center [553, 556] width 90 height 34
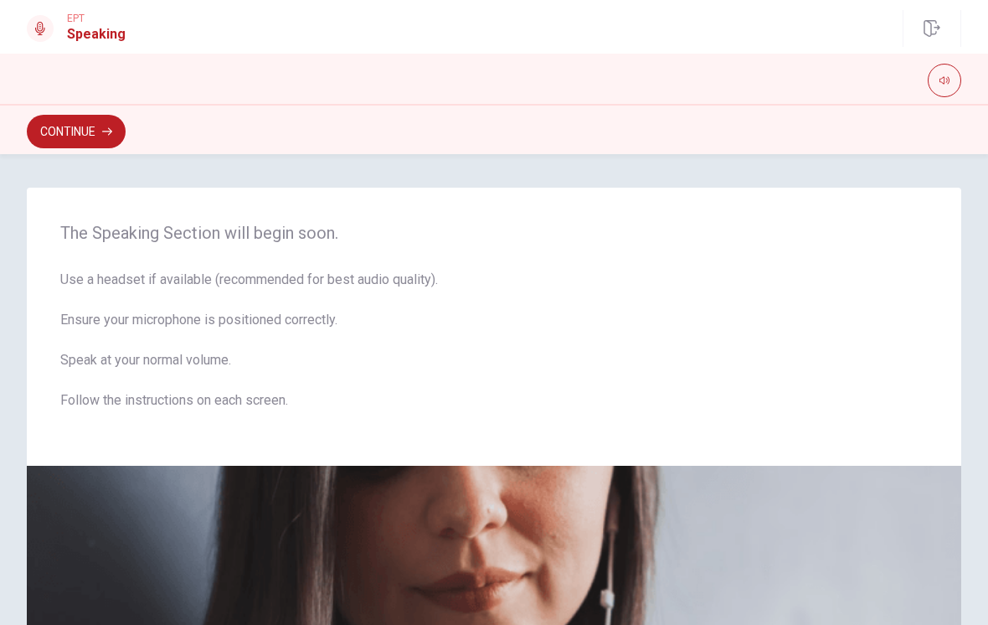
scroll to position [0, 0]
click at [93, 145] on button "Continue" at bounding box center [76, 132] width 99 height 34
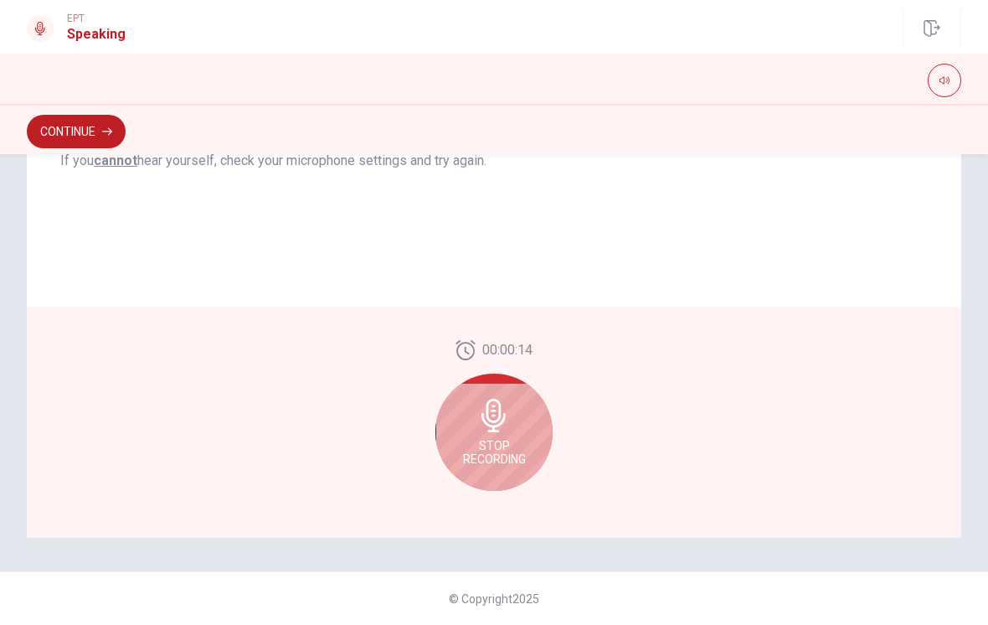
scroll to position [380, 0]
click at [497, 422] on icon at bounding box center [494, 416] width 24 height 34
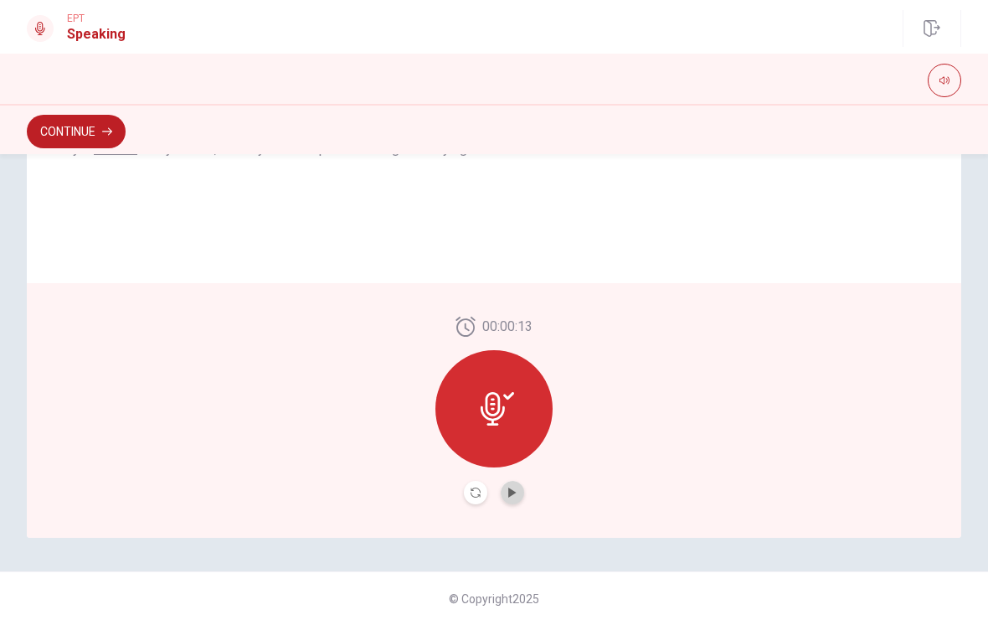
click at [518, 495] on button "Play Audio" at bounding box center [512, 492] width 23 height 23
click at [461, 500] on div "00:00:13" at bounding box center [494, 411] width 117 height 188
click at [85, 133] on button "Continue" at bounding box center [76, 132] width 99 height 34
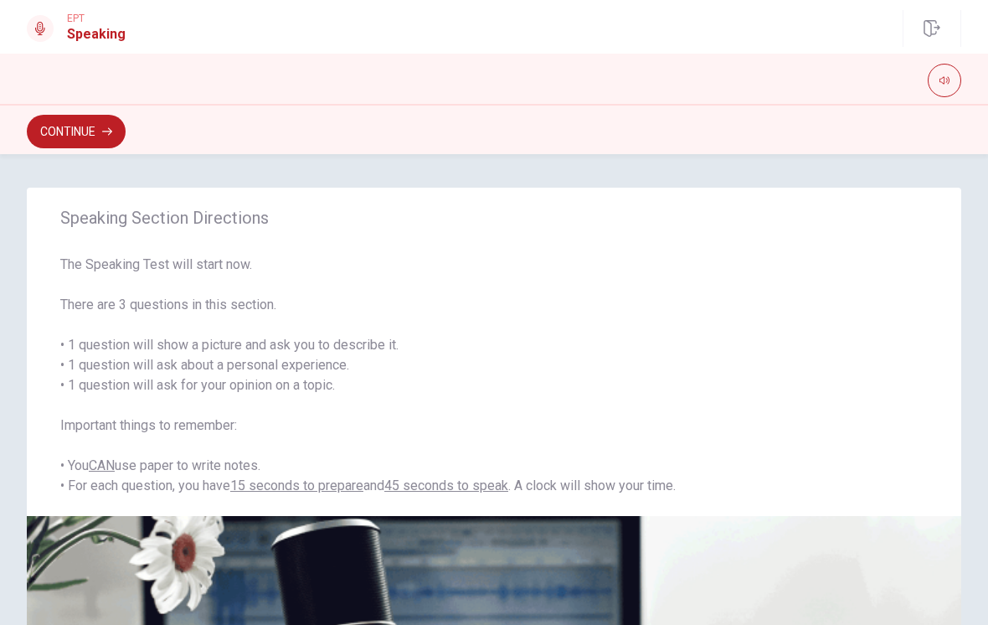
scroll to position [0, 0]
click at [82, 144] on button "Continue" at bounding box center [76, 132] width 99 height 34
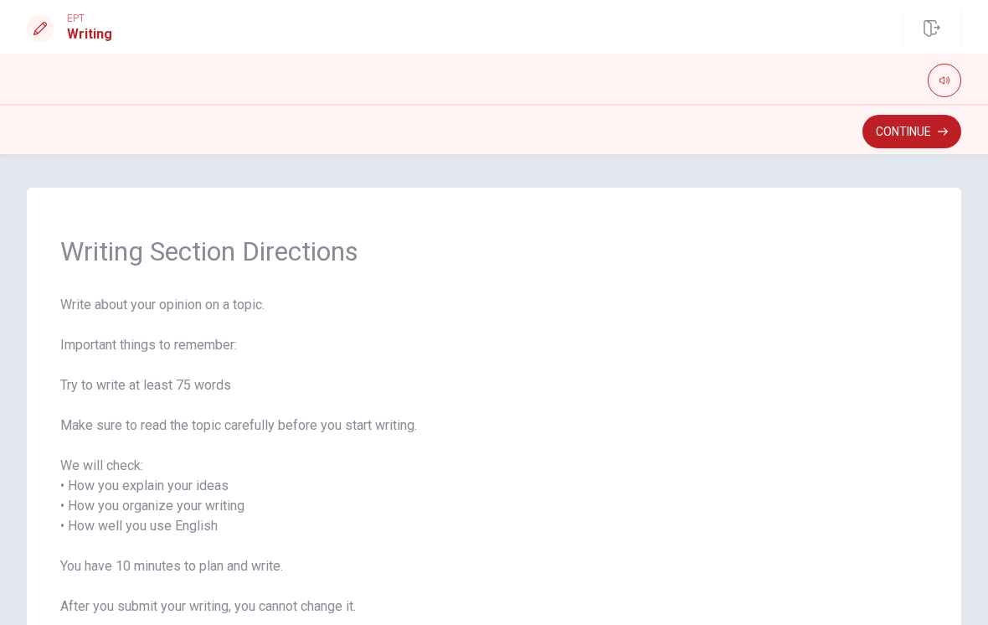
click at [878, 136] on button "Continue" at bounding box center [912, 132] width 99 height 34
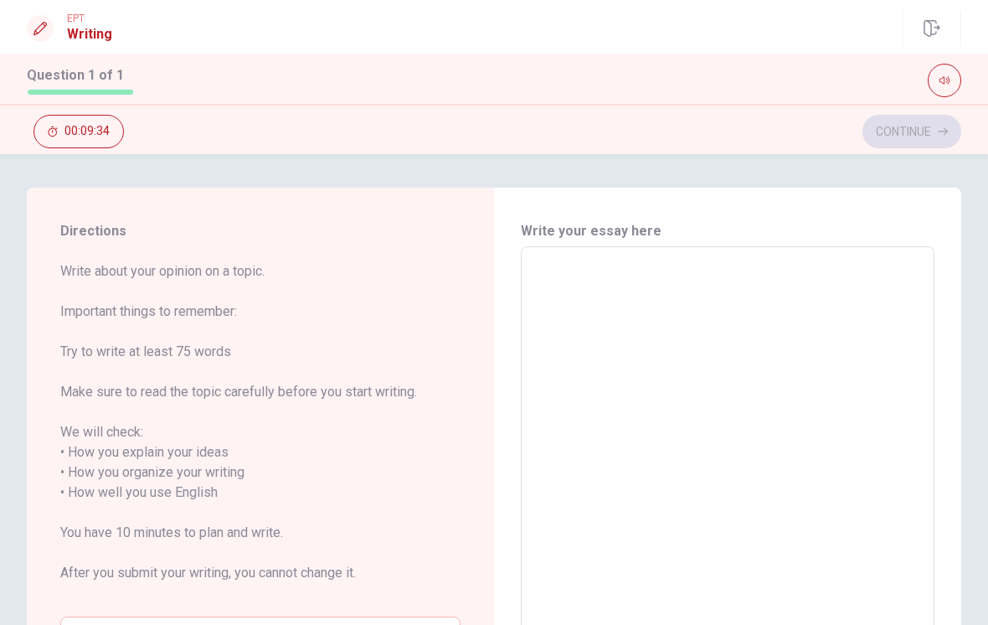
click at [796, 358] on textarea at bounding box center [728, 502] width 390 height 485
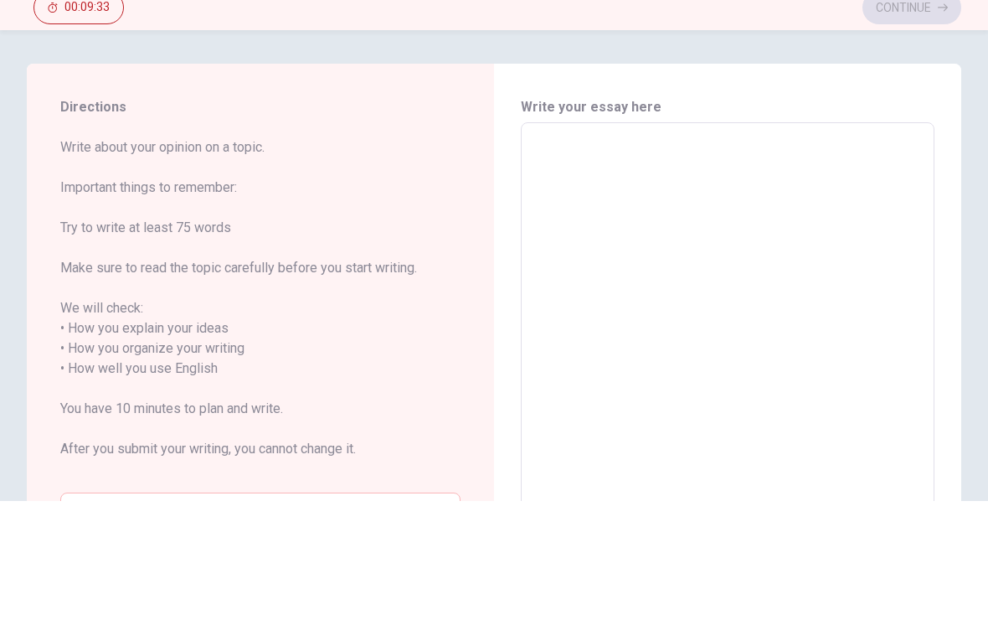
type textarea "T"
type textarea "x"
type textarea "To"
type textarea "x"
type textarea "[PERSON_NAME]"
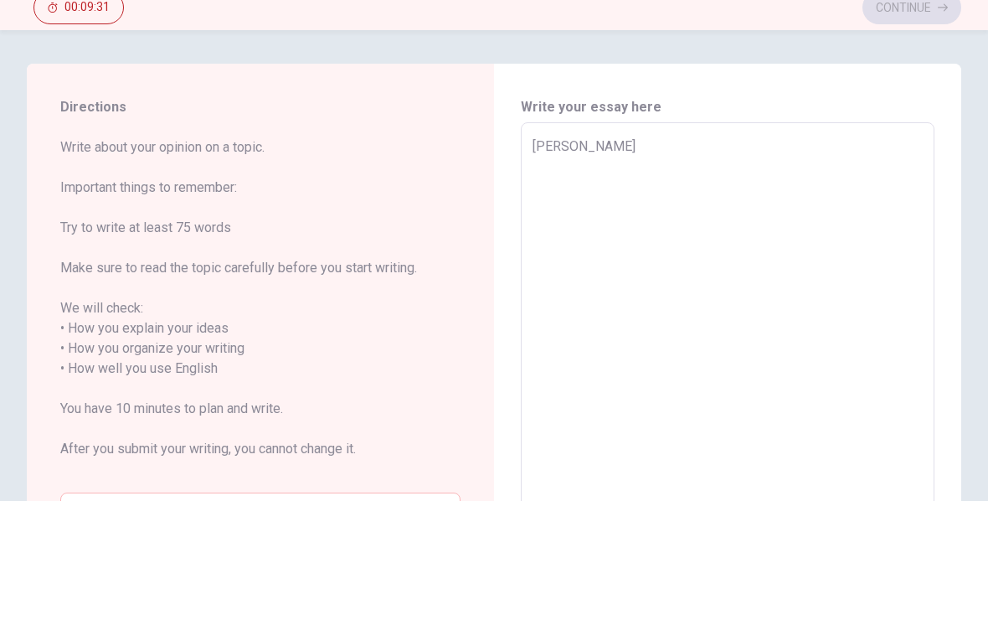
type textarea "x"
type textarea "Tomm"
type textarea "x"
type textarea "Tommo"
type textarea "x"
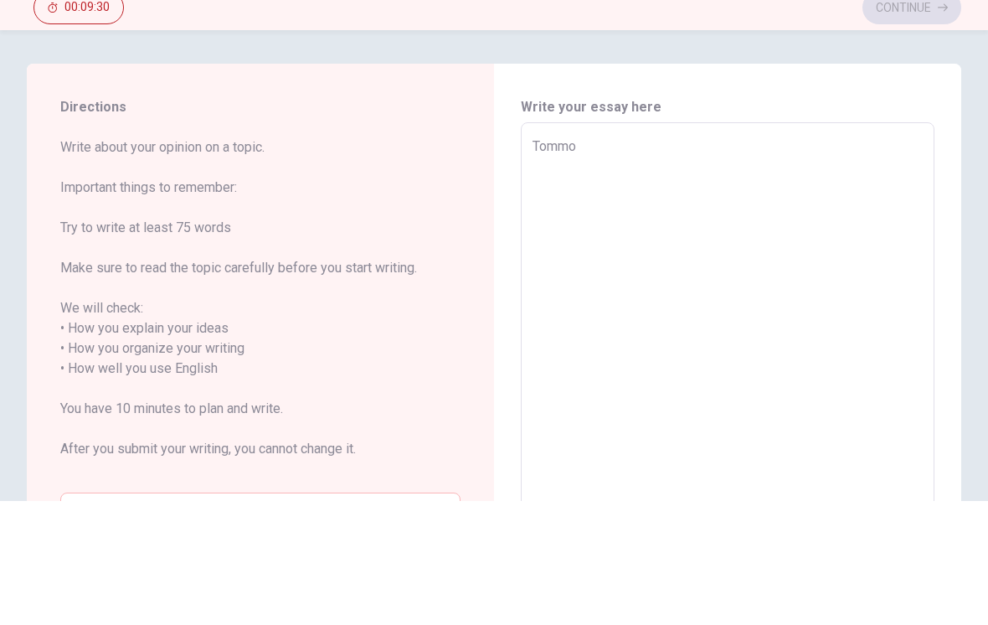
type textarea "Tommor"
type textarea "x"
type textarea "Tommoro"
type textarea "x"
type textarea "Tommorox"
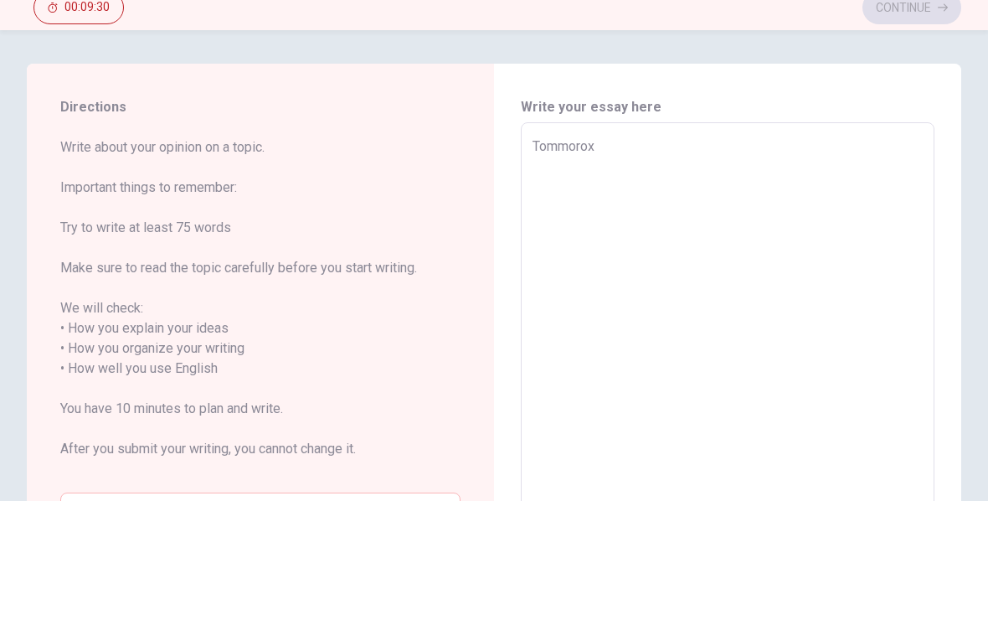
type textarea "x"
type textarea "Tommorox"
type textarea "x"
type textarea "Tommorox"
type textarea "x"
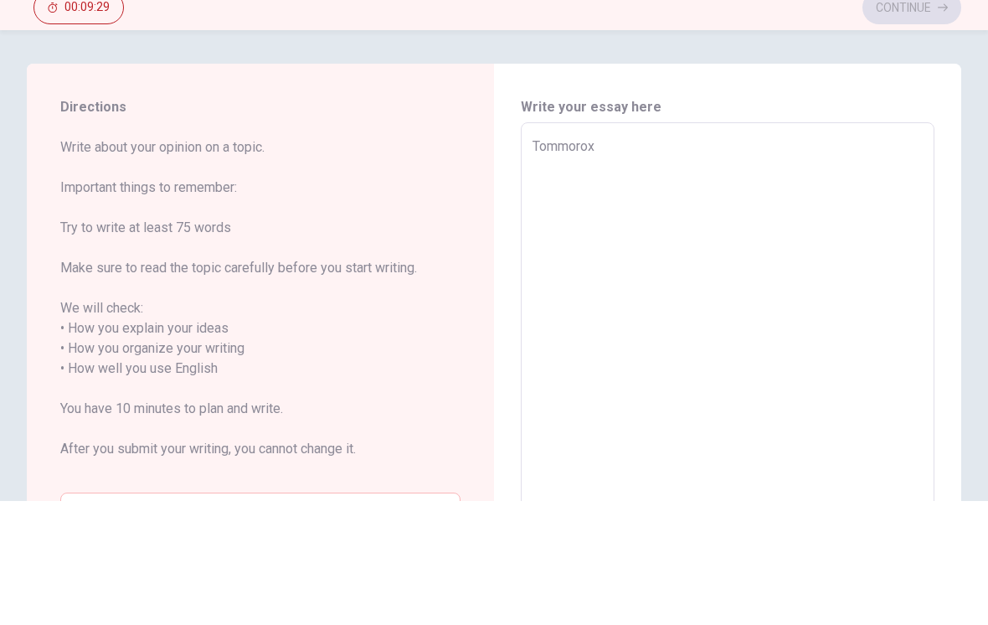
type textarea "Tommoro"
type textarea "x"
type textarea "Tommor"
type textarea "x"
type textarea "Tommo"
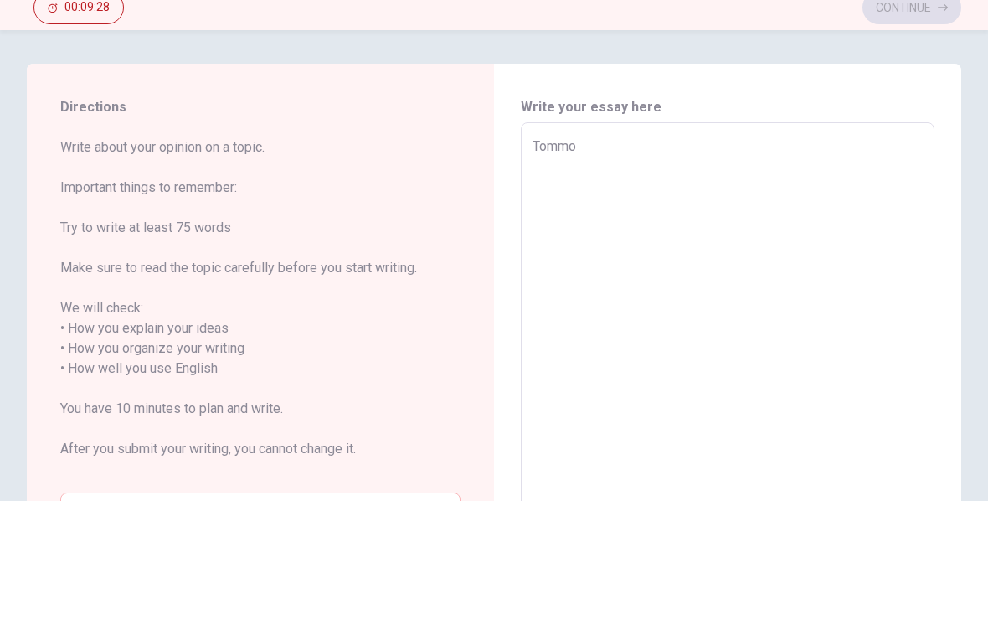
type textarea "x"
type textarea "Tomm"
type textarea "x"
type textarea "[PERSON_NAME]"
type textarea "x"
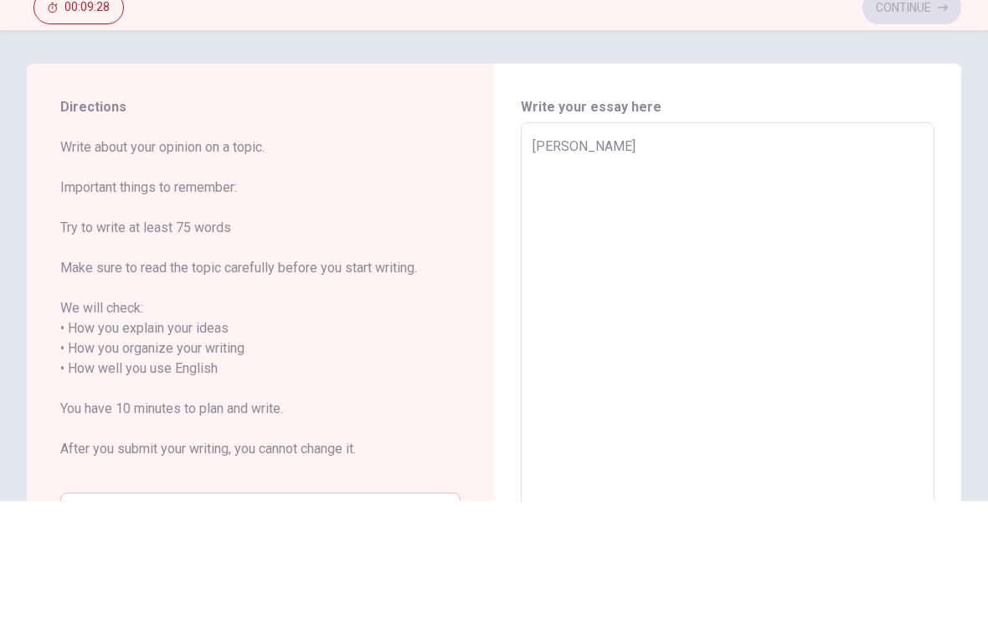
type textarea "Tomo"
type textarea "x"
type textarea "Tomor"
type textarea "x"
type textarea "Tomorr"
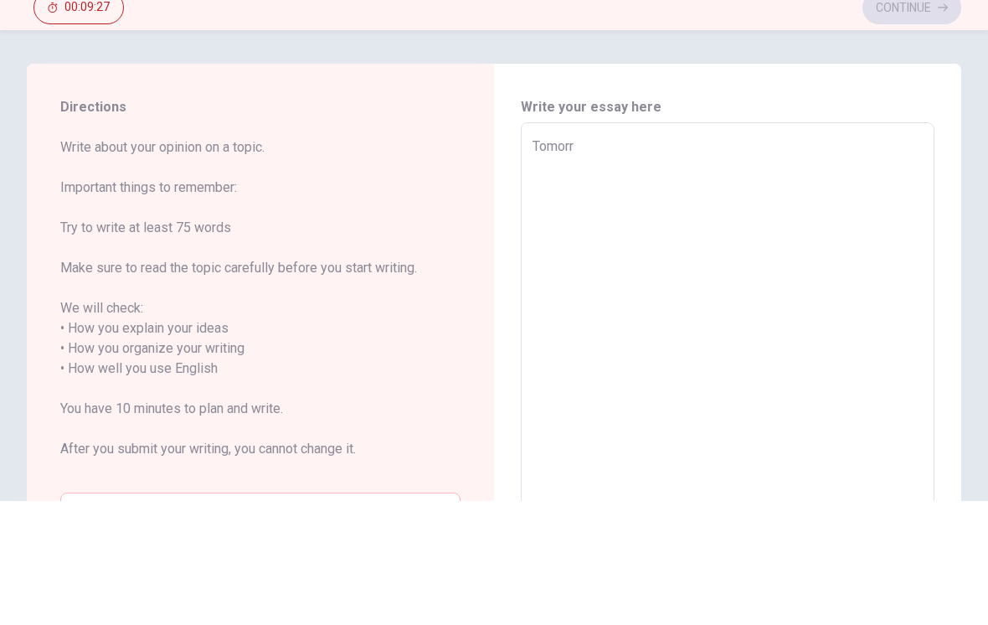
type textarea "x"
type textarea "Tomorro"
type textarea "x"
type textarea "[DATE]"
type textarea "x"
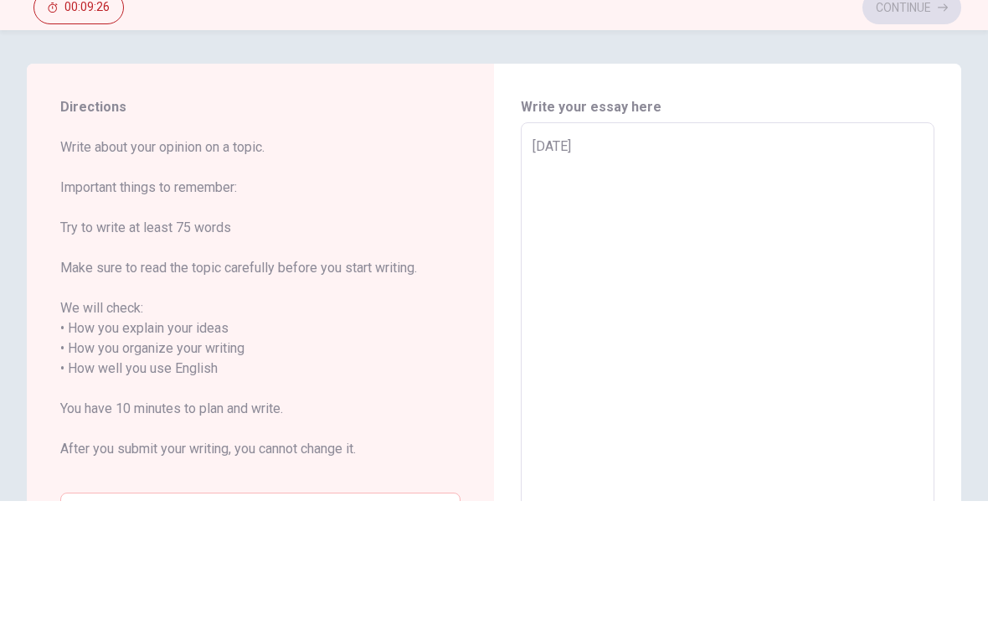
type textarea "[DATE]"
type textarea "x"
type textarea "[DATE] i"
type textarea "x"
type textarea "[DATE] im"
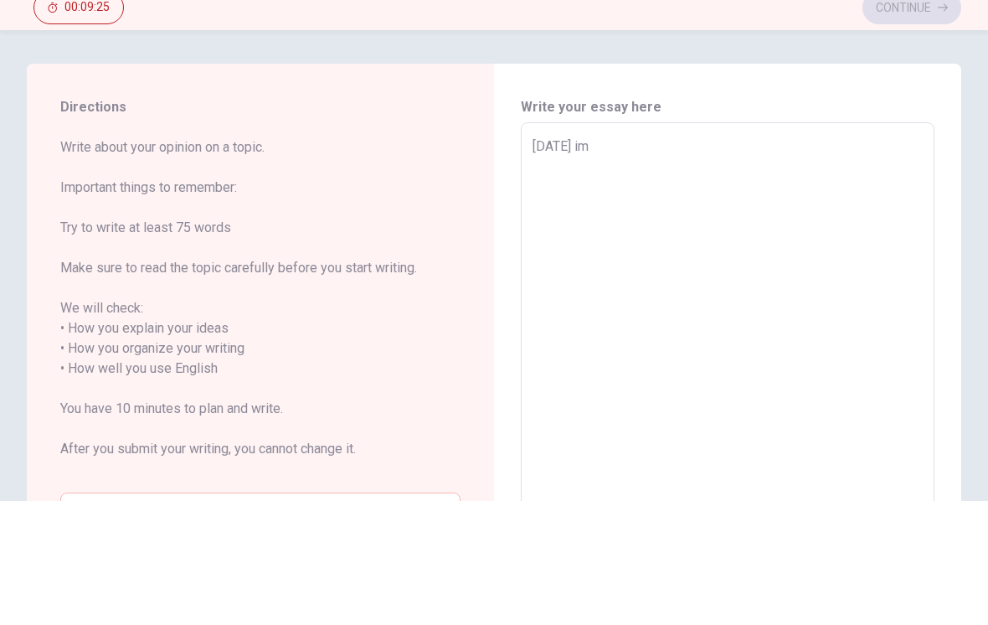
type textarea "x"
type textarea "[DATE] im'"
type textarea "x"
type textarea "[DATE] im"
type textarea "x"
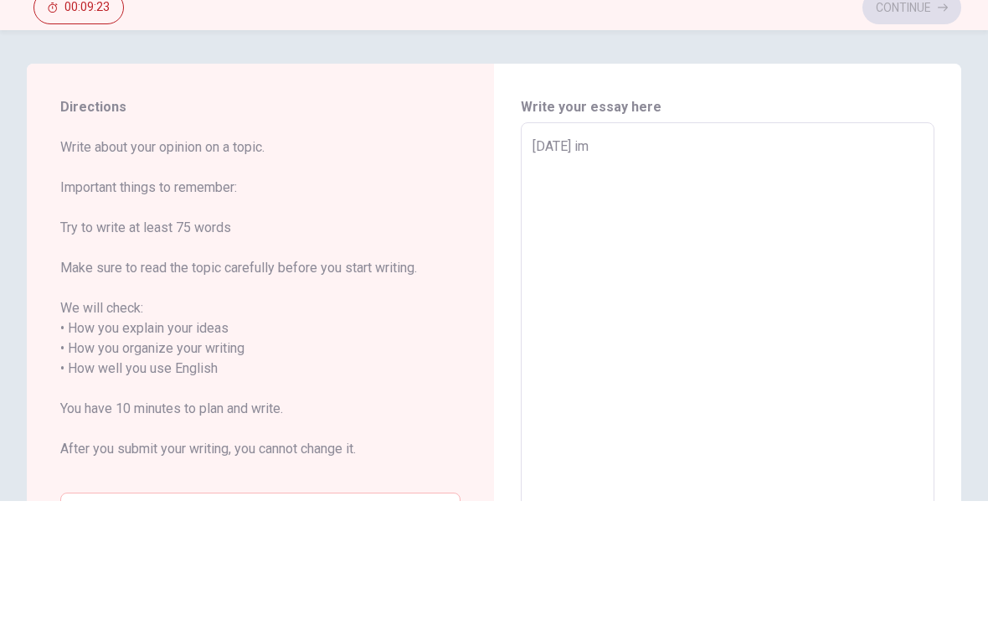
type textarea "[DATE] im"
type textarea "x"
type textarea "[DATE] im g"
type textarea "x"
type textarea "[DATE] im gi"
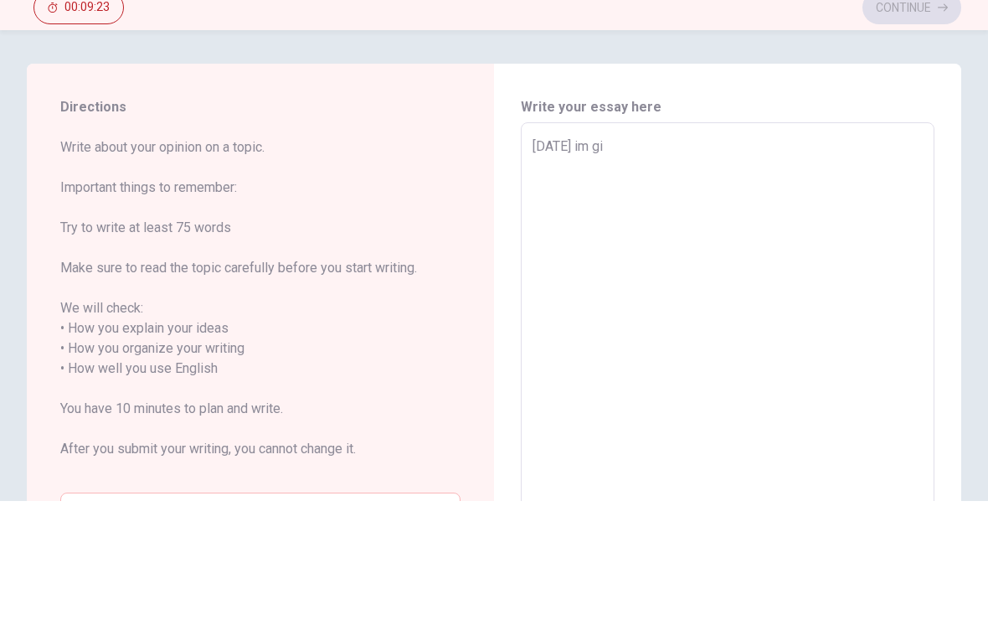
type textarea "x"
type textarea "[DATE] im g"
type textarea "x"
type textarea "[DATE] im go"
type textarea "x"
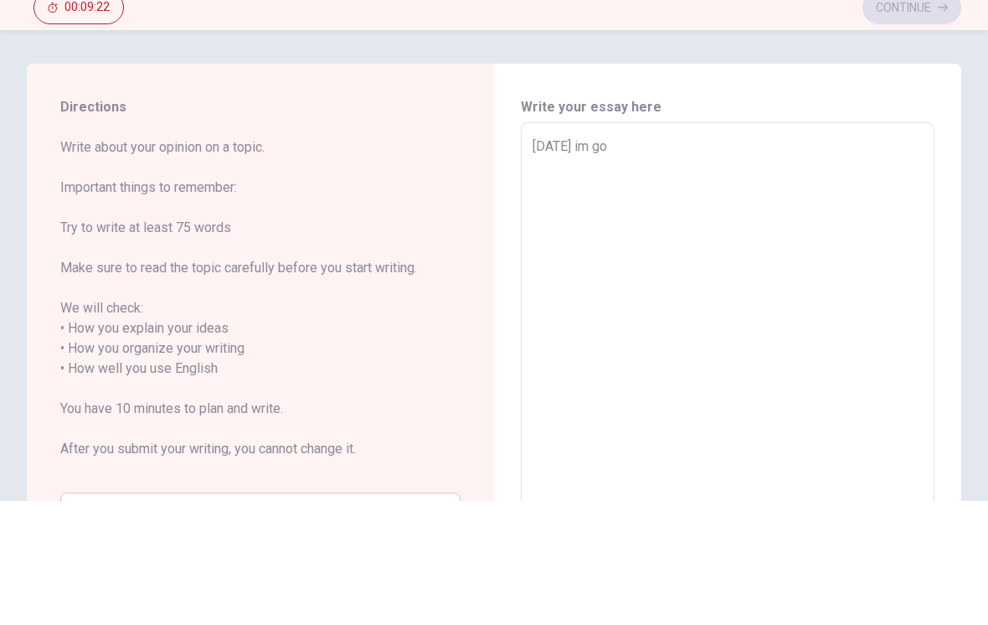
type textarea "[DATE] im goi"
type textarea "x"
type textarea "[DATE] im goin"
type textarea "x"
type textarea "[DATE] im going"
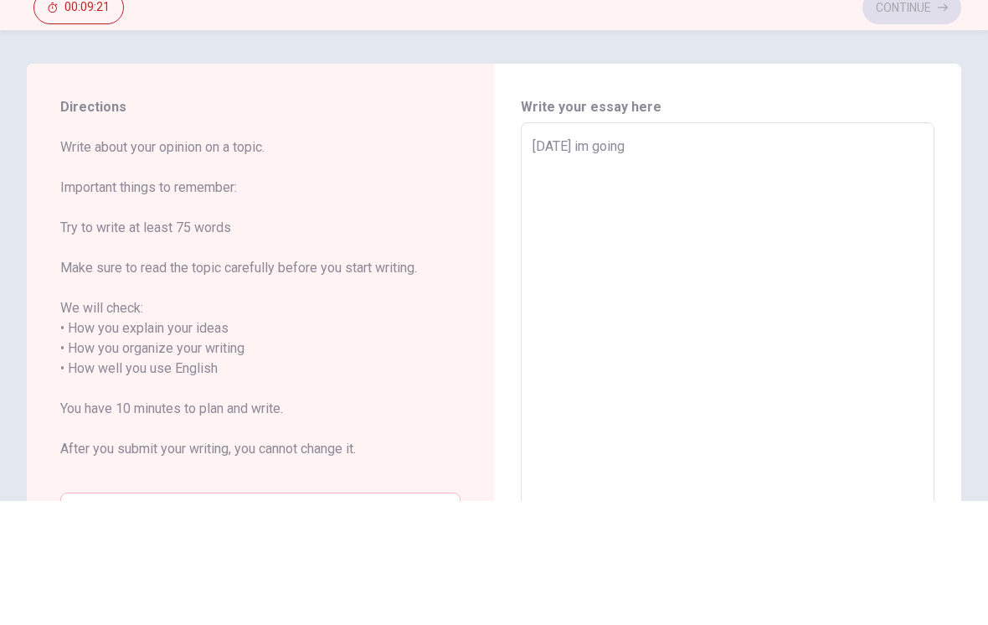
type textarea "x"
type textarea "[DATE] im going"
type textarea "x"
type textarea "[DATE] im going t"
type textarea "x"
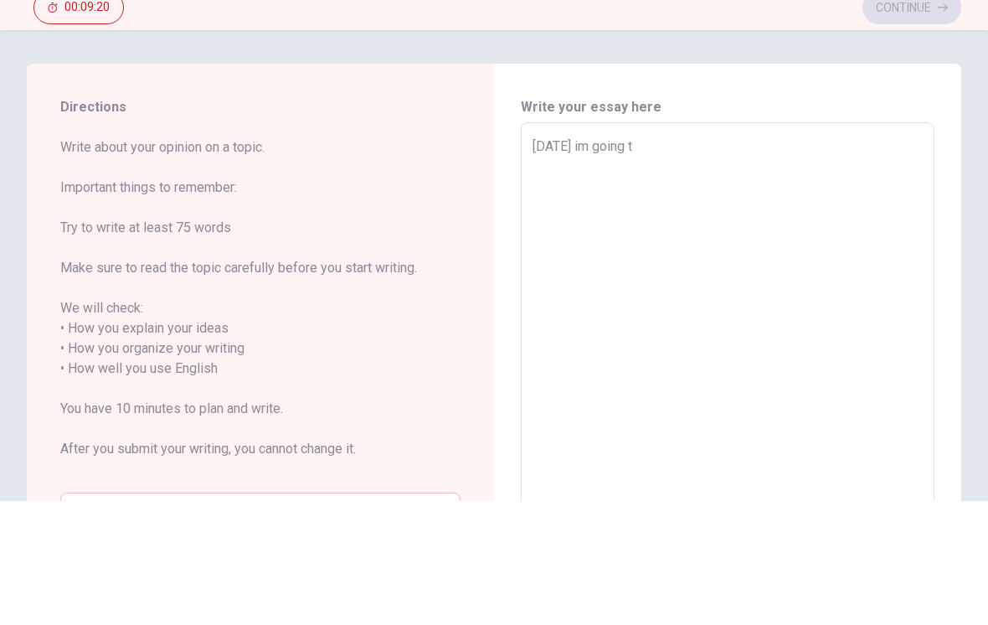
type textarea "[DATE] im going to"
type textarea "x"
type textarea "[DATE] im going to"
type textarea "x"
type textarea "[DATE] im going to V"
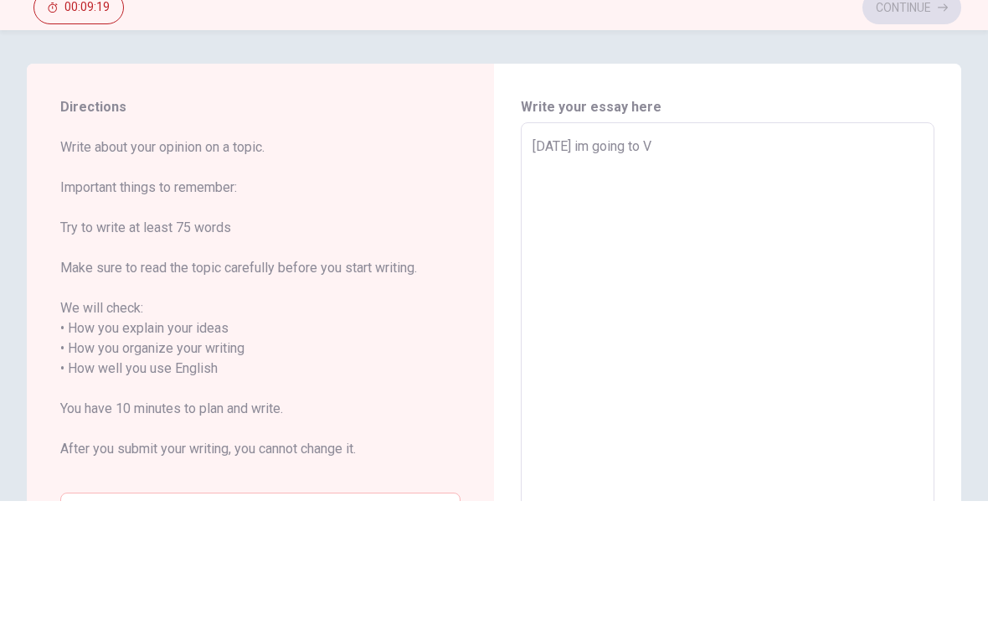
type textarea "x"
type textarea "[DATE] im going to [GEOGRAPHIC_DATA]"
type textarea "x"
type textarea "[DATE] im going to Van"
type textarea "x"
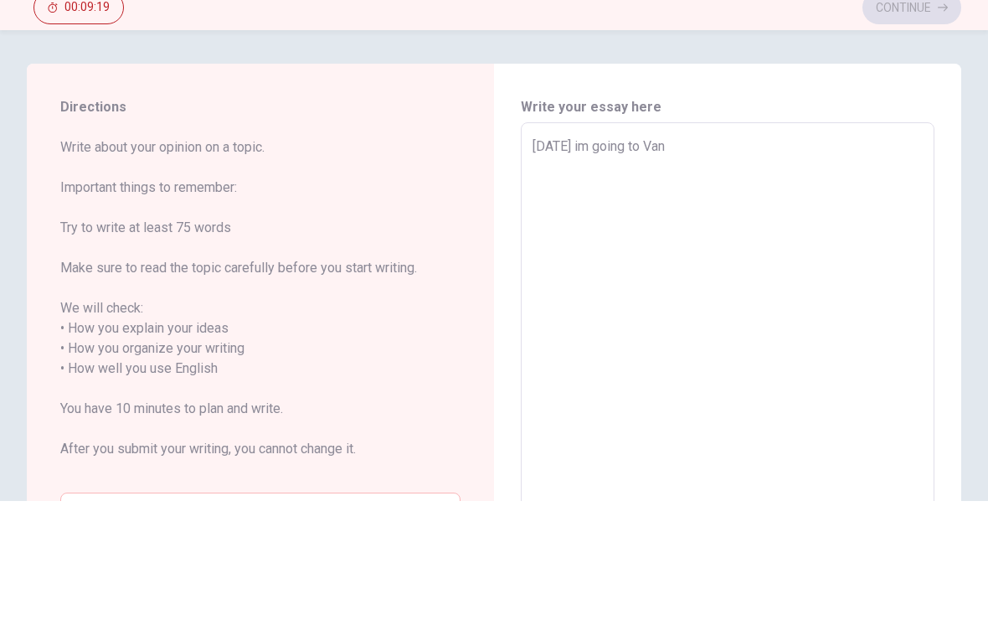
type textarea "[DATE] im going to Vanc"
type textarea "x"
type textarea "[DATE] im going to Vanco"
type textarea "x"
type textarea "[DATE] im going to Vancou"
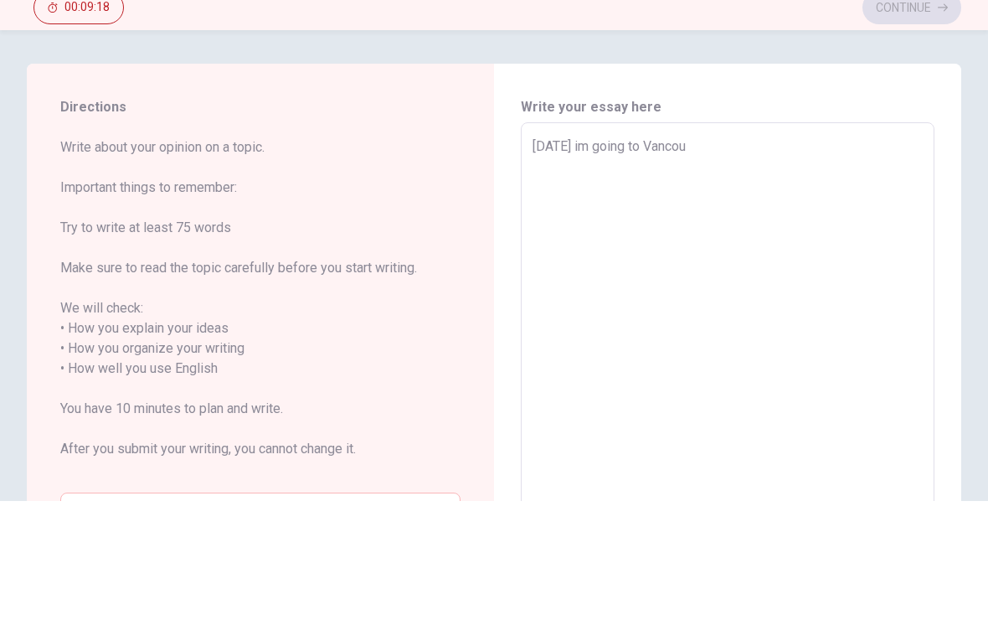
type textarea "x"
type textarea "[DATE] im going to Vancouv"
type textarea "x"
type textarea "[DATE] im going to Vancouve"
type textarea "x"
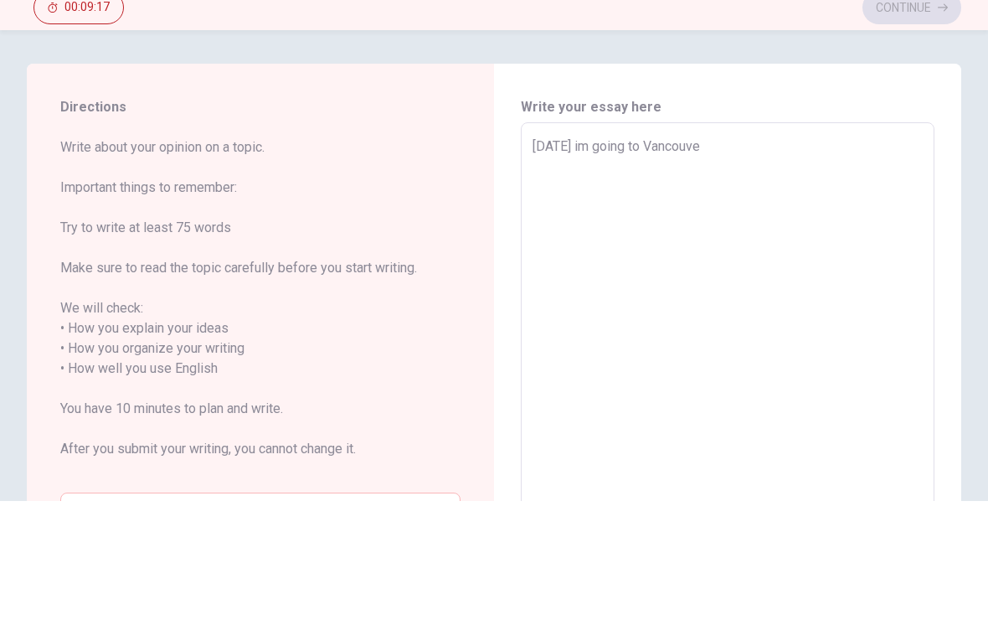
type textarea "[DATE] im going to [GEOGRAPHIC_DATA]"
type textarea "x"
type textarea "[DATE] im going to [GEOGRAPHIC_DATA],"
type textarea "x"
type textarea "[DATE] im going to [GEOGRAPHIC_DATA],"
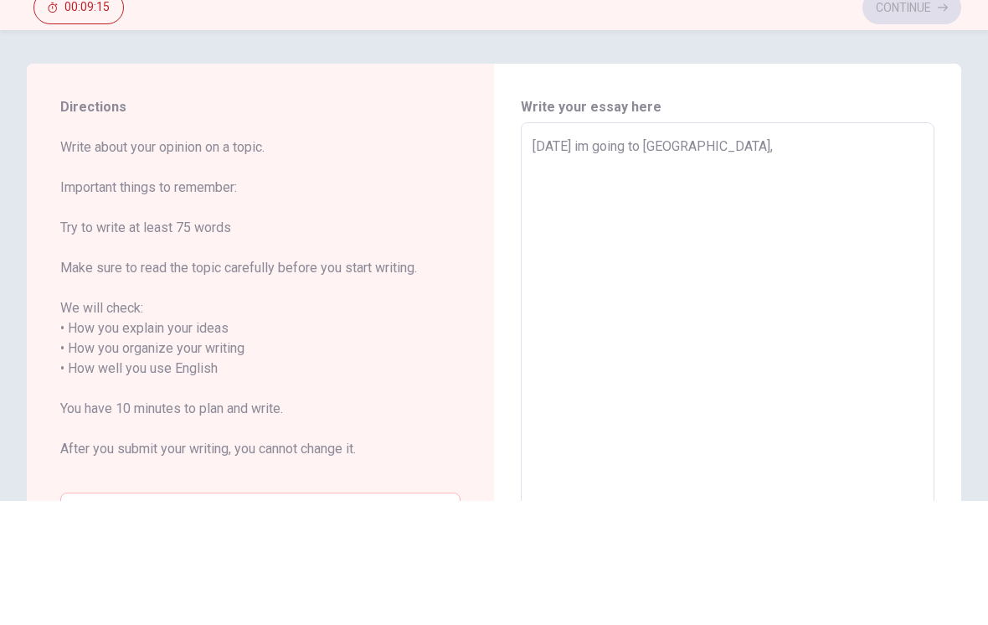
type textarea "x"
type textarea "[DATE] im going to [GEOGRAPHIC_DATA], i"
type textarea "x"
type textarea "[DATE] im going to [GEOGRAPHIC_DATA], i"
type textarea "x"
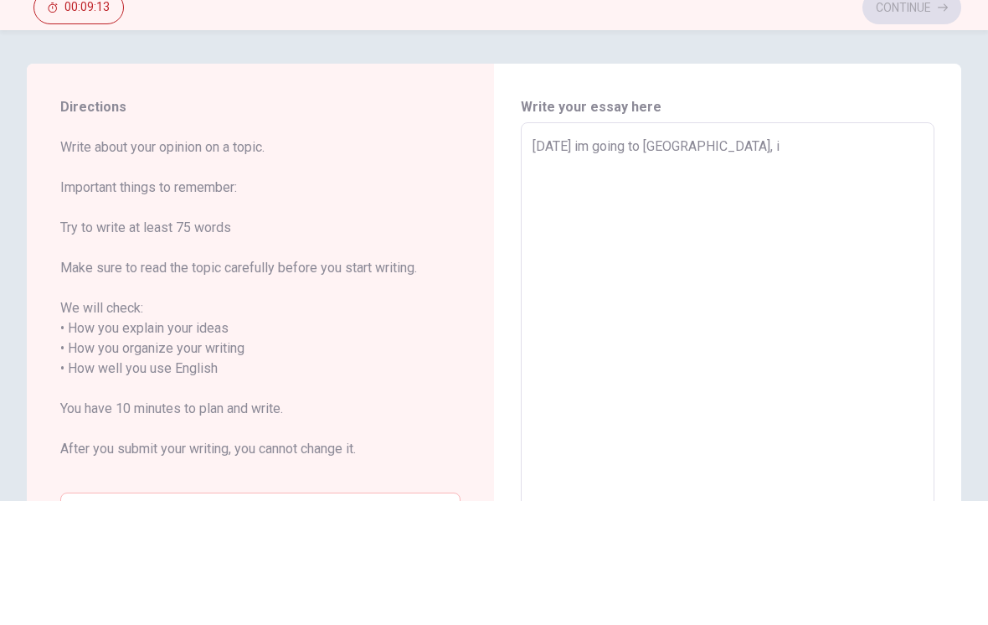
type textarea "[DATE] im going to [GEOGRAPHIC_DATA], i h"
type textarea "x"
type textarea "[DATE] im going to [GEOGRAPHIC_DATA], i ho"
type textarea "x"
type textarea "[DATE] im going to [GEOGRAPHIC_DATA], i hop"
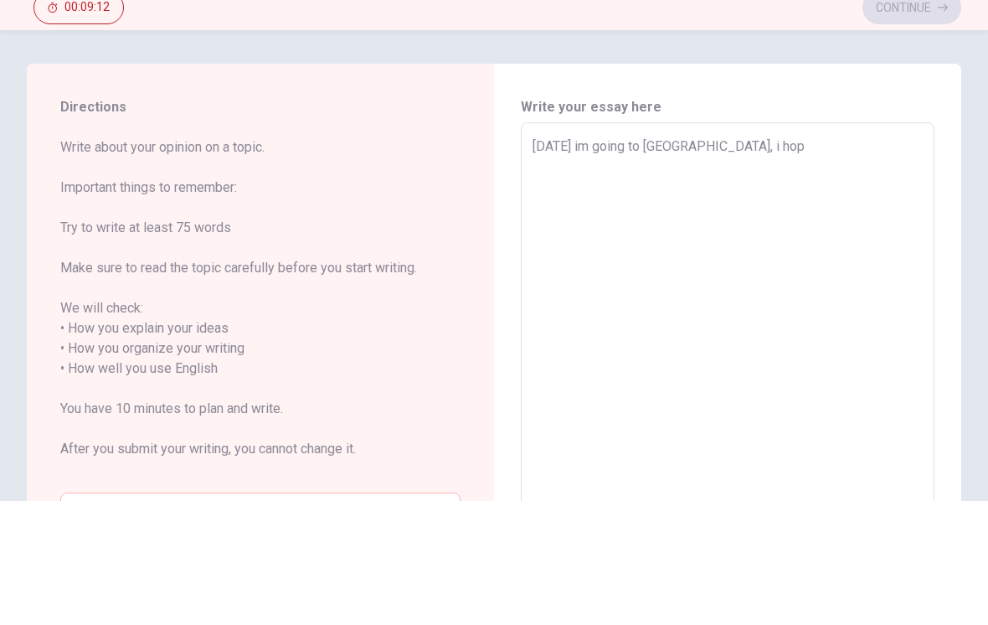
type textarea "x"
type textarea "[DATE] im going to [GEOGRAPHIC_DATA], i hope"
type textarea "x"
type textarea "[DATE] im going to [GEOGRAPHIC_DATA], i hope"
type textarea "x"
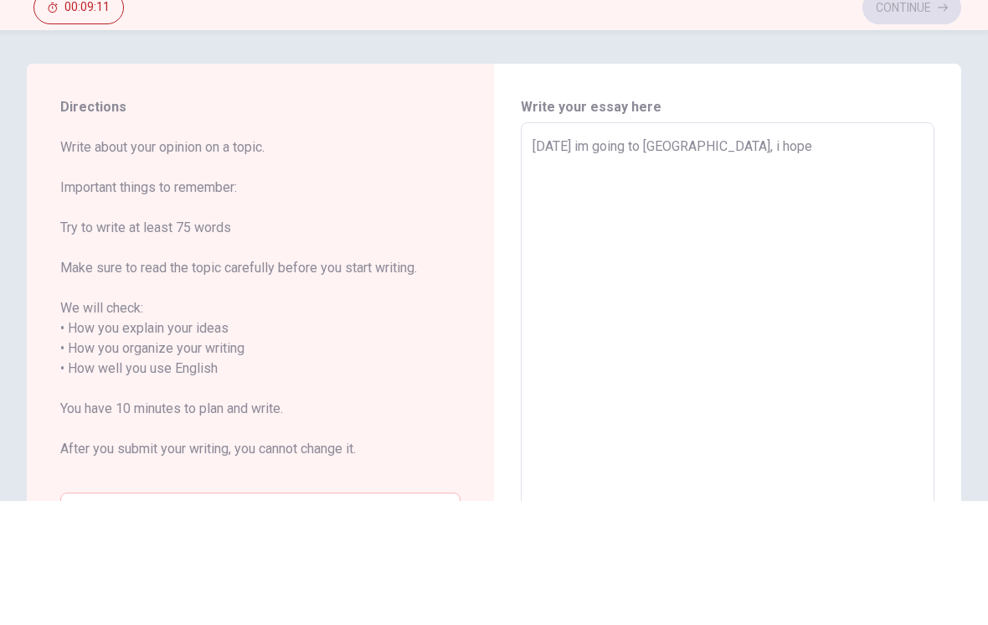
type textarea "[DATE] im going to [GEOGRAPHIC_DATA], i hope t"
type textarea "x"
type textarea "[DATE] im going to [GEOGRAPHIC_DATA], i hope to"
type textarea "x"
type textarea "[DATE] im going to [GEOGRAPHIC_DATA], i hope to"
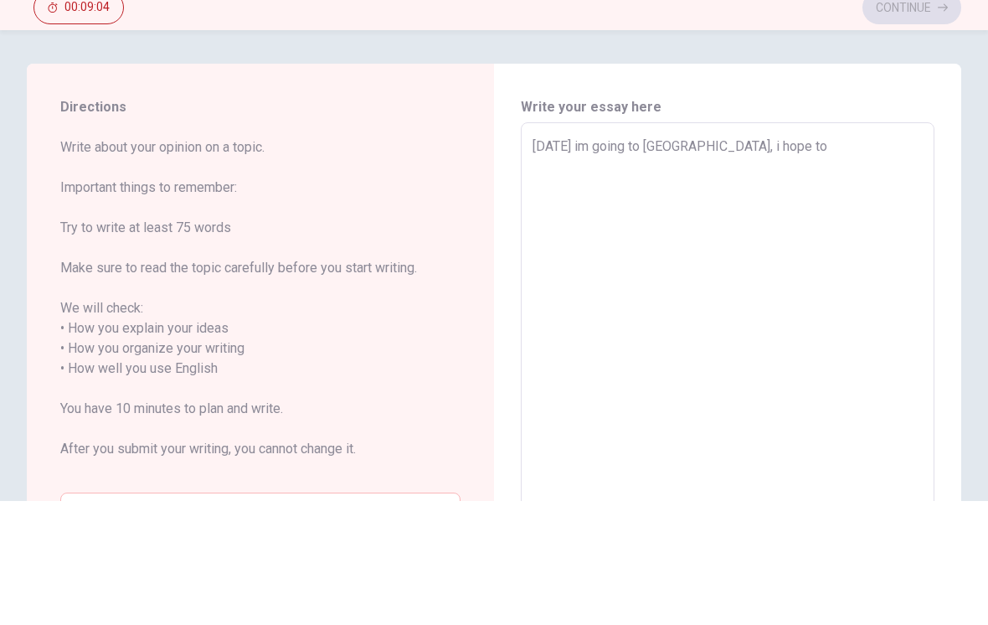
type textarea "x"
type textarea "[DATE] im going to [GEOGRAPHIC_DATA], i hope to s"
type textarea "x"
type textarea "[DATE] im going to [GEOGRAPHIC_DATA], i hope to se"
type textarea "x"
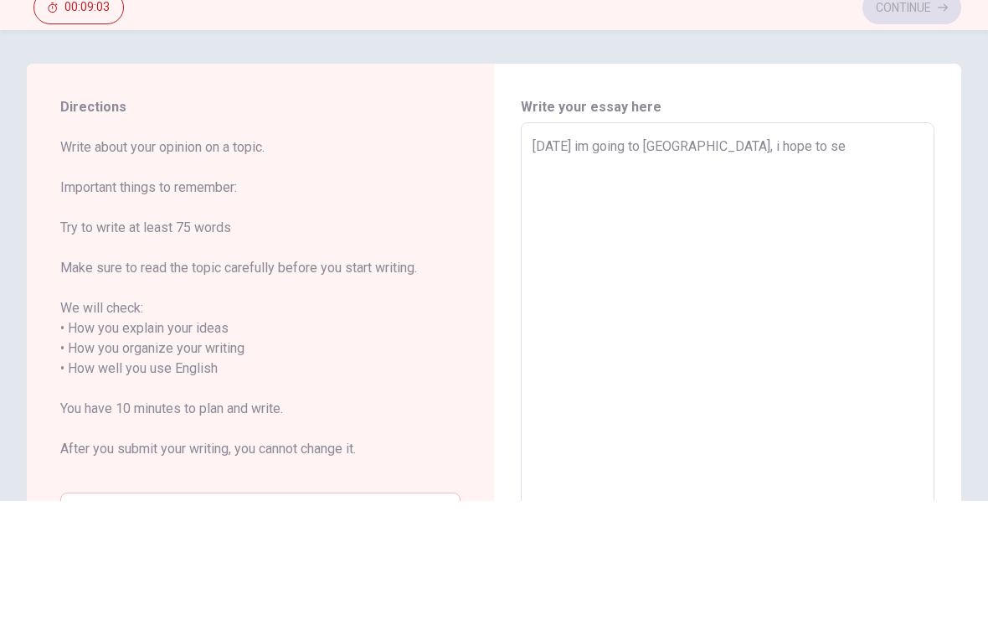
type textarea "[DATE] im going to [GEOGRAPHIC_DATA], i hope to see"
type textarea "x"
type textarea "[DATE] im going to [GEOGRAPHIC_DATA], i hope to see"
type textarea "x"
type textarea "[DATE] im going to [GEOGRAPHIC_DATA], i hope to see t"
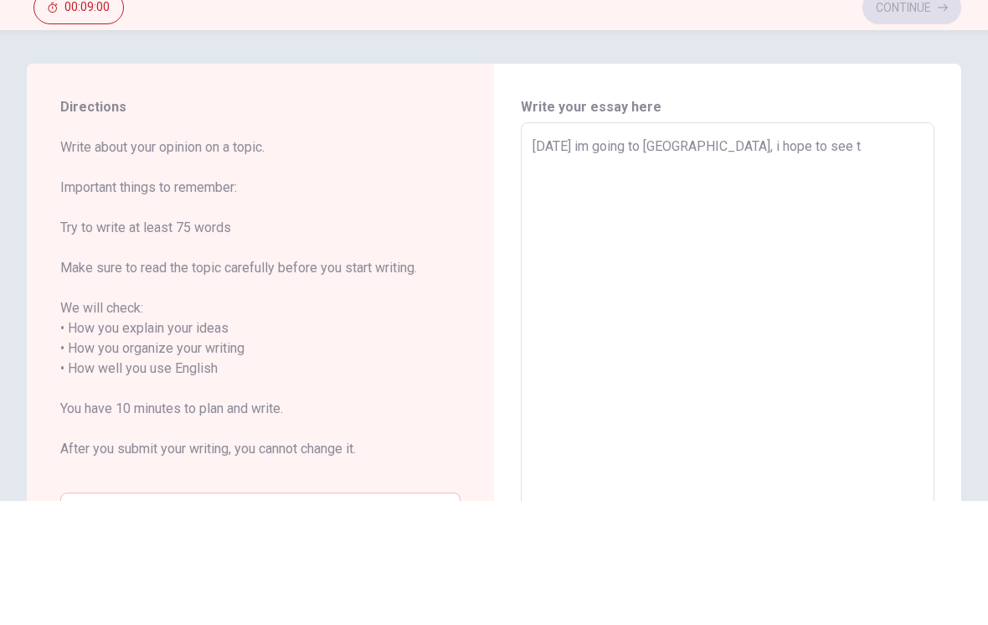
type textarea "x"
type textarea "[DATE] im going to [GEOGRAPHIC_DATA], i hope to see th"
type textarea "x"
type textarea "[DATE] im going to [GEOGRAPHIC_DATA], i hope to see the"
type textarea "x"
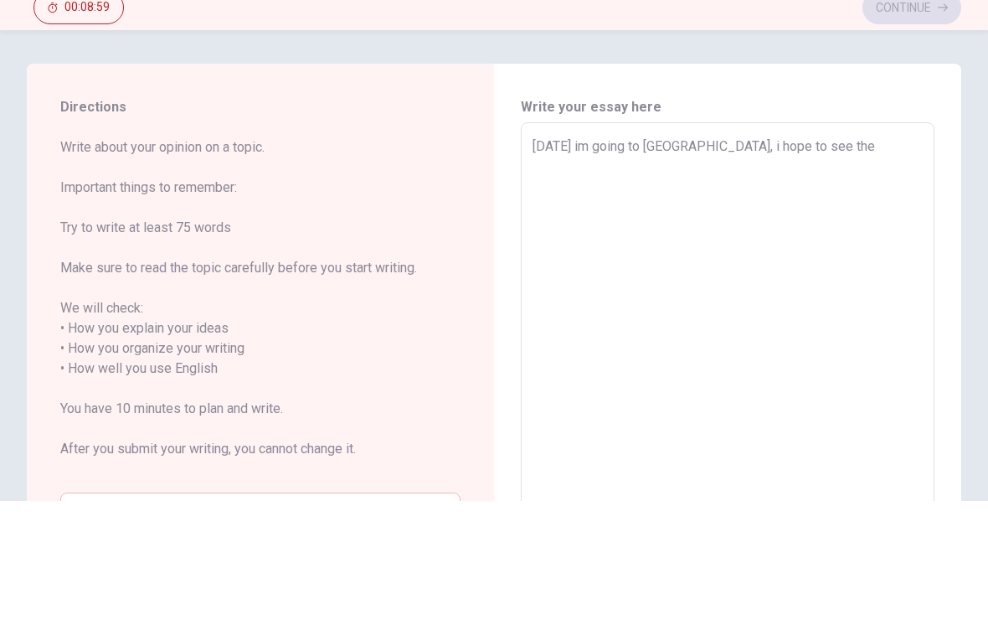
type textarea "[DATE] im going to [GEOGRAPHIC_DATA], i hope to see ther"
type textarea "x"
type textarea "[DATE] im going to [GEOGRAPHIC_DATA], i hope to see there"
type textarea "x"
type textarea "[DATE] im going to [GEOGRAPHIC_DATA], i hope to see there"
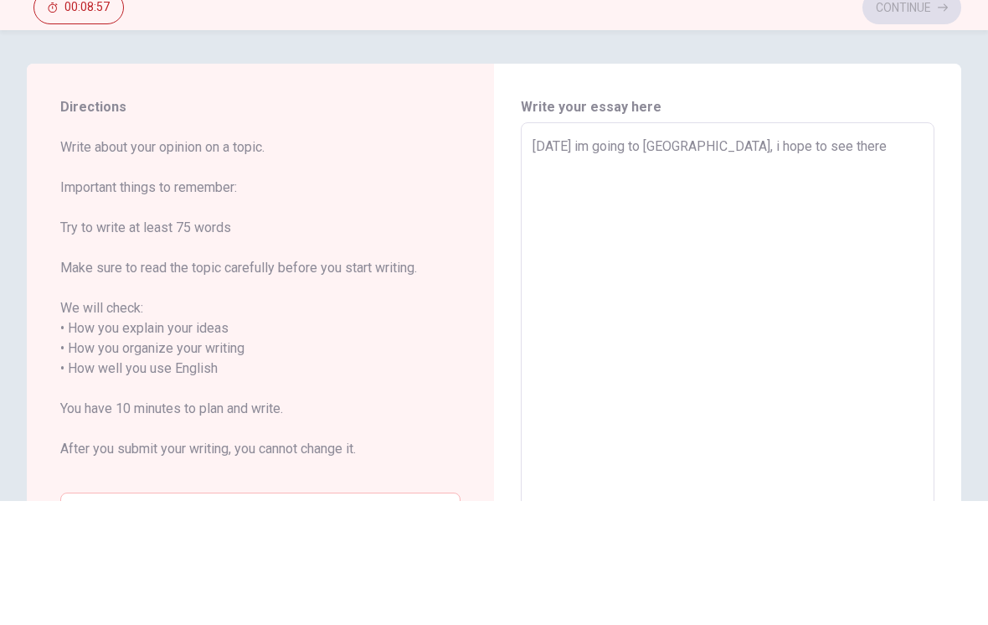
type textarea "x"
type textarea "[DATE] im going to [GEOGRAPHIC_DATA], i hope to see there b"
type textarea "x"
type textarea "[DATE] im going to [GEOGRAPHIC_DATA], i hope to see there be"
type textarea "x"
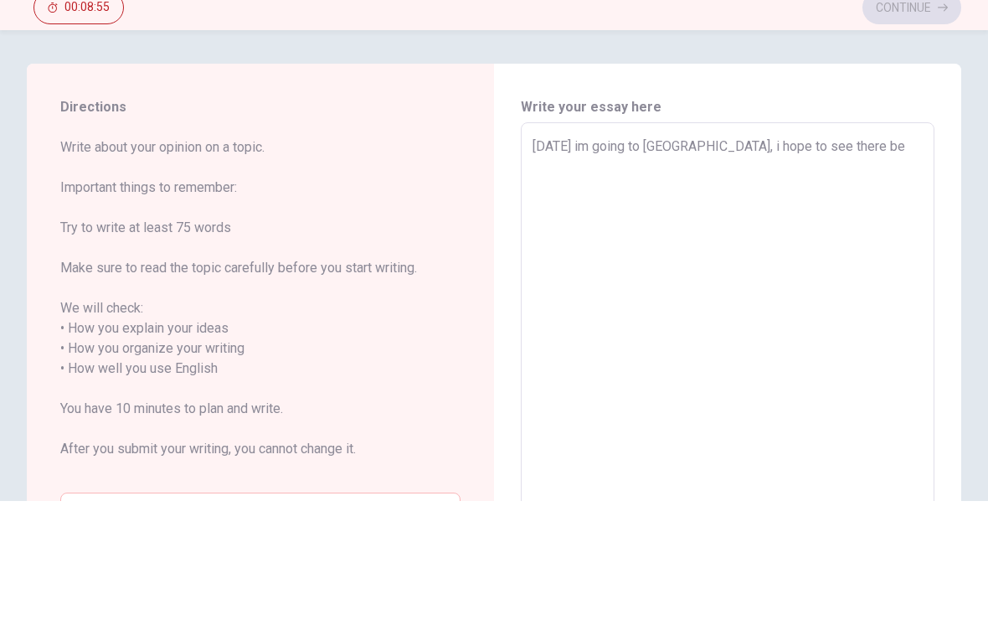
type textarea "[DATE] im going to [GEOGRAPHIC_DATA], i hope to see there [PERSON_NAME]"
type textarea "x"
type textarea "[DATE] im going to [GEOGRAPHIC_DATA], i hope to see there beau"
type textarea "x"
type textarea "[DATE] im going to [GEOGRAPHIC_DATA], i hope to see there beaut"
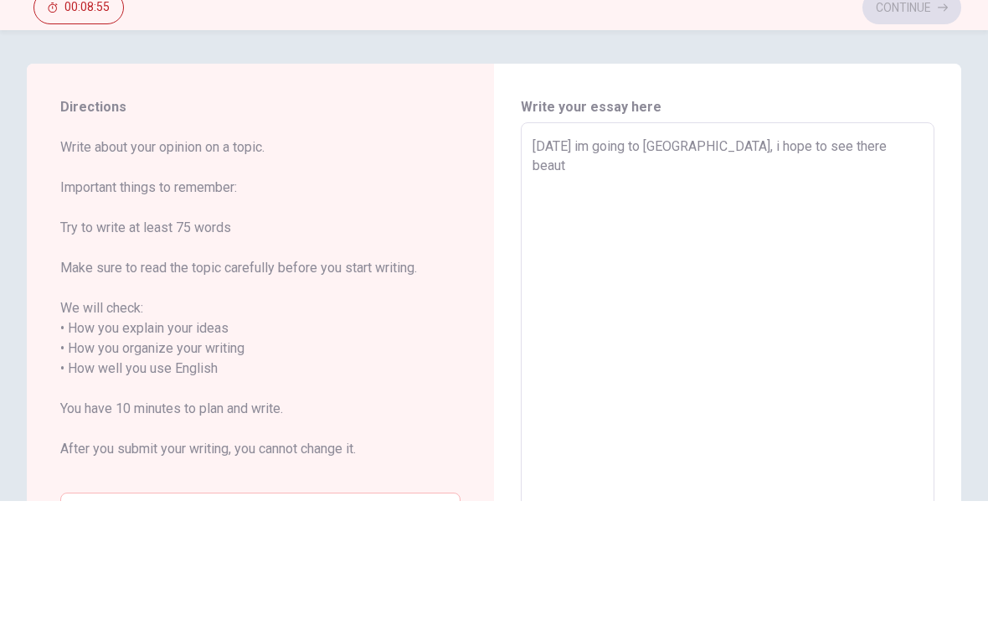
type textarea "x"
type textarea "[DATE] im going to [GEOGRAPHIC_DATA], i hope to see there [PERSON_NAME]"
type textarea "x"
type textarea "[DATE] im going to [GEOGRAPHIC_DATA], i hope to see there [PERSON_NAME]"
type textarea "x"
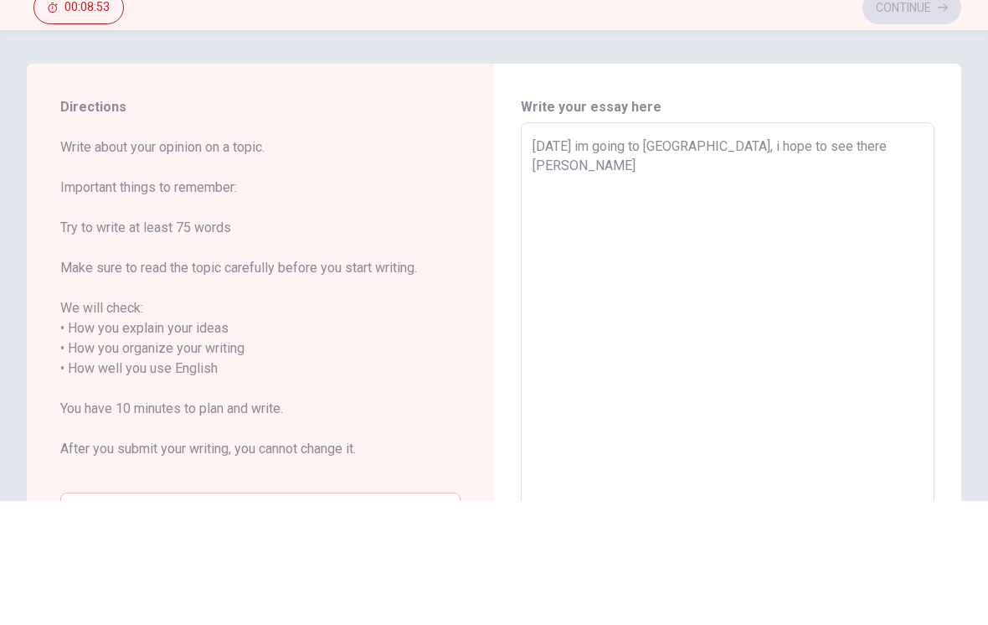
type textarea "[DATE] im going to [GEOGRAPHIC_DATA], i hope to see there beautifu"
type textarea "x"
type textarea "[DATE] im going to [GEOGRAPHIC_DATA], i hope to see there beautiful"
type textarea "x"
type textarea "[DATE] im going to [GEOGRAPHIC_DATA], i hope to see there beautiful"
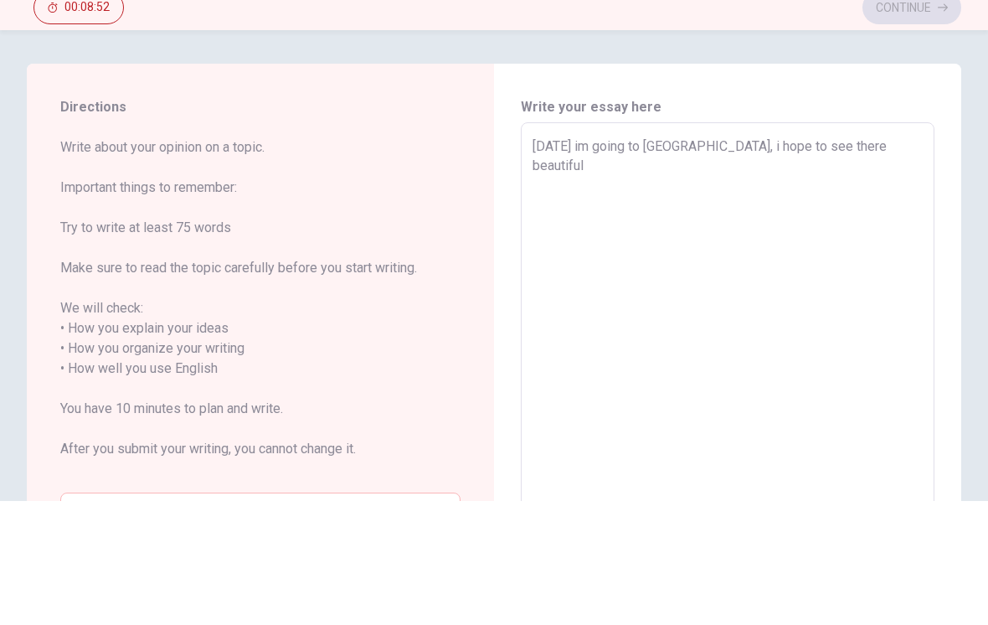
type textarea "x"
type textarea "[DATE] im going to [GEOGRAPHIC_DATA], i hope to see there beautiful c"
type textarea "x"
type textarea "[DATE] im going to [GEOGRAPHIC_DATA], i hope to see there beautiful ci"
type textarea "x"
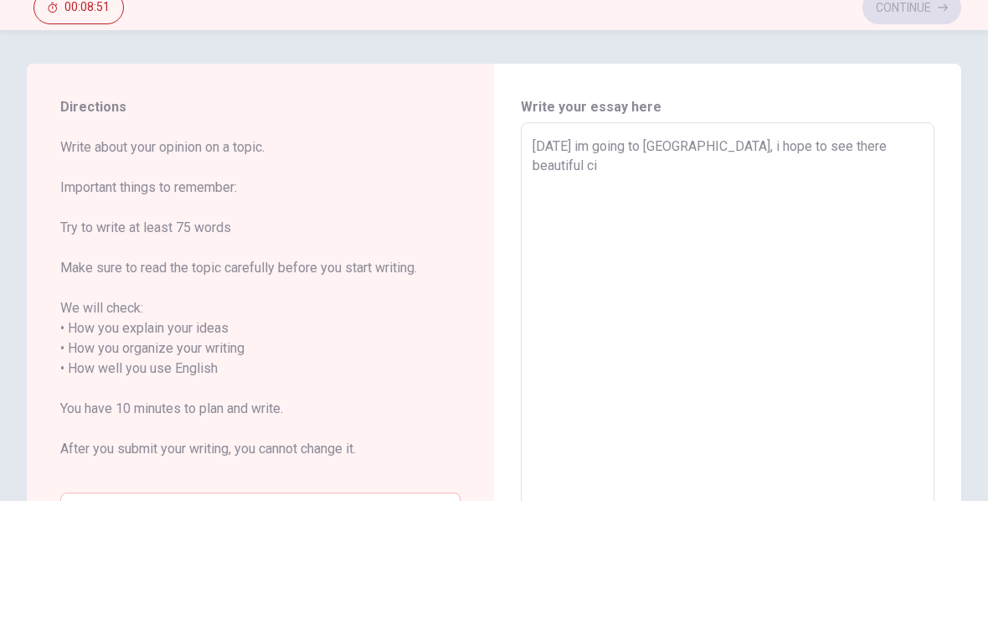
type textarea "[DATE] im going to [GEOGRAPHIC_DATA], i hope to see there beautiful cit"
type textarea "x"
type textarea "[DATE] im going to [GEOGRAPHIC_DATA], i hope to see there beautiful city"
type textarea "x"
type textarea "[DATE] im going to [GEOGRAPHIC_DATA], i hope to see there beautiful city"
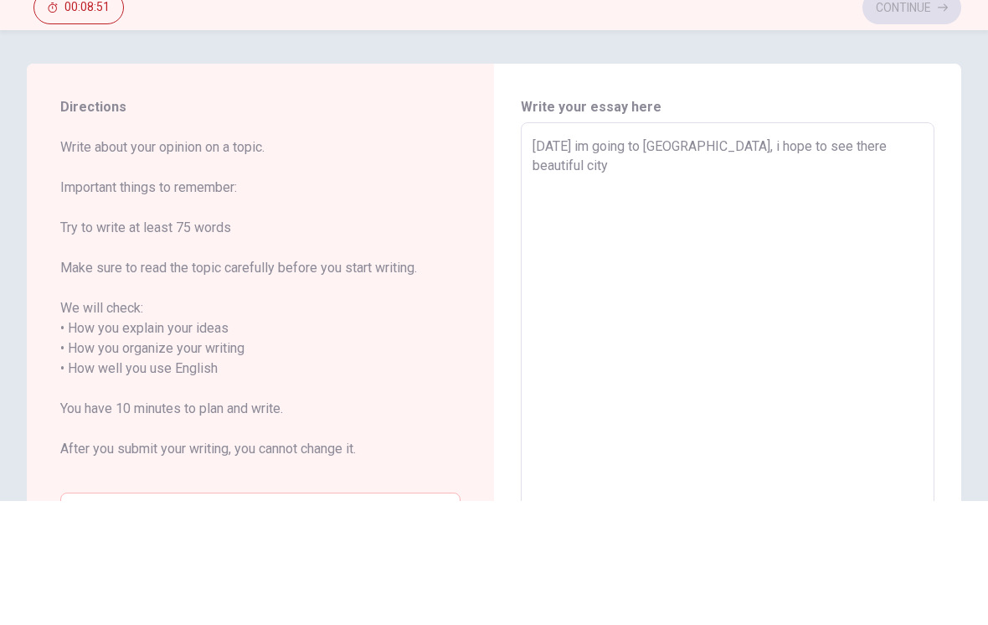
type textarea "x"
type textarea "[DATE] im going to [GEOGRAPHIC_DATA], i hope to see there beautiful city a"
type textarea "x"
type textarea "[DATE] im going to [GEOGRAPHIC_DATA], i hope to see there beautiful city an"
type textarea "x"
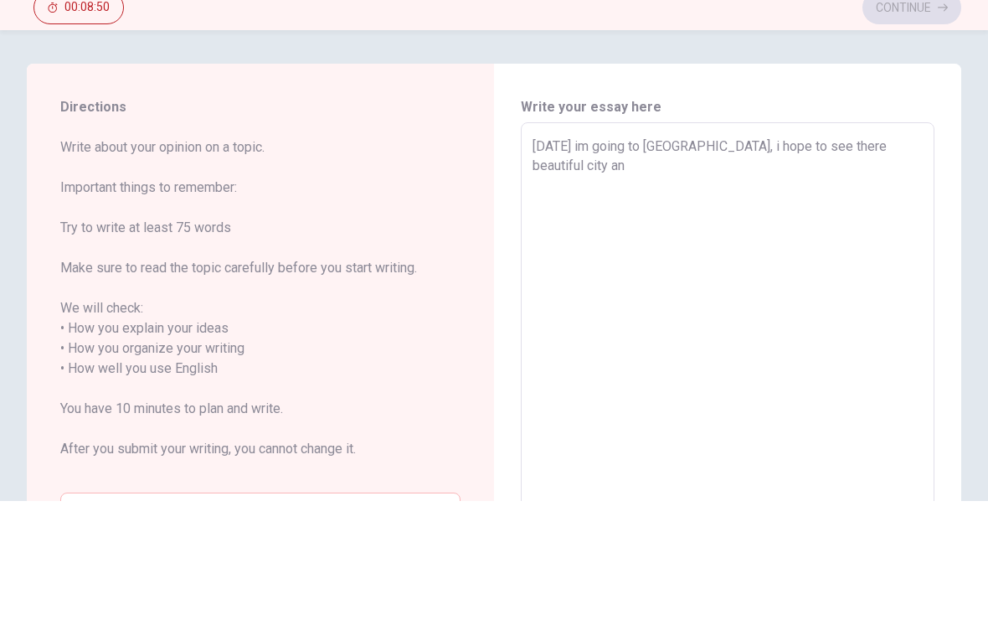
type textarea "[DATE] im going to [GEOGRAPHIC_DATA], i hope to see there beautiful city and"
type textarea "x"
type textarea "[DATE] im going to [GEOGRAPHIC_DATA], i hope to see there beautiful city and"
type textarea "x"
type textarea "[DATE] im going to [GEOGRAPHIC_DATA], i hope to see there beautiful city and t"
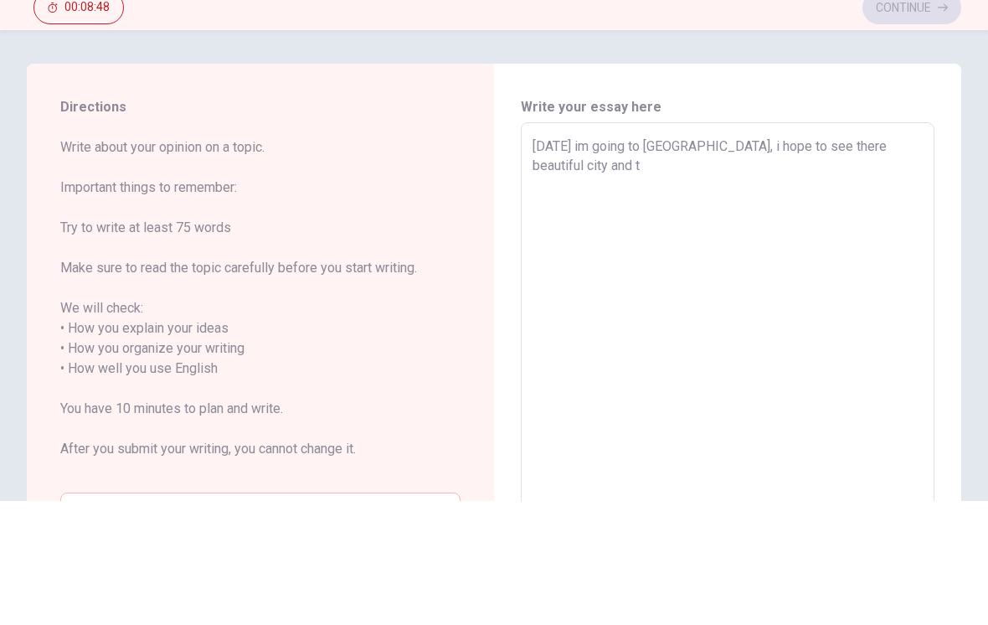
type textarea "x"
type textarea "[DATE] im going to [GEOGRAPHIC_DATA], i hope to see there beautiful city and th"
type textarea "x"
type textarea "[DATE] im going to [GEOGRAPHIC_DATA], i hope to see there beautiful city and the"
type textarea "x"
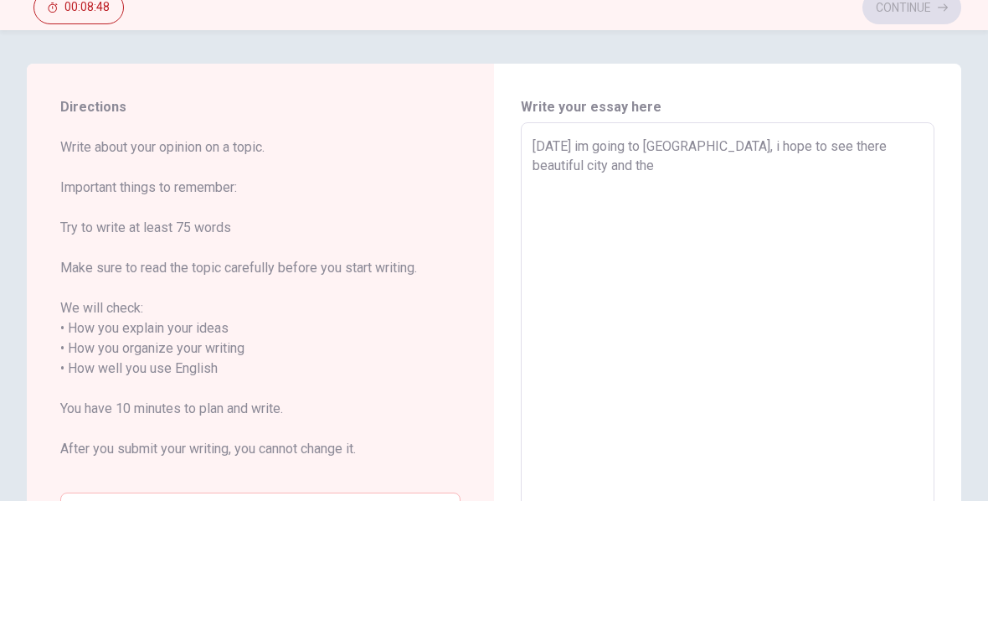
type textarea "[DATE] im going to [GEOGRAPHIC_DATA], i hope to see there beautiful city and th…"
type textarea "x"
type textarea "[DATE] im going to [GEOGRAPHIC_DATA], i hope to see there beautiful city and th…"
type textarea "x"
type textarea "[DATE] im going to [GEOGRAPHIC_DATA], i hope to see there beautiful city and th…"
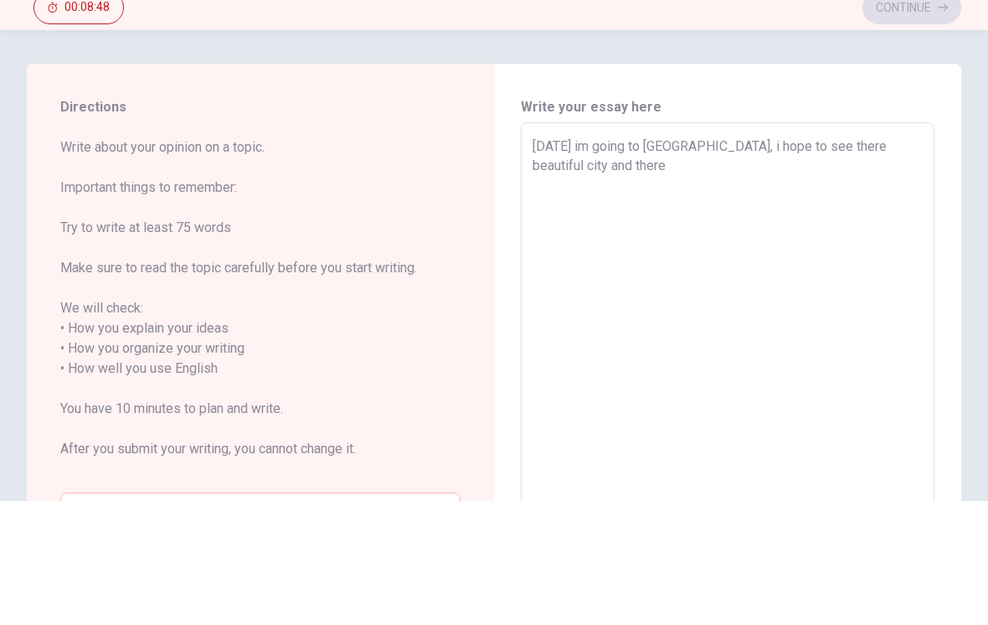
type textarea "x"
type textarea "[DATE] im going to [GEOGRAPHIC_DATA], i hope to see there beautiful city and th…"
type textarea "x"
type textarea "[DATE] im going to [GEOGRAPHIC_DATA], i hope to see there beautiful city and th…"
type textarea "x"
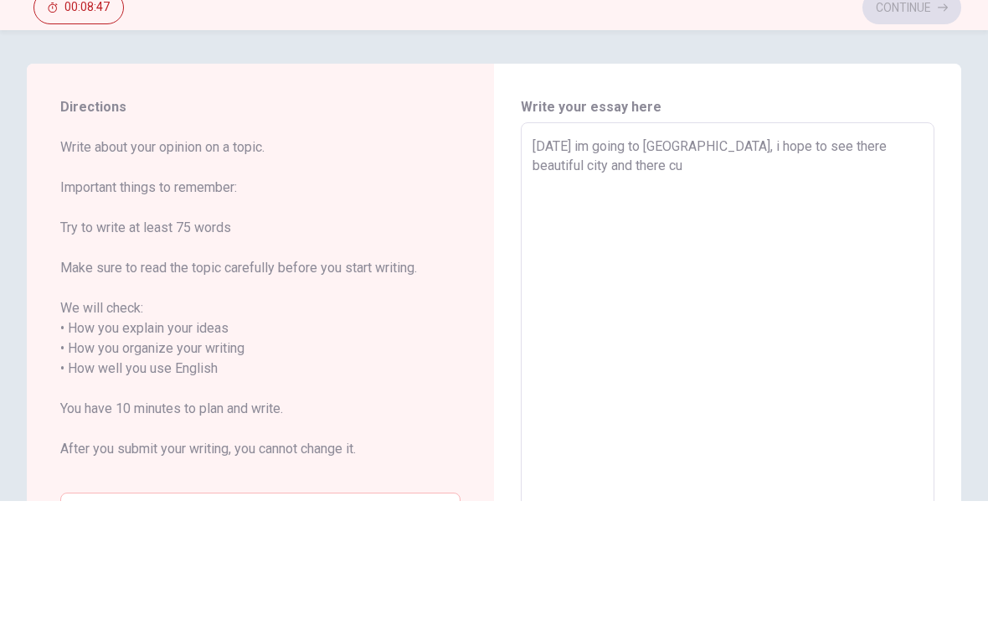
type textarea "[DATE] im going to [GEOGRAPHIC_DATA], i hope to see there beautiful city and th…"
type textarea "x"
type textarea "[DATE] im going to [GEOGRAPHIC_DATA], i hope to see there beautiful city and th…"
type textarea "x"
type textarea "[DATE] im going to [GEOGRAPHIC_DATA], i hope to see there beautiful city and th…"
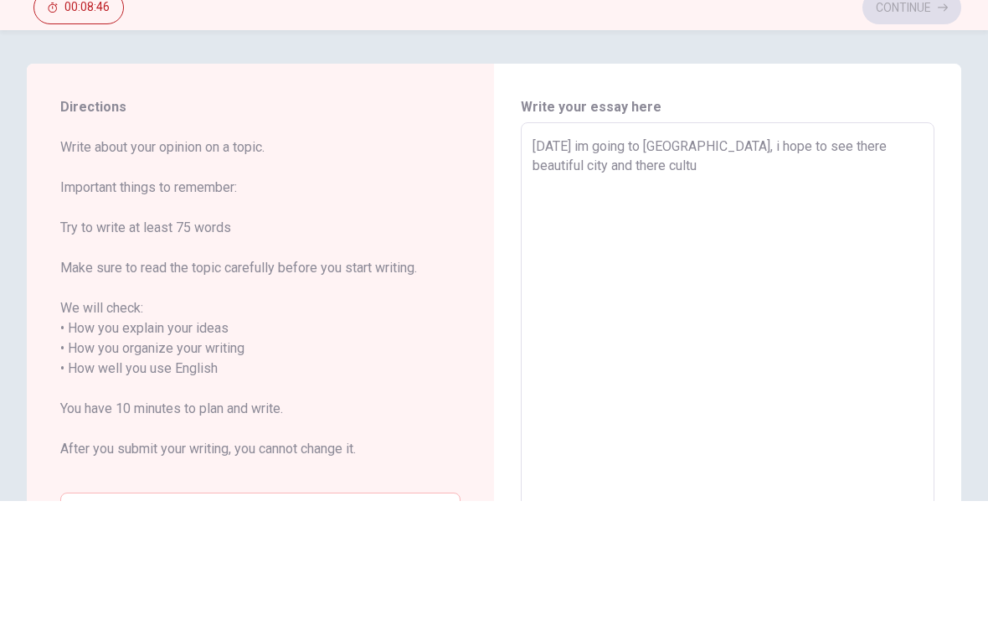
type textarea "x"
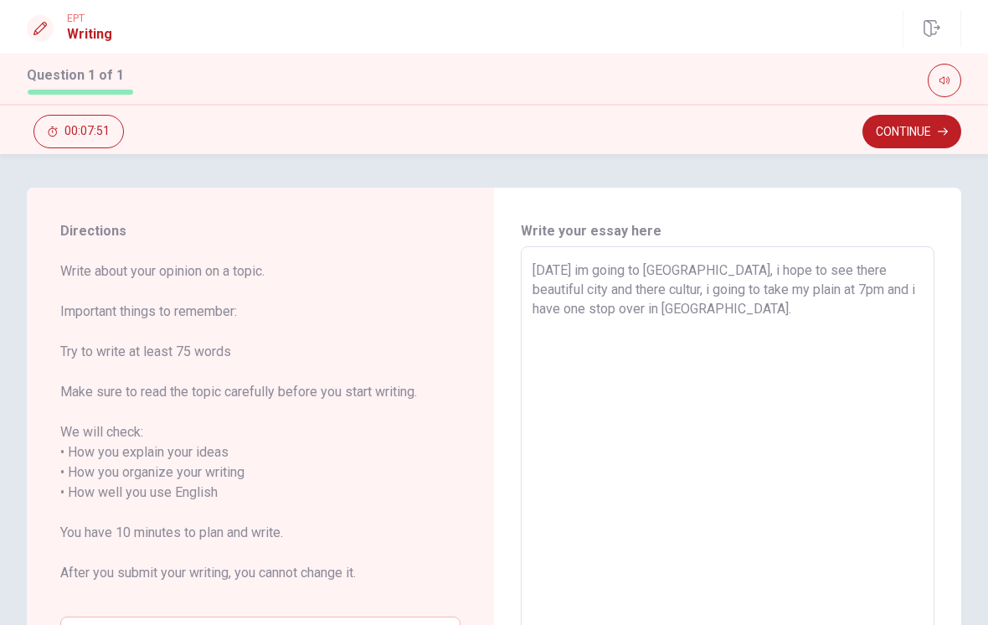
click at [823, 318] on textarea "[DATE] im going to [GEOGRAPHIC_DATA], i hope to see there beautiful city and th…" at bounding box center [728, 502] width 390 height 485
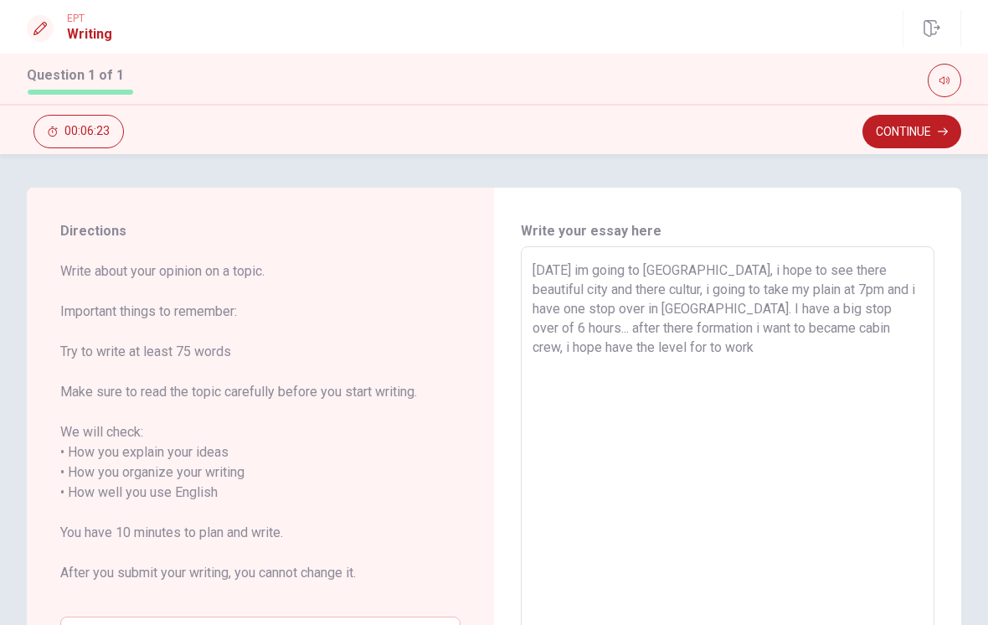
click at [745, 343] on textarea "[DATE] im going to [GEOGRAPHIC_DATA], i hope to see there beautiful city and th…" at bounding box center [728, 502] width 390 height 485
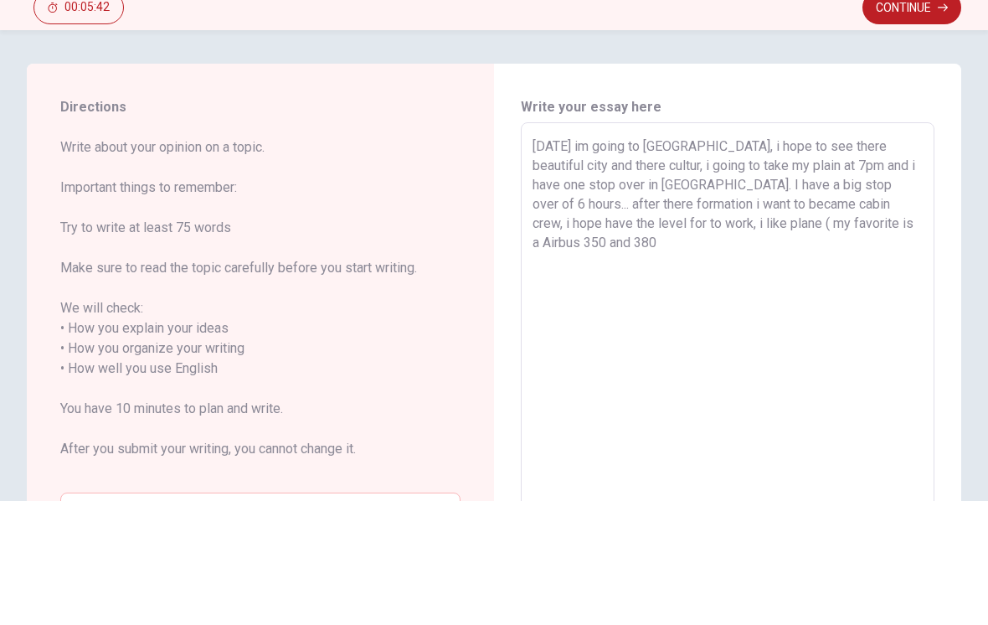
click at [891, 260] on textarea "[DATE] im going to [GEOGRAPHIC_DATA], i hope to see there beautiful city and th…" at bounding box center [728, 502] width 390 height 485
click at [890, 260] on textarea "[DATE] im going to [GEOGRAPHIC_DATA], i hope to see there beautiful city and th…" at bounding box center [728, 502] width 390 height 485
click at [681, 260] on textarea "[DATE] im going to [GEOGRAPHIC_DATA], i hope to see there beautiful city and th…" at bounding box center [728, 502] width 390 height 485
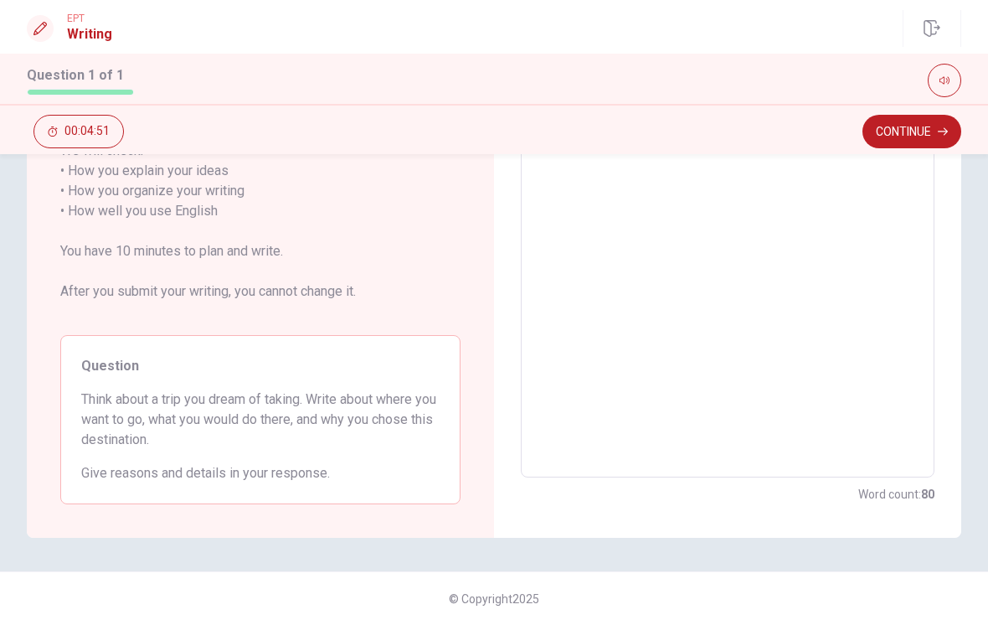
scroll to position [281, 0]
click at [914, 123] on button "Continue" at bounding box center [912, 132] width 99 height 34
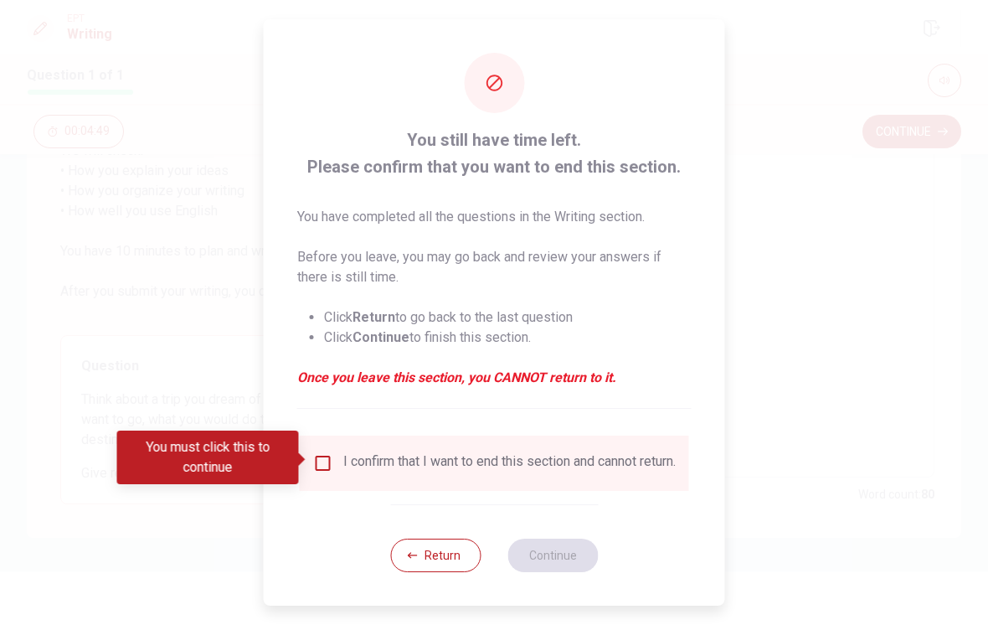
click at [324, 460] on input "You must click this to continue" at bounding box center [323, 463] width 20 height 20
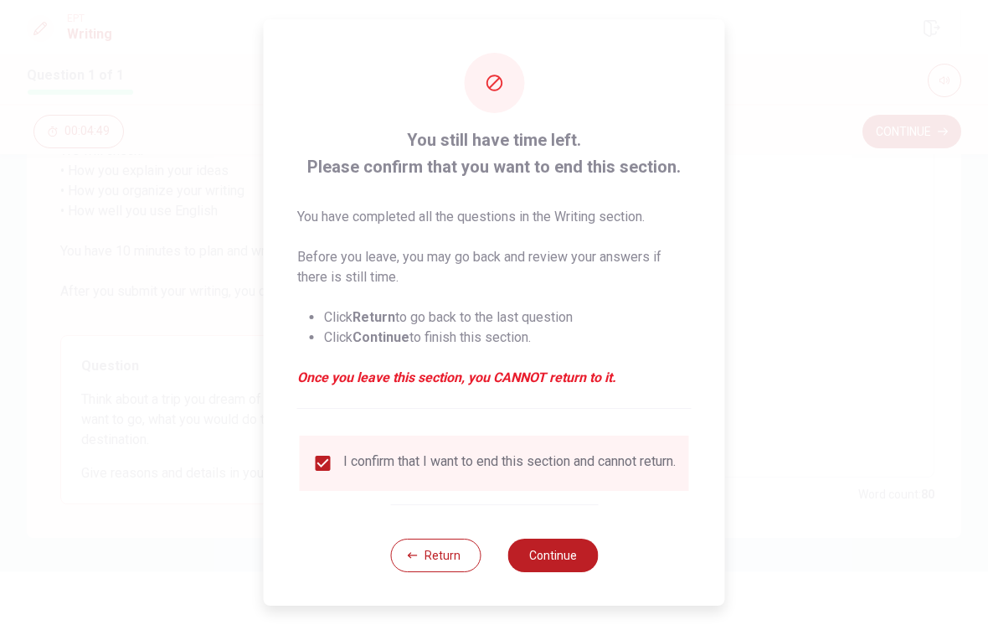
click at [559, 566] on button "Continue" at bounding box center [553, 556] width 90 height 34
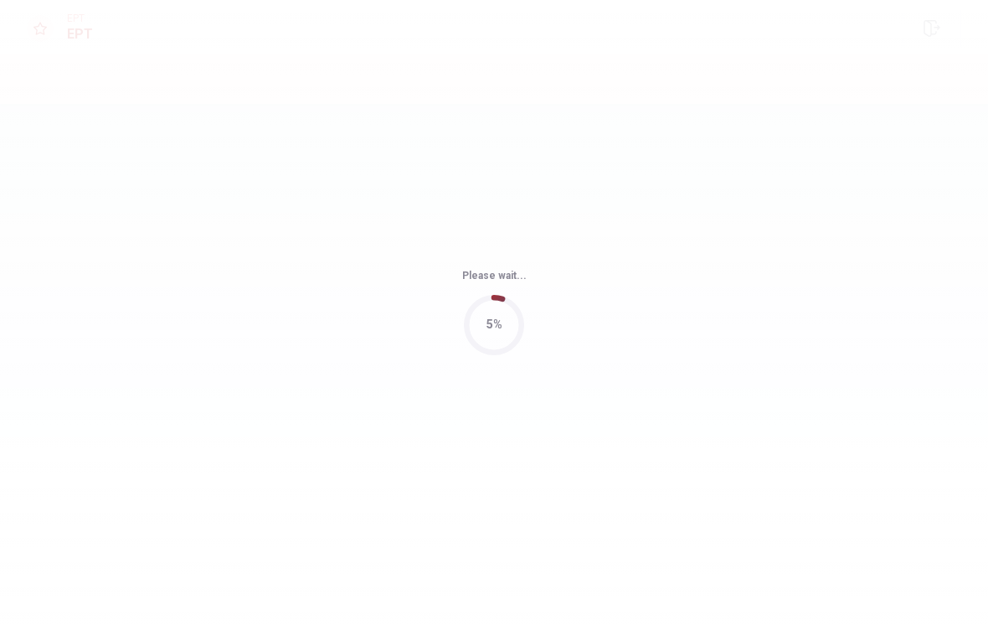
scroll to position [0, 0]
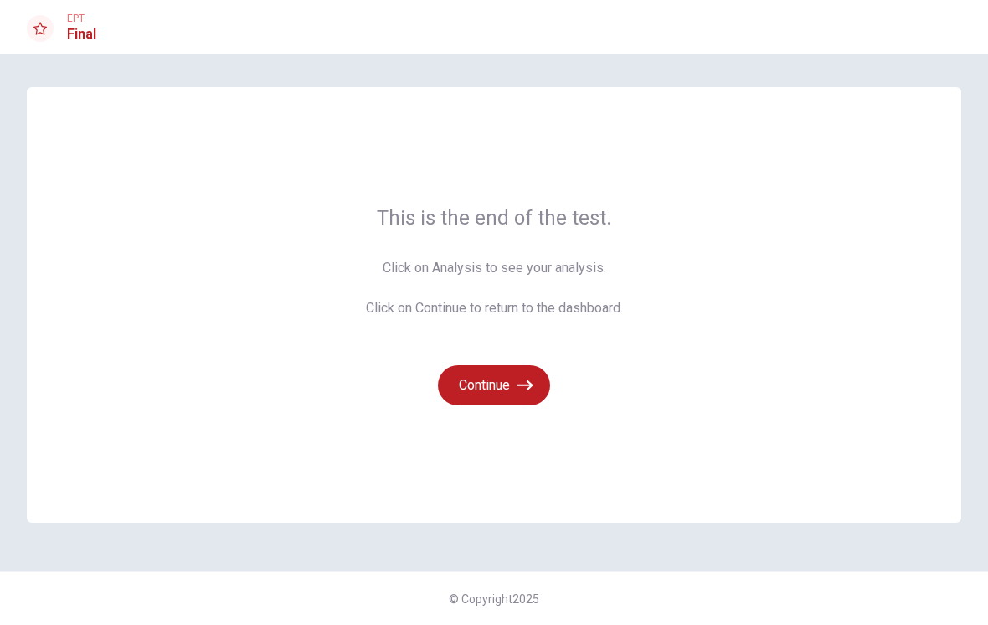
click at [514, 368] on button "Continue" at bounding box center [494, 385] width 112 height 40
